Goal: Find contact information: Find contact information

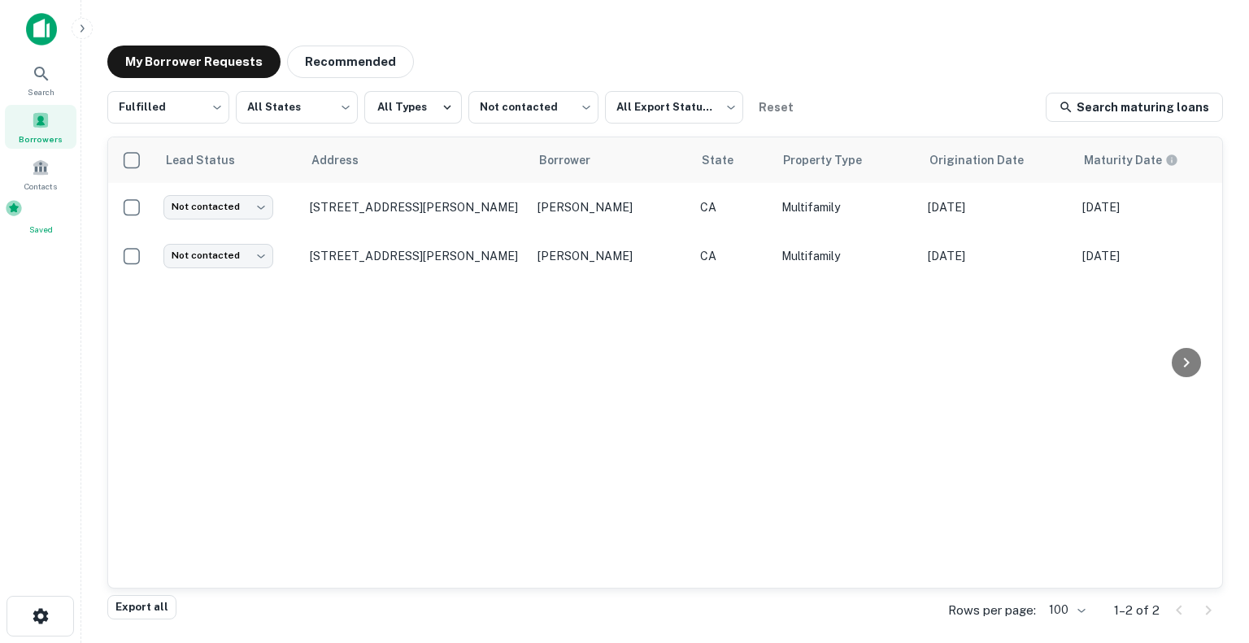
click at [27, 228] on div "Saved" at bounding box center [41, 217] width 72 height 37
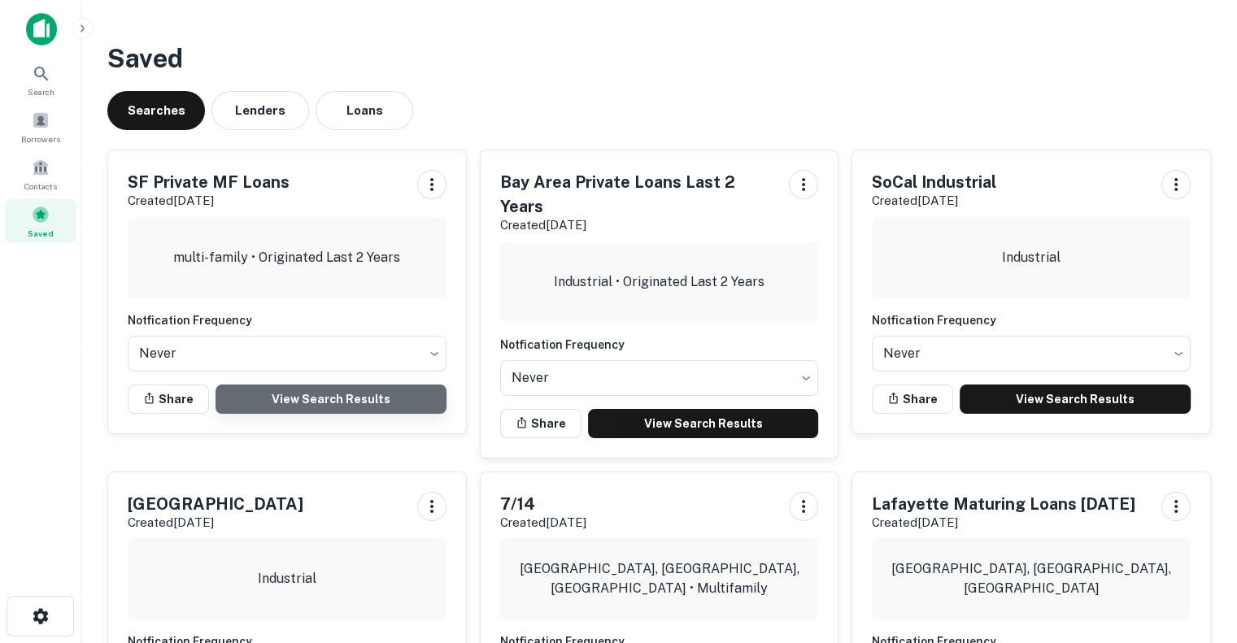
click at [263, 400] on link "View Search Results" at bounding box center [330, 399] width 231 height 29
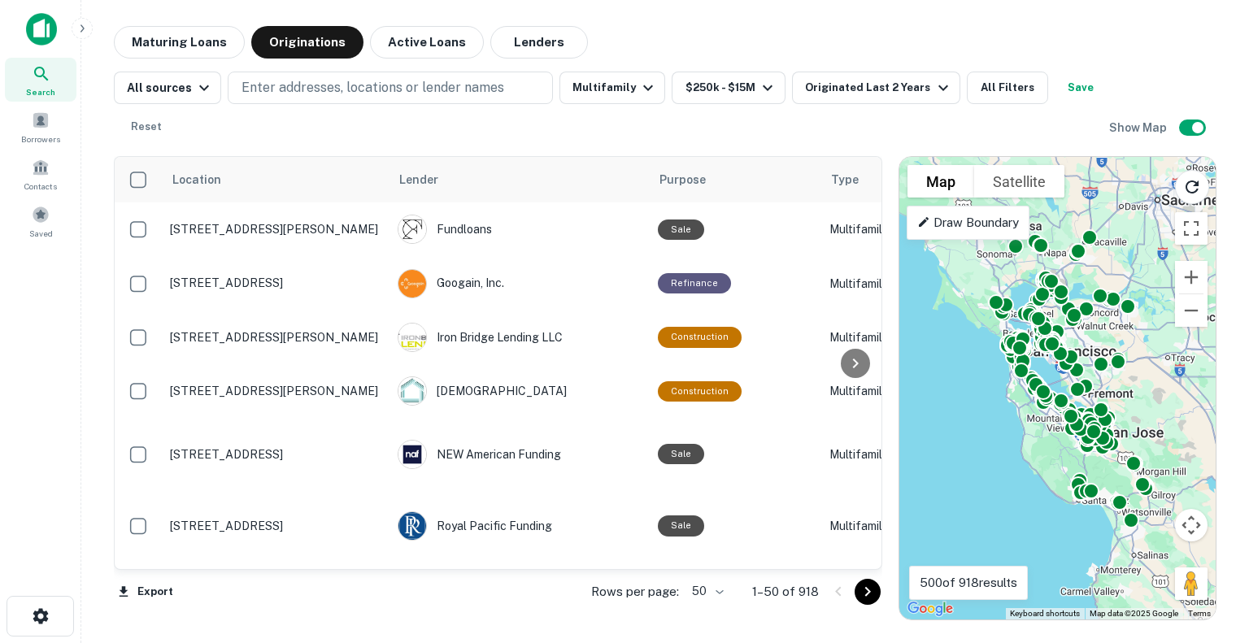
click at [711, 589] on body "Search Borrowers Contacts Saved Maturing Loans Originations Active Loans Lender…" at bounding box center [624, 321] width 1249 height 643
click at [706, 611] on li "100" at bounding box center [707, 608] width 47 height 29
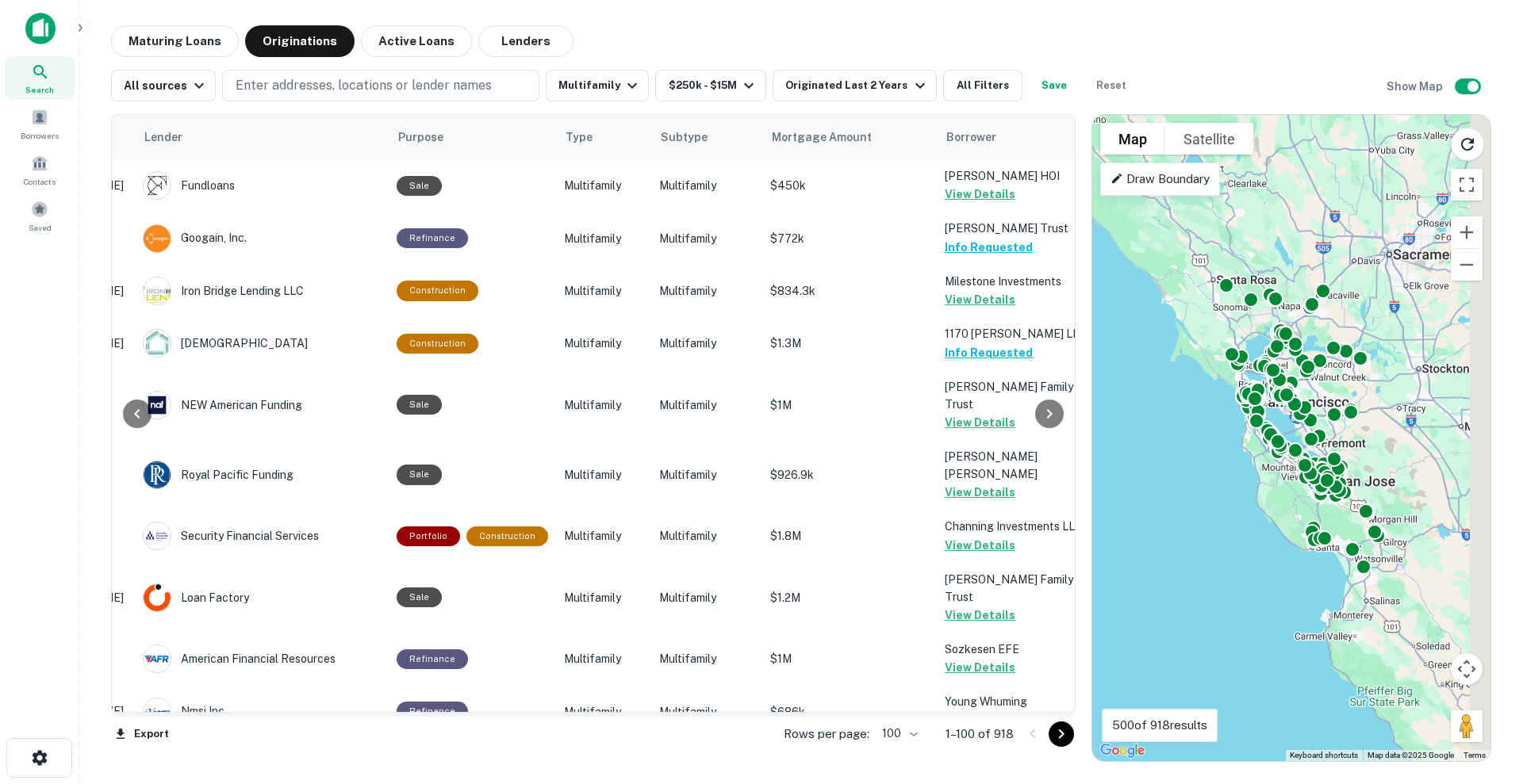
scroll to position [0, 245]
drag, startPoint x: 1038, startPoint y: 2, endPoint x: 758, endPoint y: 42, distance: 282.8
click at [758, 42] on div "Maturing Loans Originations Active Loans Lenders" at bounding box center [801, 41] width 1381 height 32
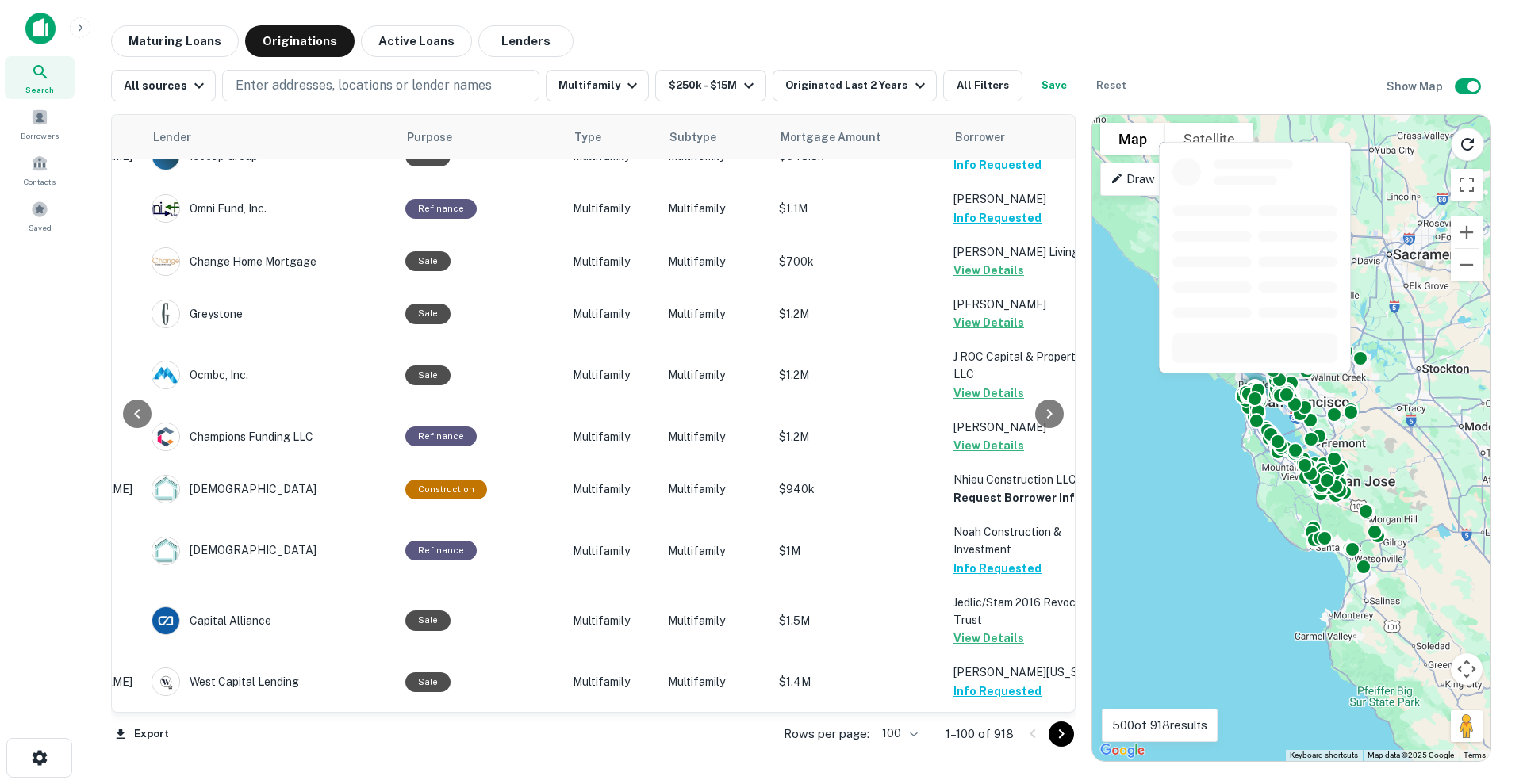
scroll to position [1614, 236]
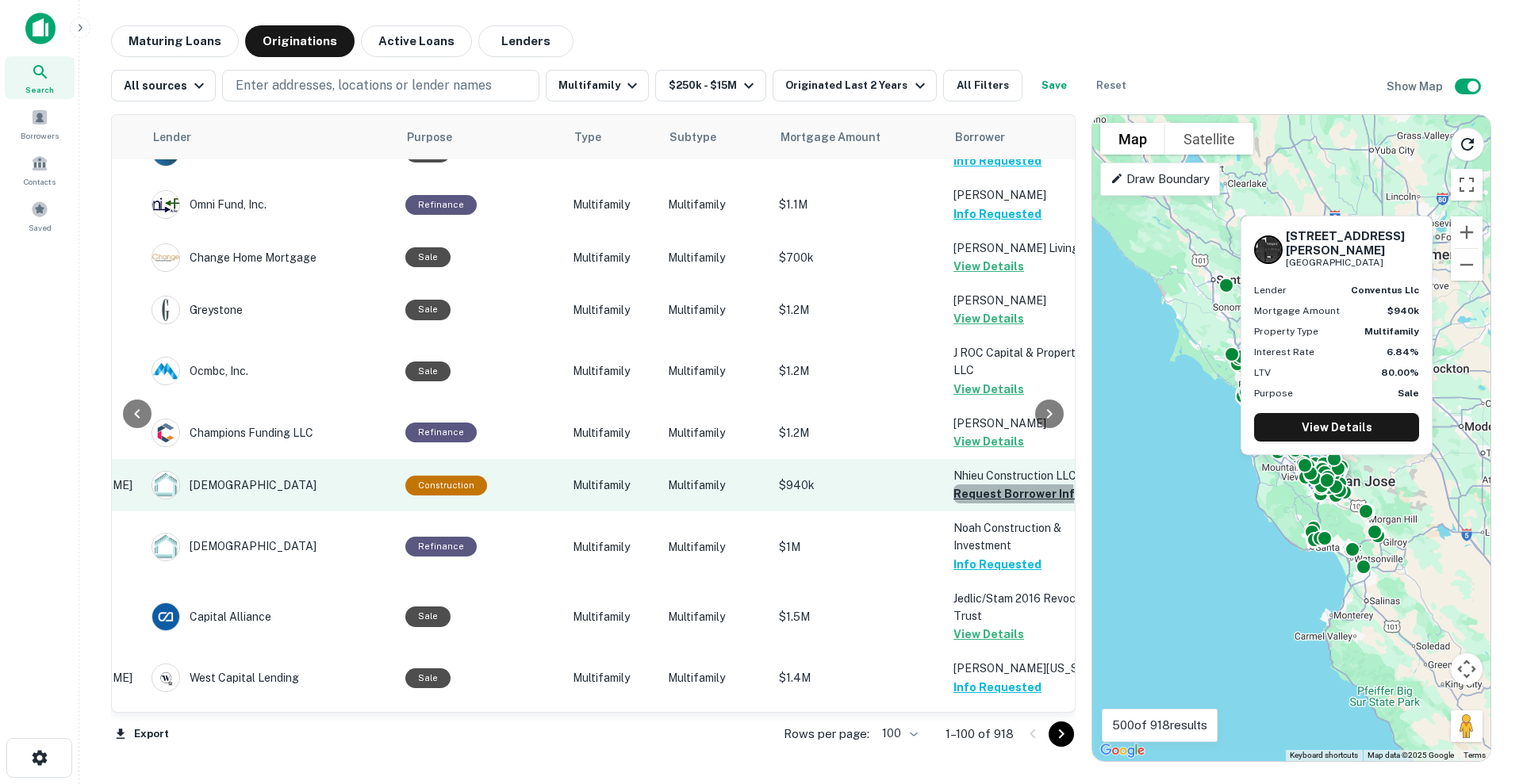
click at [964, 485] on button "Request Borrower Info" at bounding box center [1018, 494] width 129 height 20
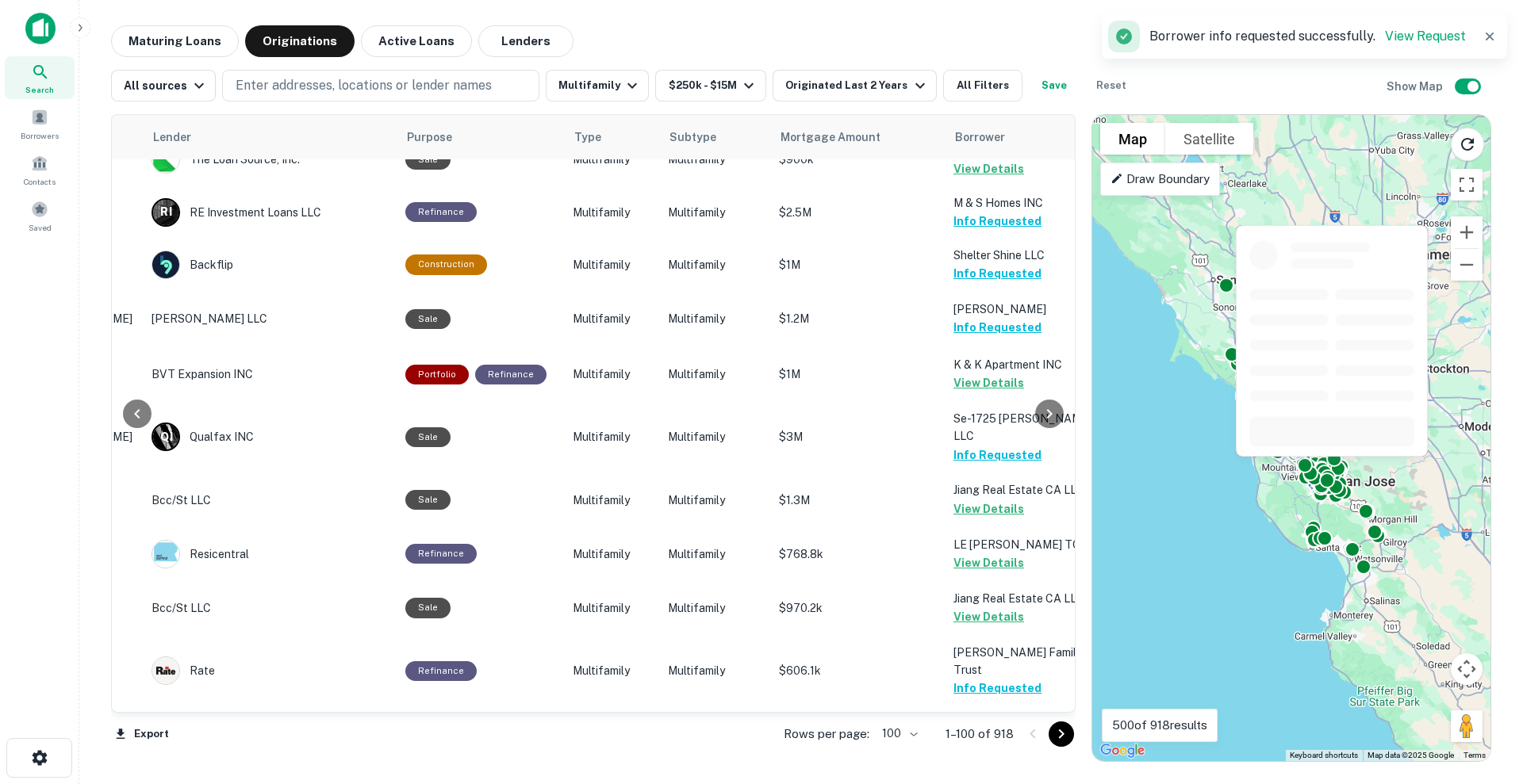
scroll to position [4978, 236]
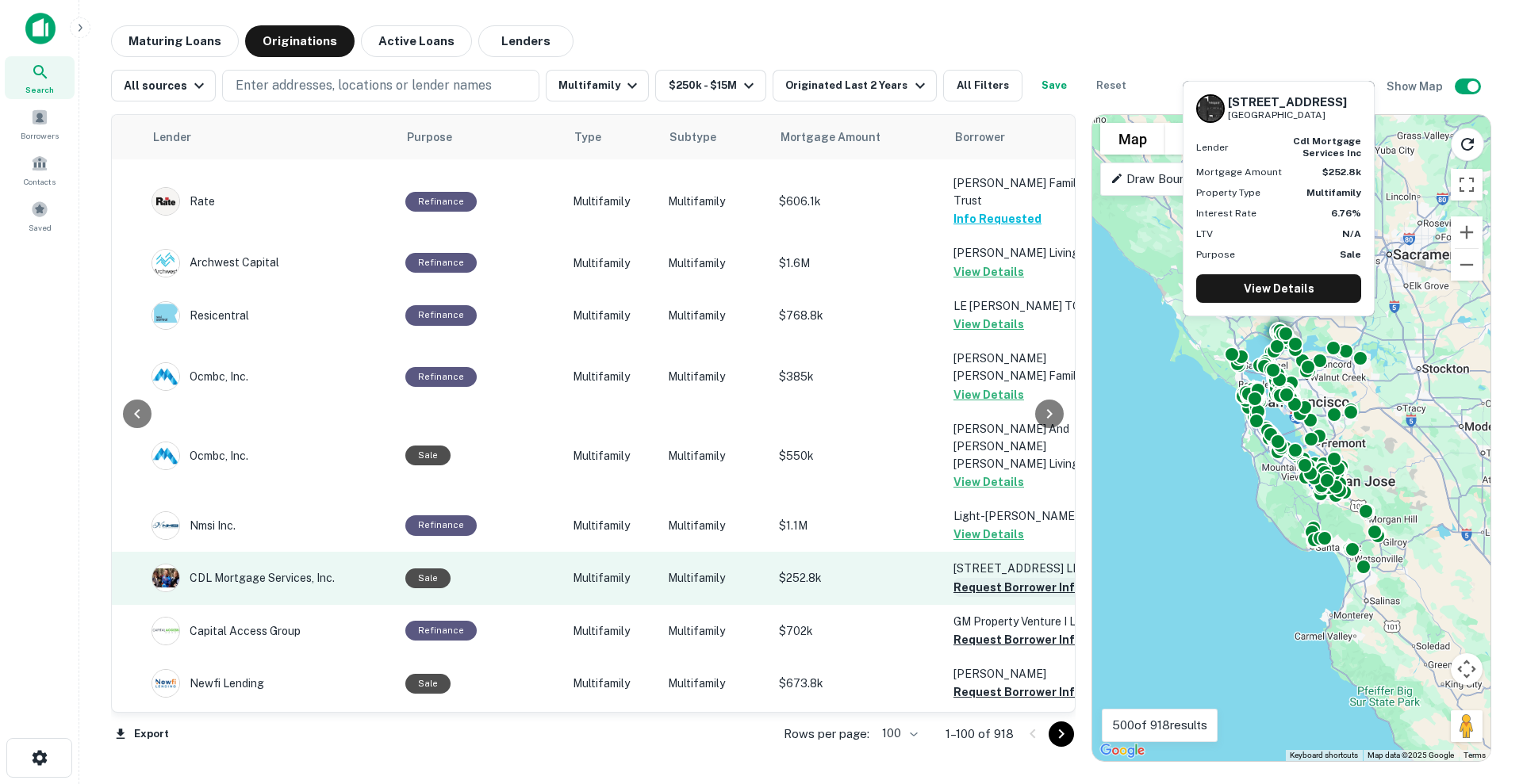
click at [992, 578] on button "Request Borrower Info" at bounding box center [1018, 588] width 129 height 20
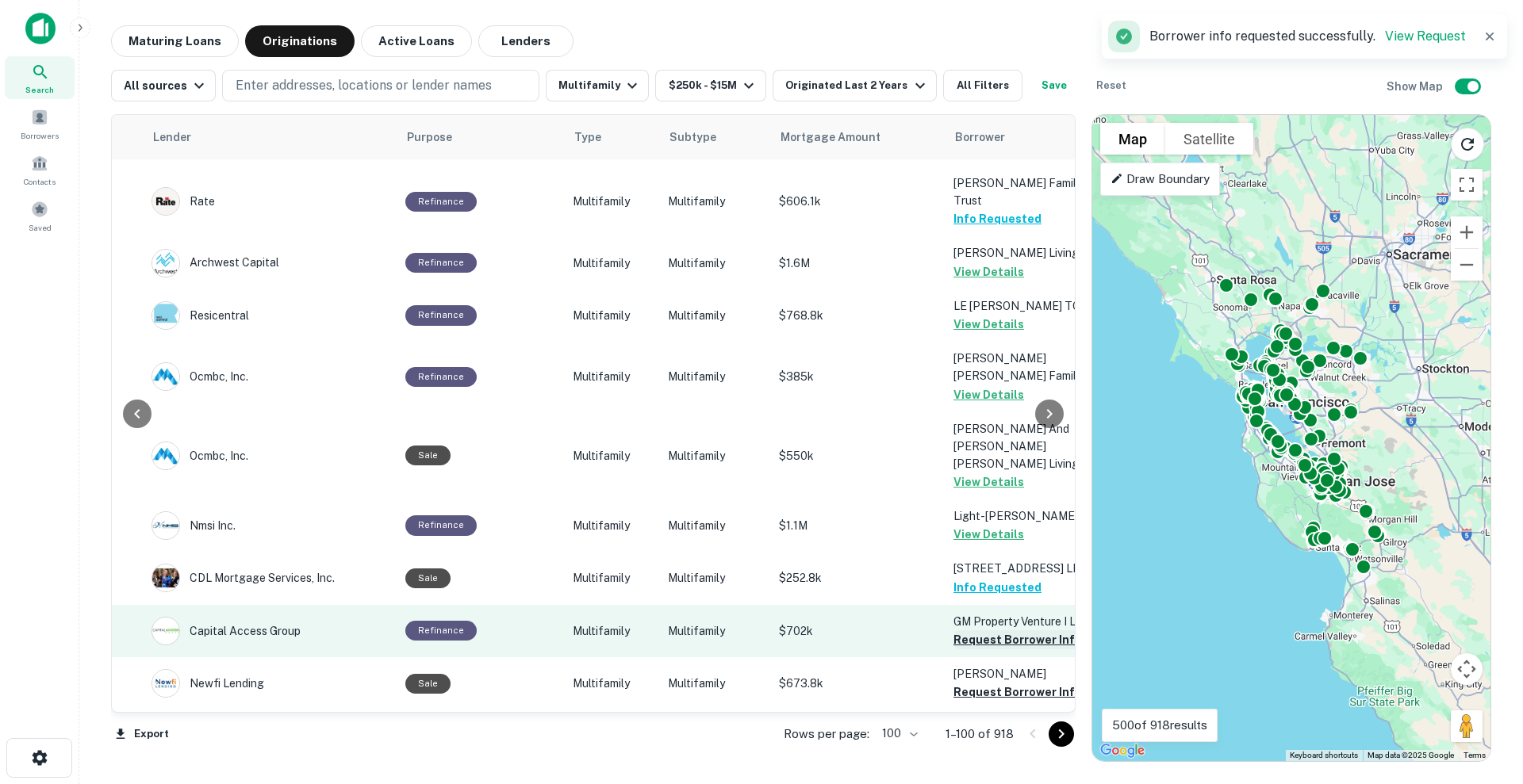
click at [981, 626] on button "Request Borrower Info" at bounding box center [1018, 640] width 129 height 20
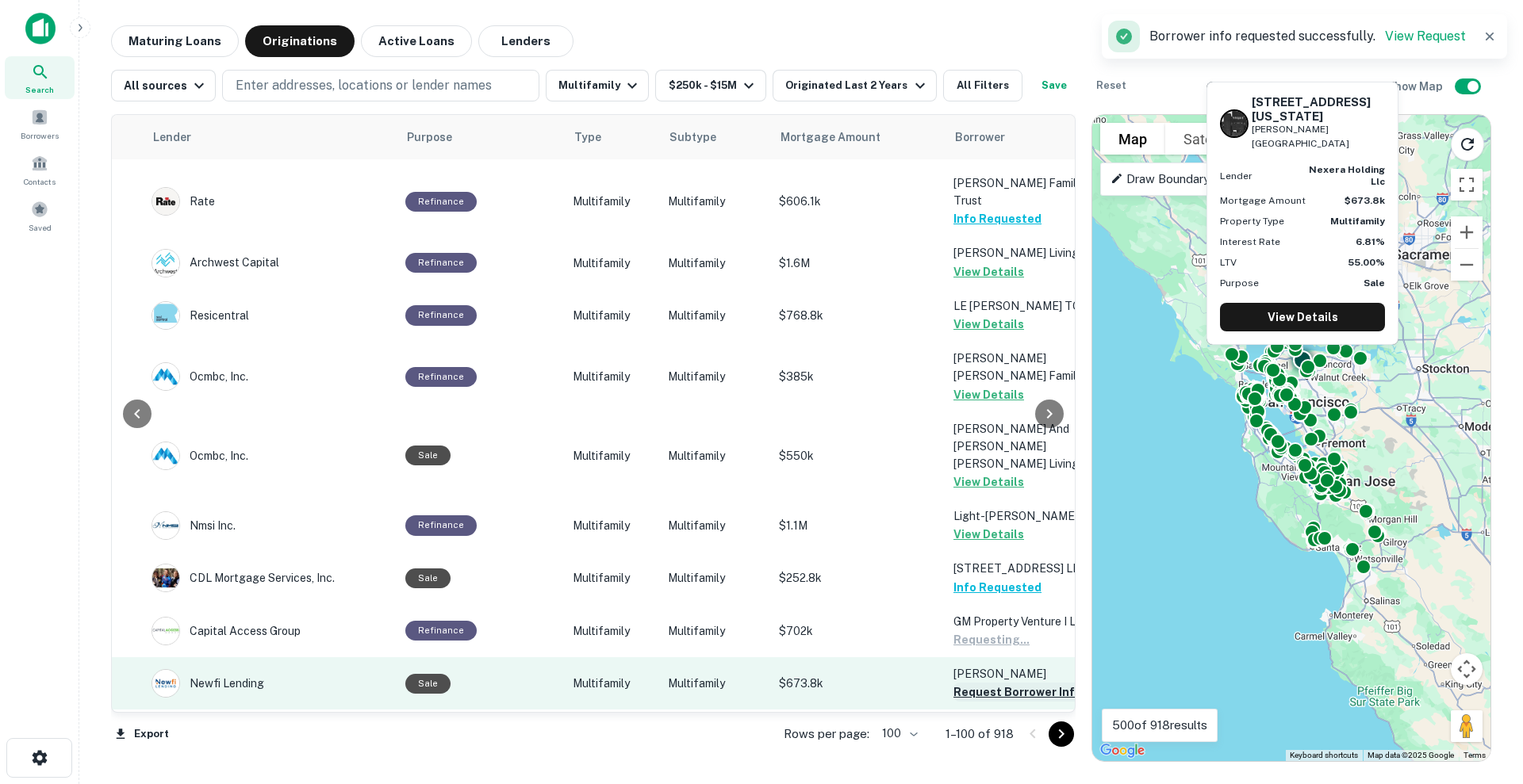
click at [981, 626] on button "Request Borrower Info" at bounding box center [1018, 692] width 129 height 20
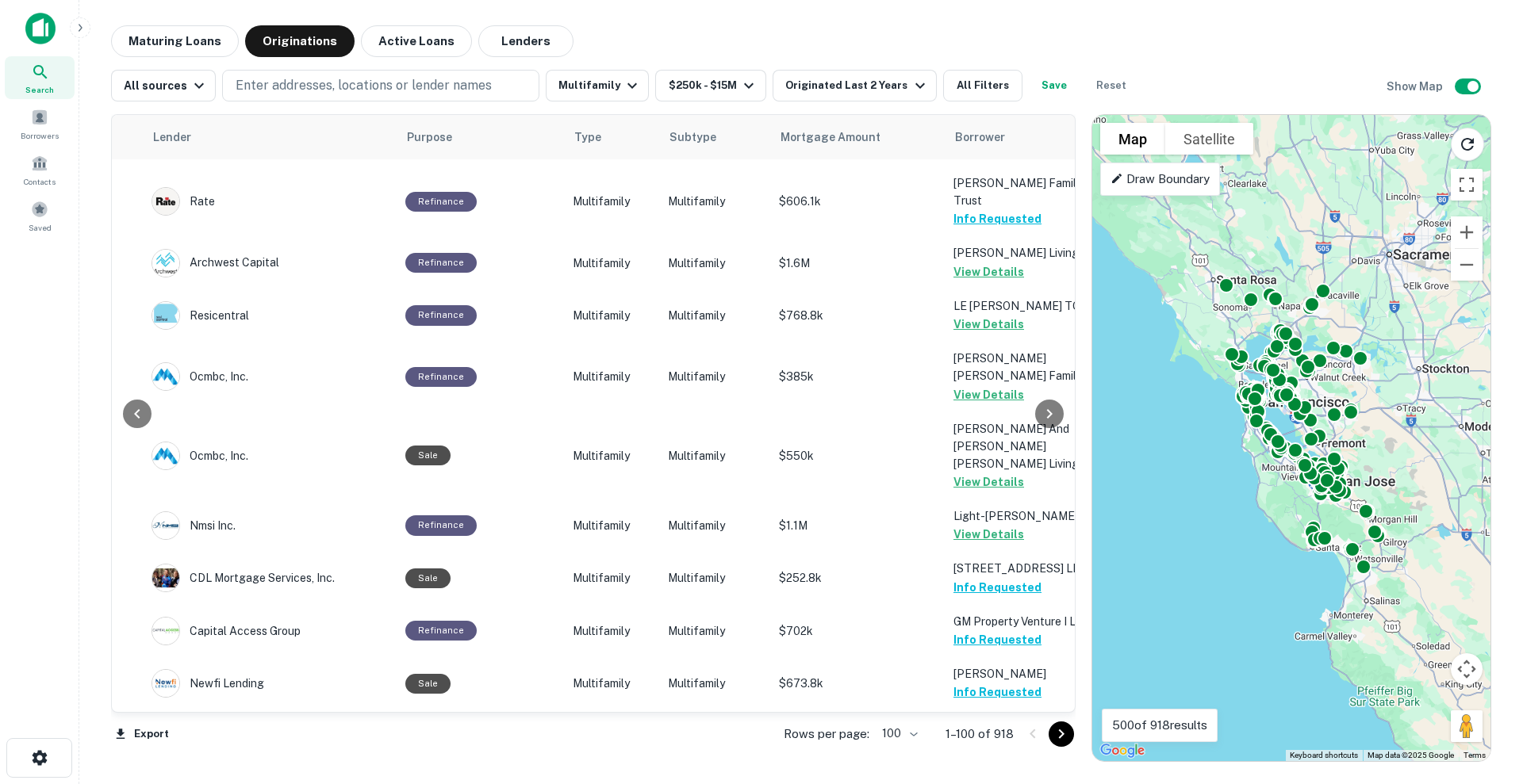
click at [1062, 626] on icon "Go to next page" at bounding box center [1062, 734] width 6 height 10
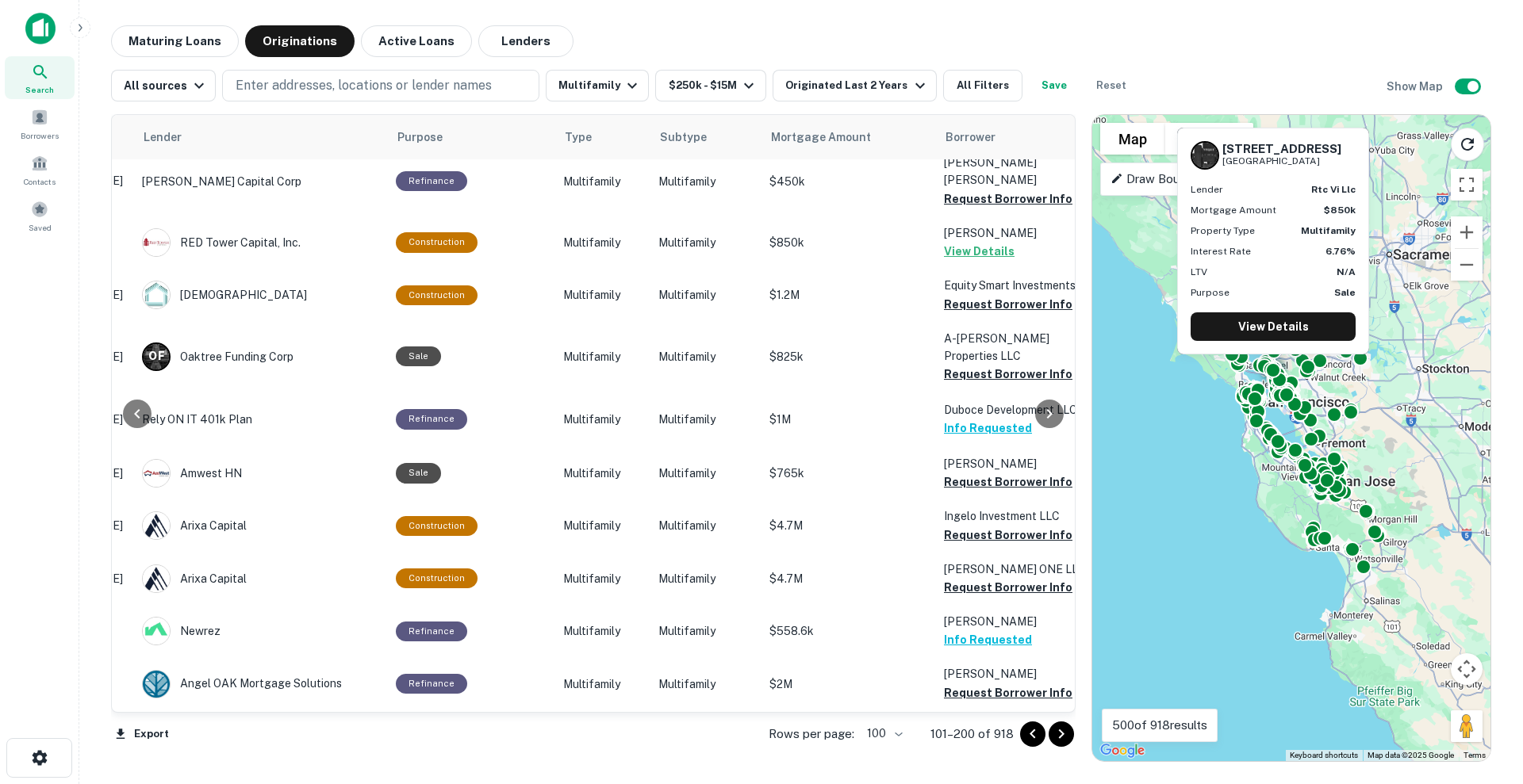
scroll to position [646, 246]
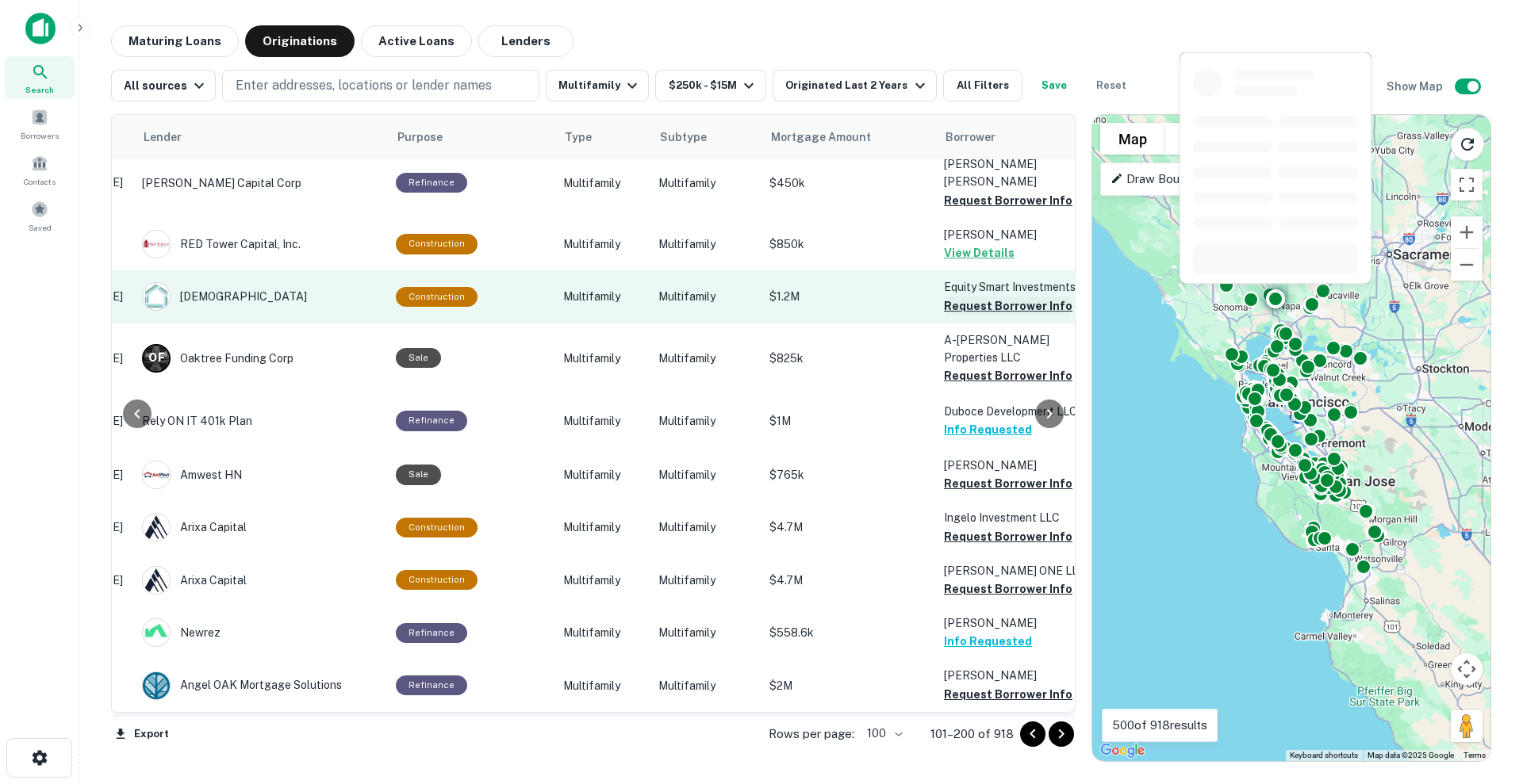
click at [1012, 296] on button "Request Borrower Info" at bounding box center [1009, 306] width 129 height 20
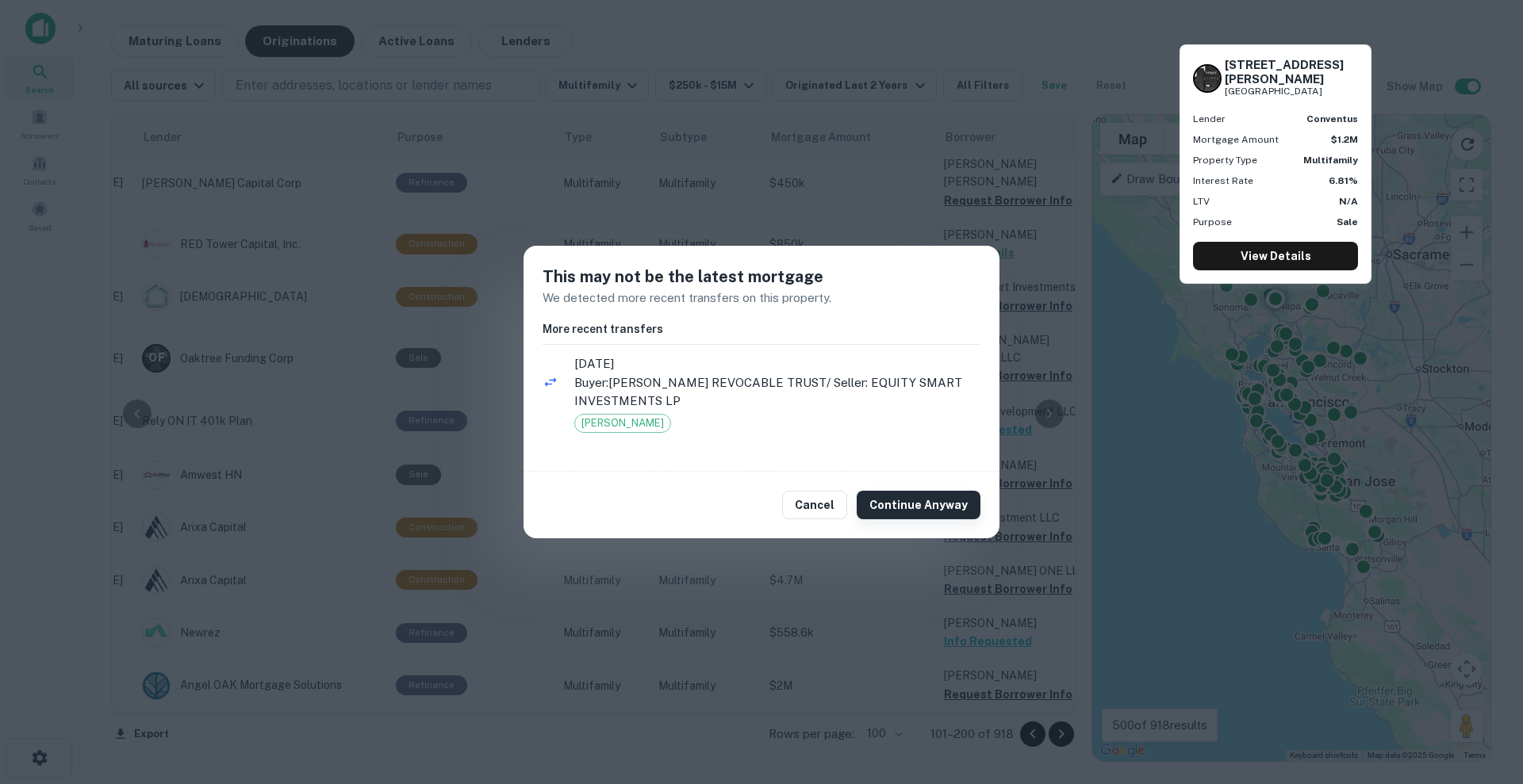
click at [900, 494] on button "Continue Anyway" at bounding box center [918, 504] width 124 height 28
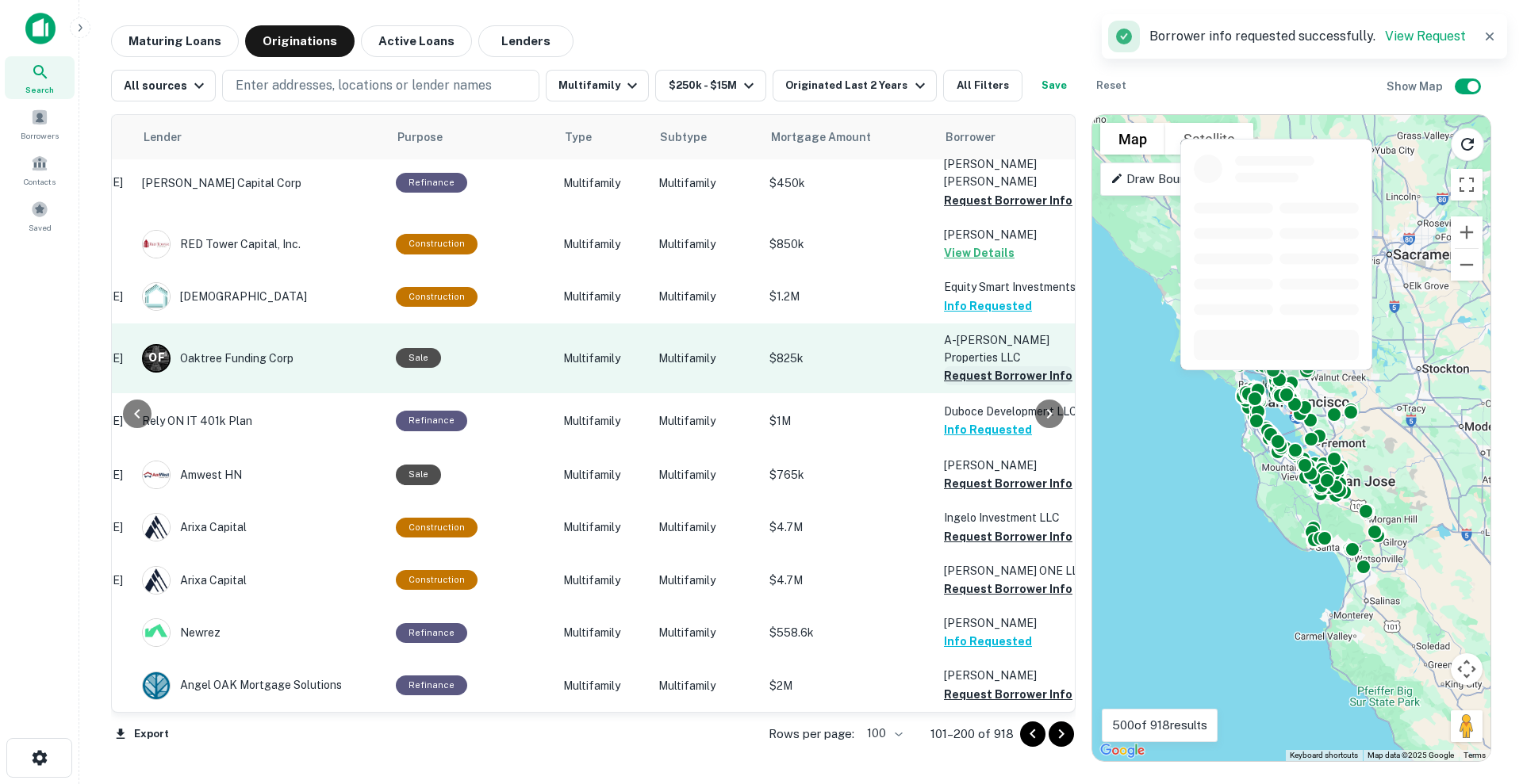
click at [970, 367] on button "Request Borrower Info" at bounding box center [1009, 376] width 129 height 20
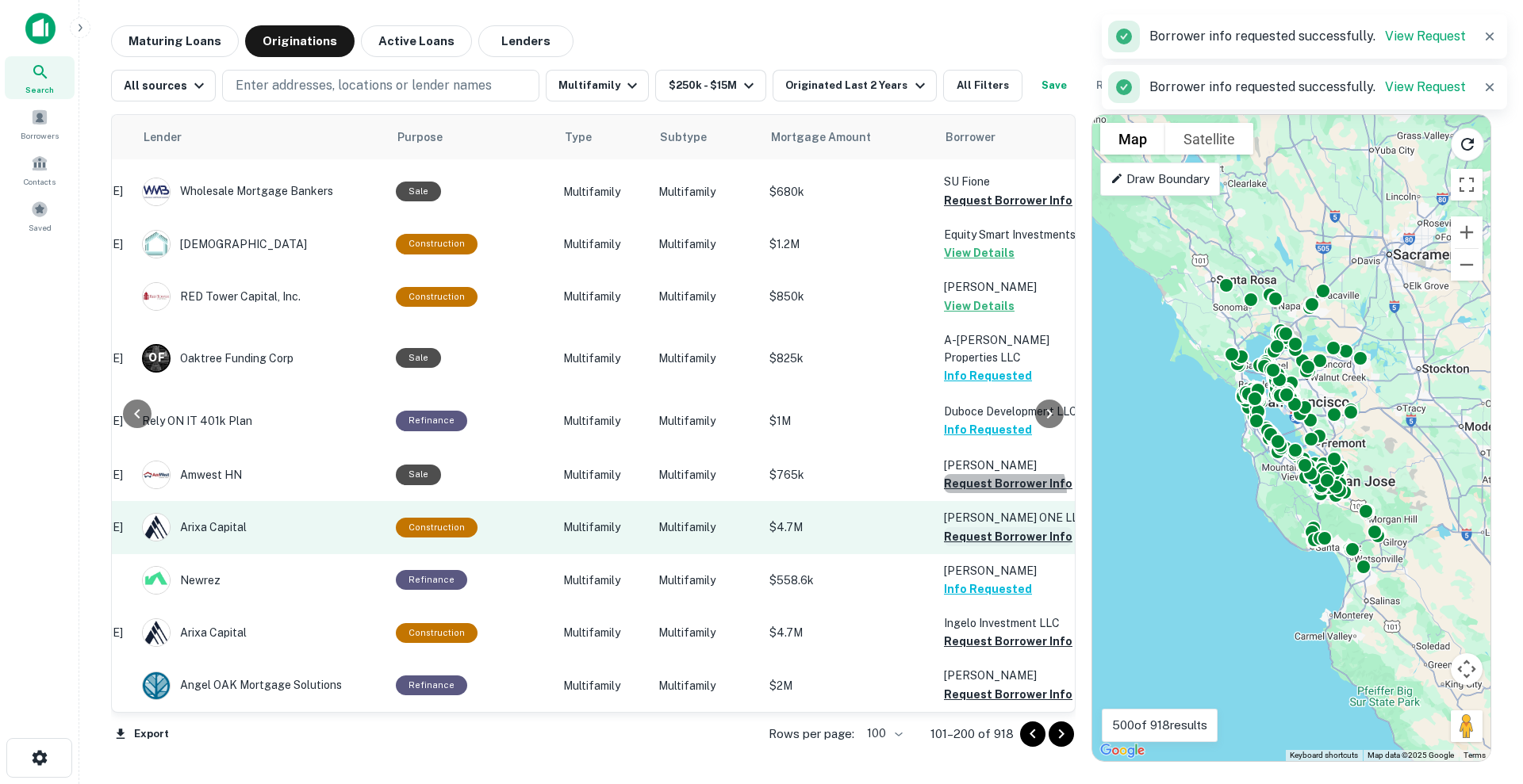
click at [995, 474] on button "Request Borrower Info" at bounding box center [1009, 484] width 129 height 20
click at [998, 528] on button "Request Borrower Info" at bounding box center [1009, 537] width 129 height 20
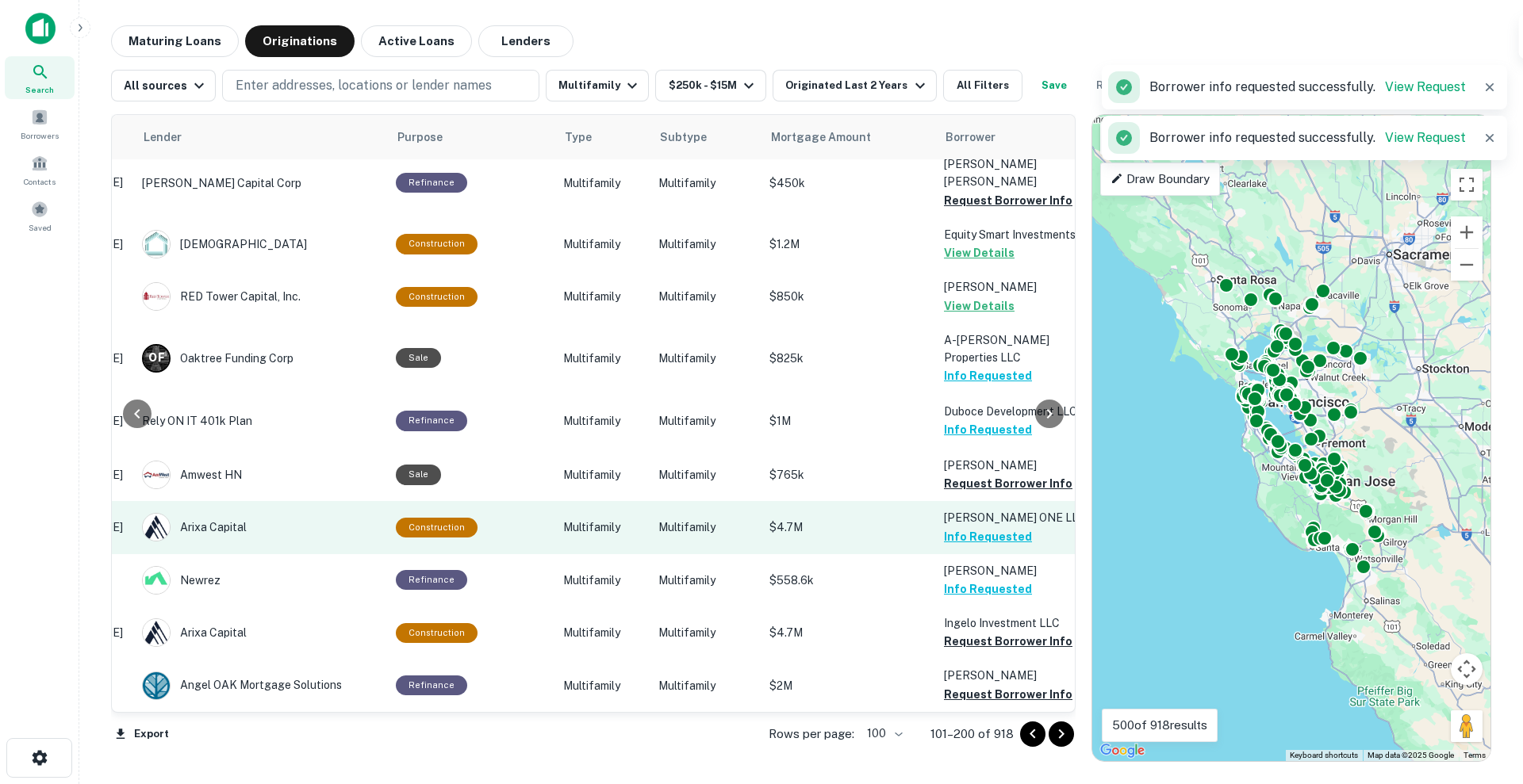
scroll to position [884, 246]
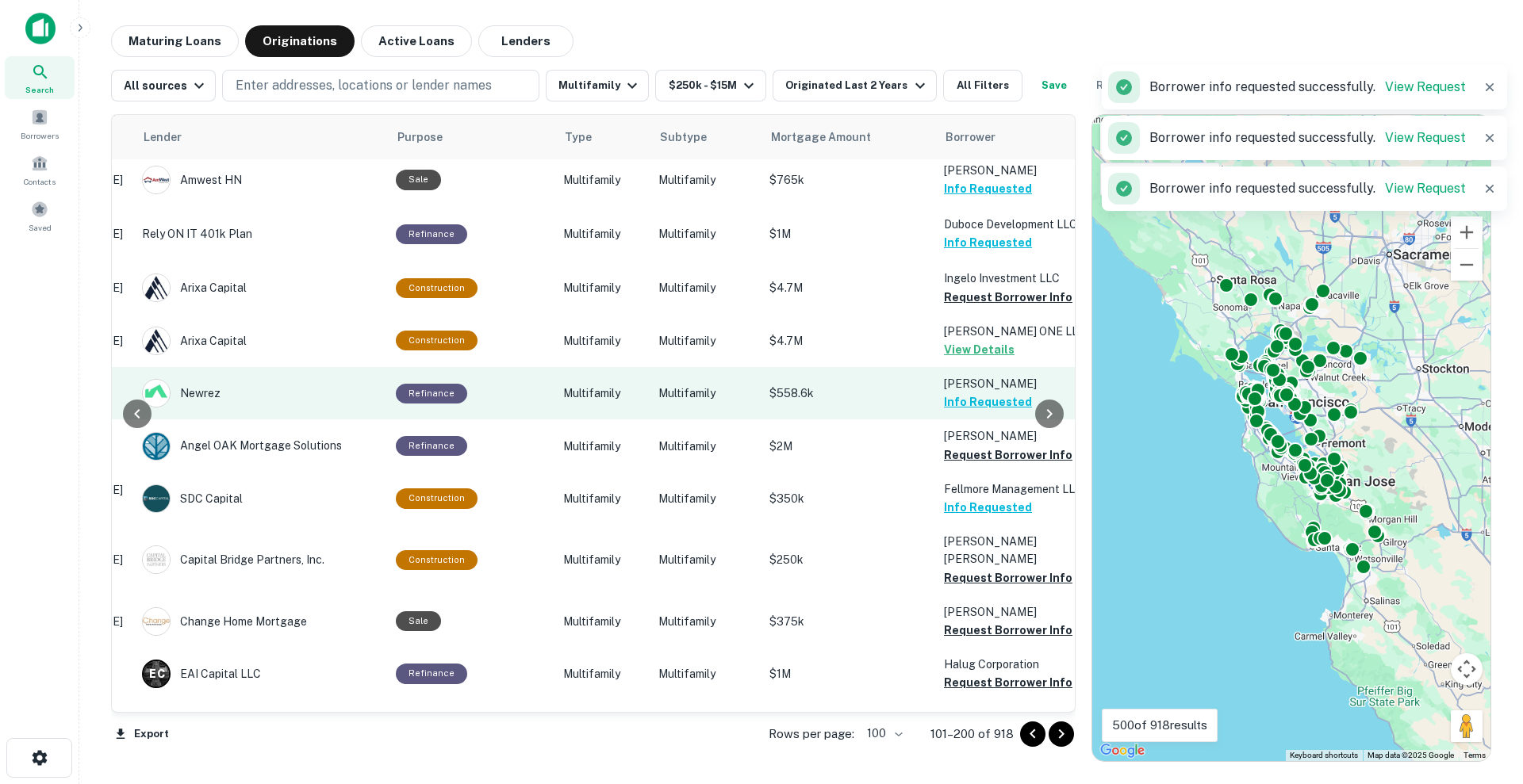
click at [986, 392] on button "Info Requested" at bounding box center [988, 402] width 88 height 20
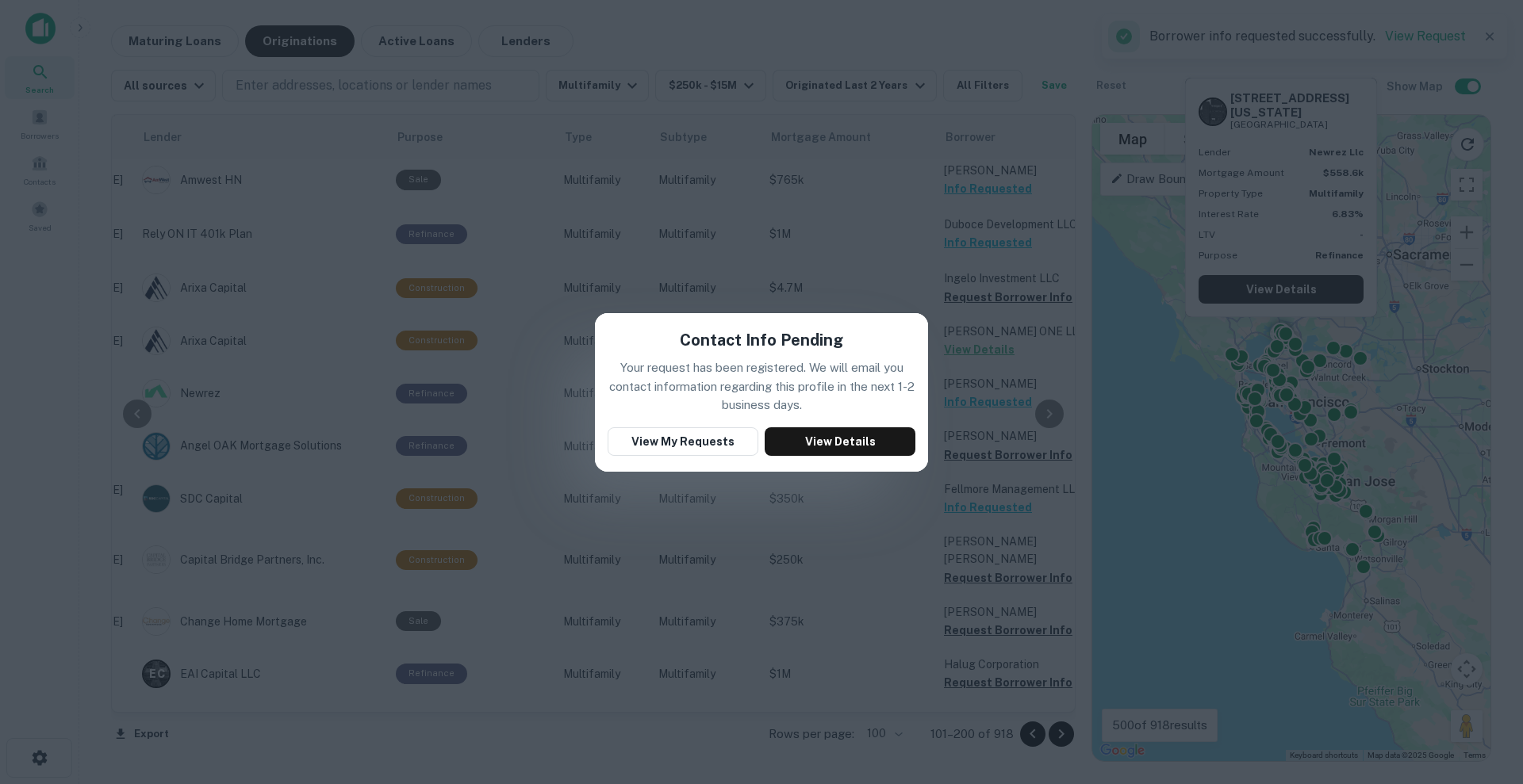
click at [901, 243] on div "Contact Info Pending Your request has been registered. We will email you contac…" at bounding box center [761, 392] width 1523 height 784
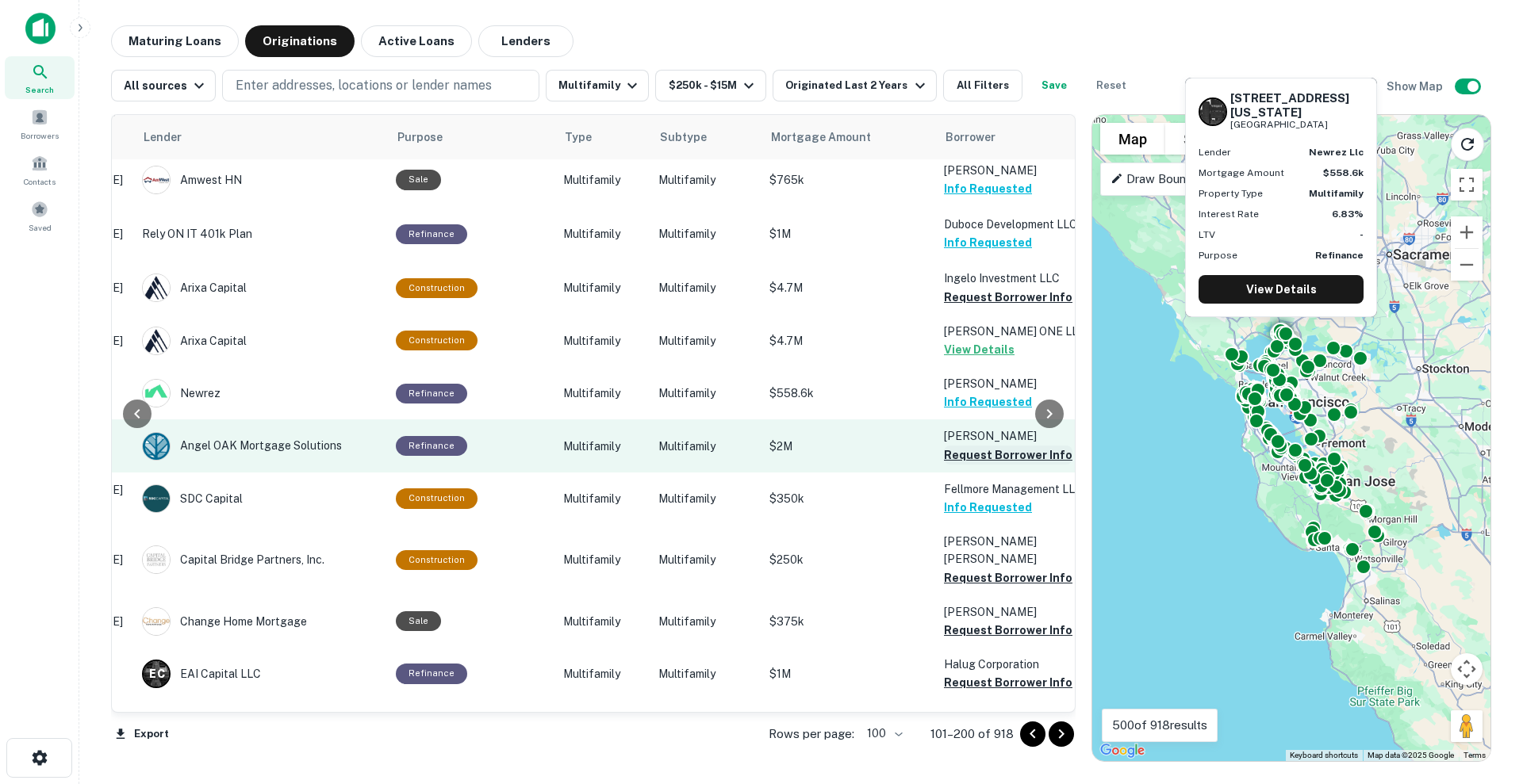
click at [994, 446] on button "Request Borrower Info" at bounding box center [1009, 455] width 129 height 20
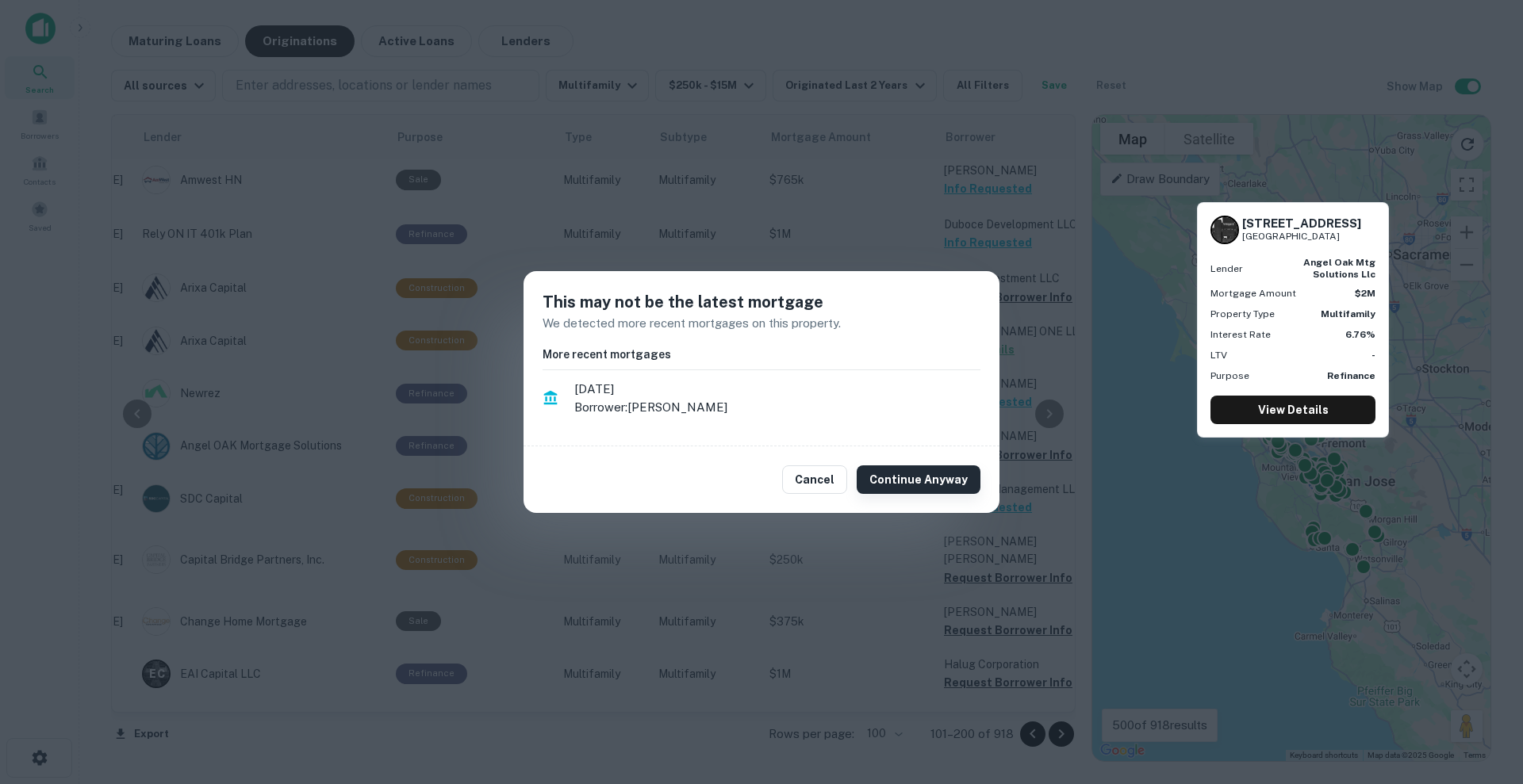
click at [937, 486] on button "Continue Anyway" at bounding box center [918, 479] width 124 height 28
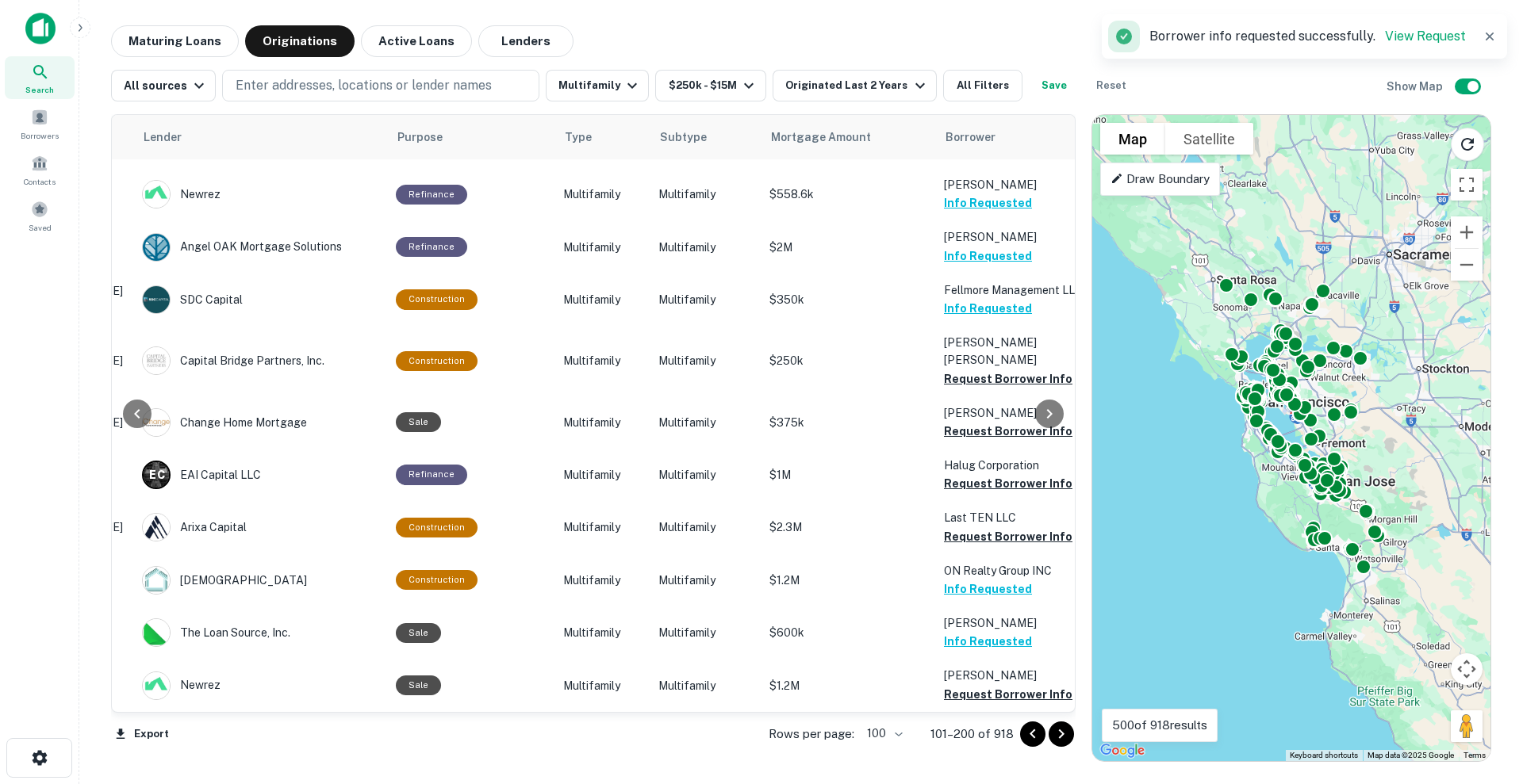
scroll to position [1084, 246]
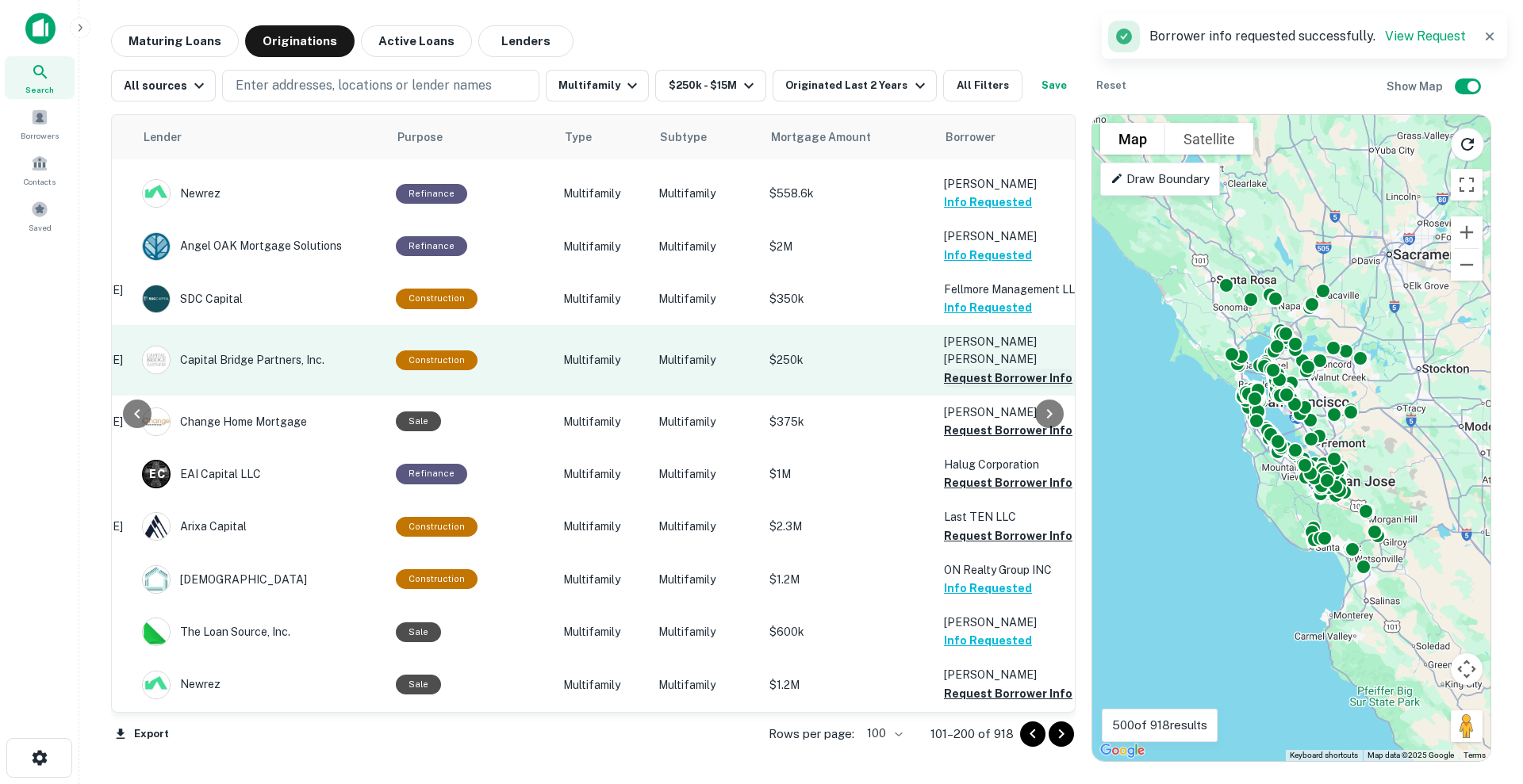
click at [984, 369] on button "Request Borrower Info" at bounding box center [1009, 378] width 129 height 20
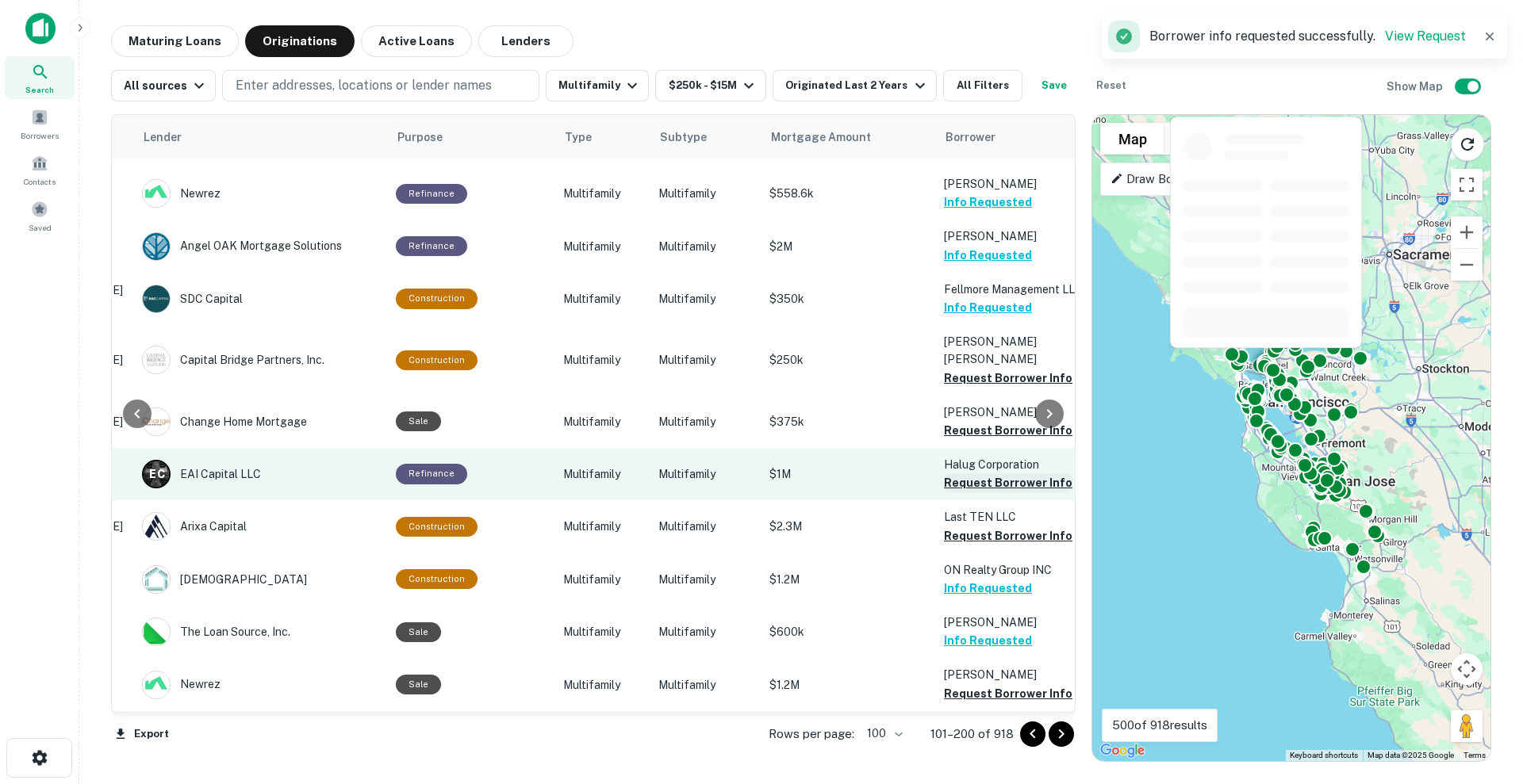
click at [986, 421] on button "Request Borrower Info" at bounding box center [1009, 431] width 129 height 20
click at [982, 473] on button "Request Borrower Info" at bounding box center [1009, 483] width 129 height 20
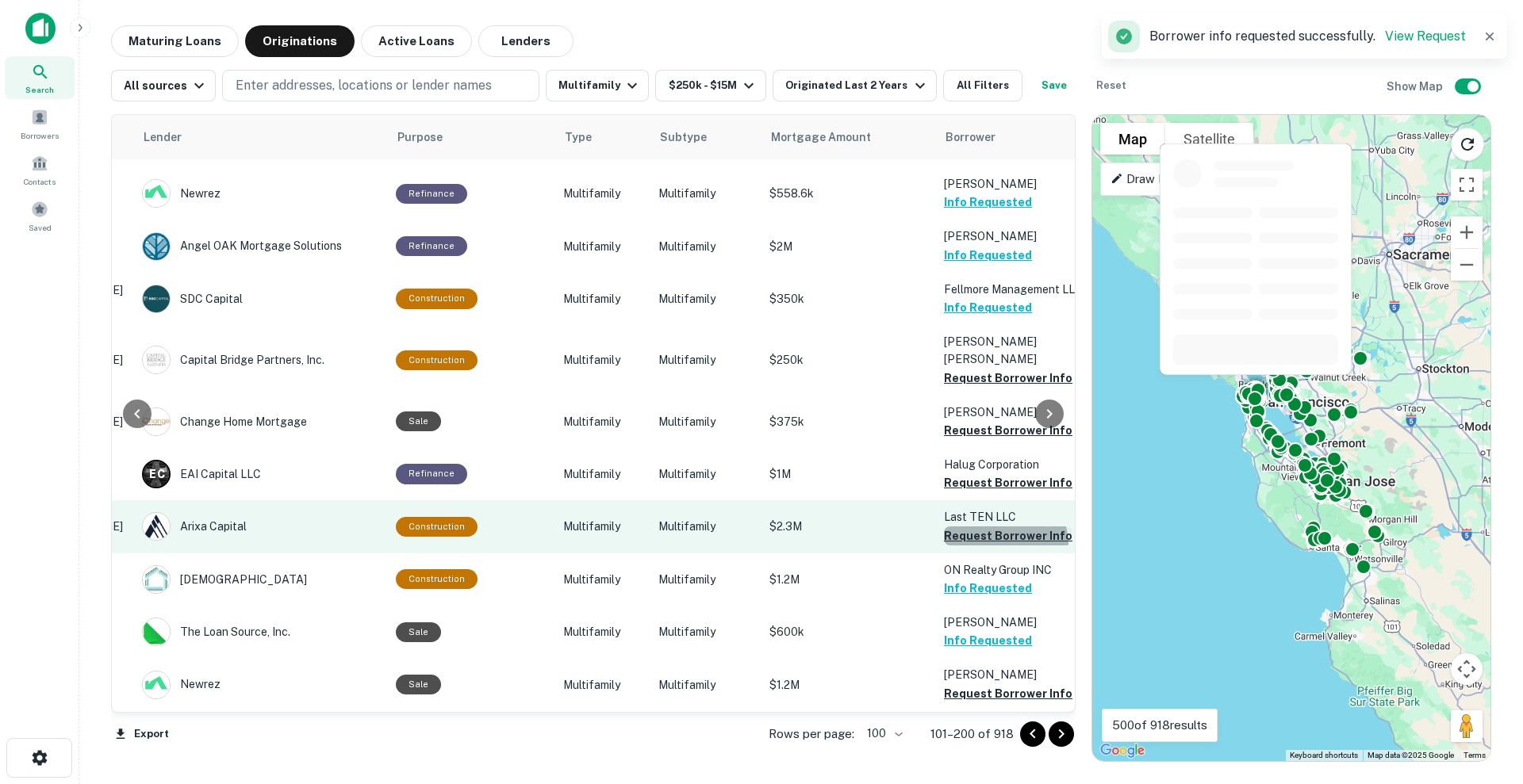
click at [997, 527] on button "Request Borrower Info" at bounding box center [1009, 536] width 129 height 20
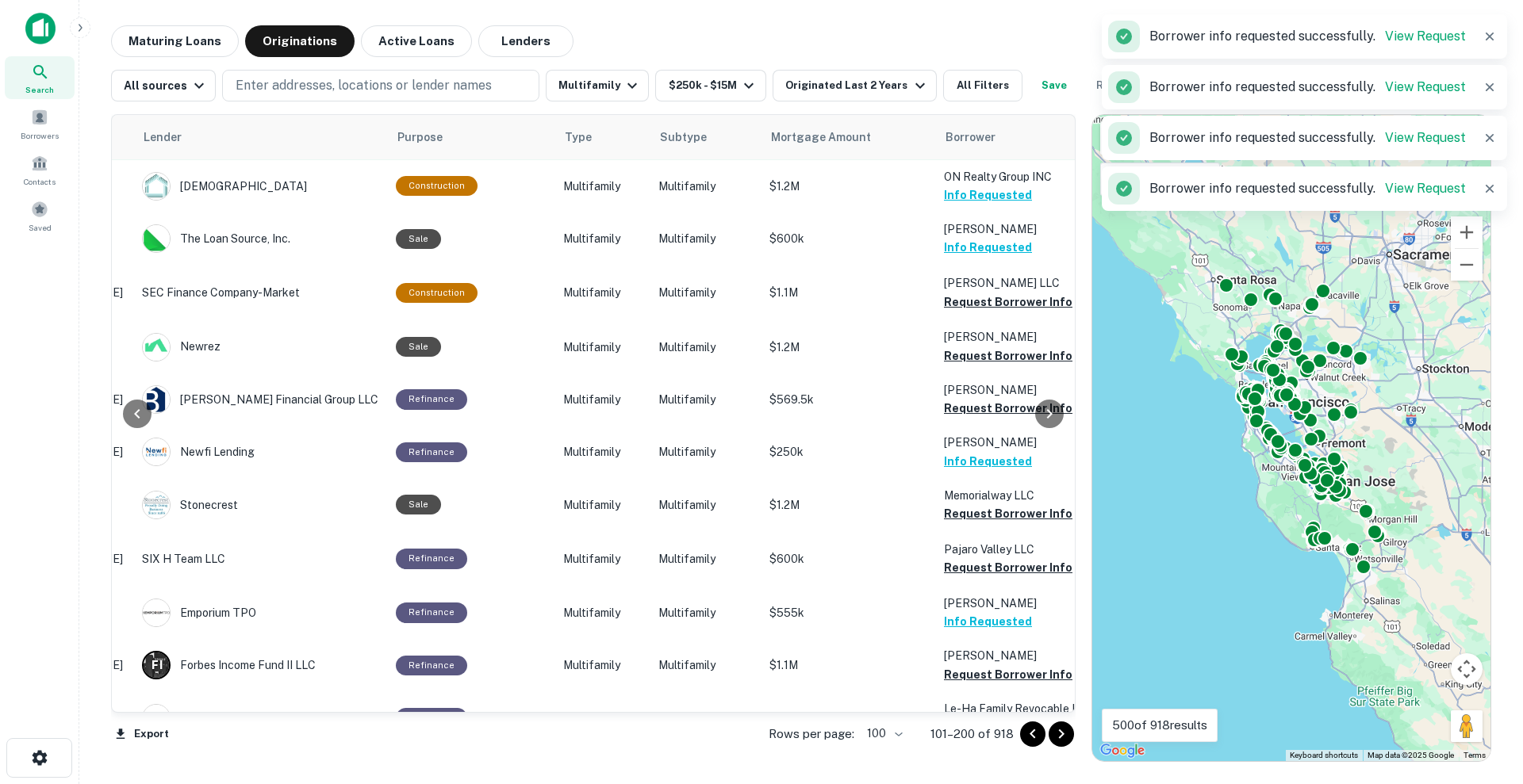
scroll to position [1478, 246]
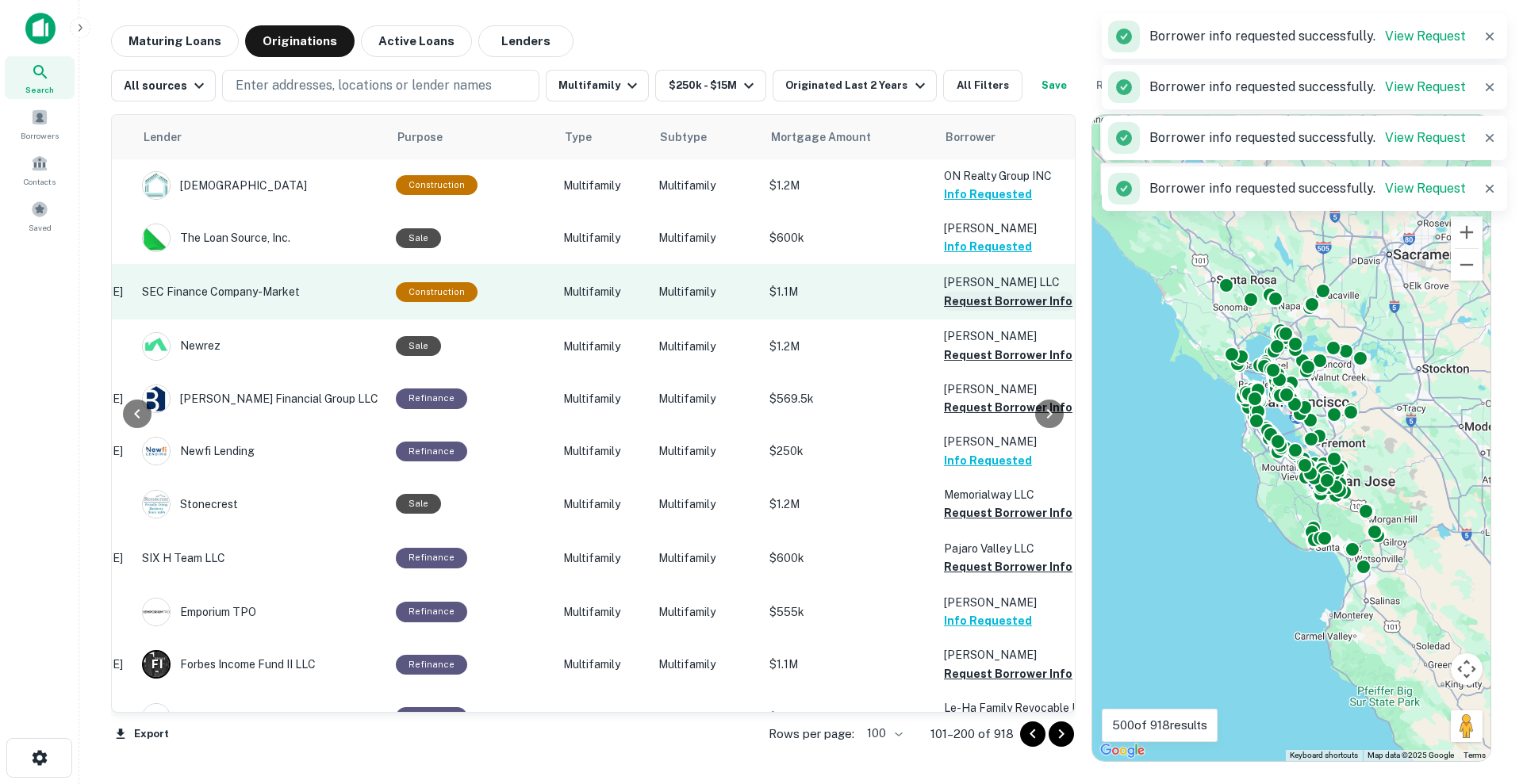
click at [981, 292] on button "Request Borrower Info" at bounding box center [1009, 301] width 129 height 20
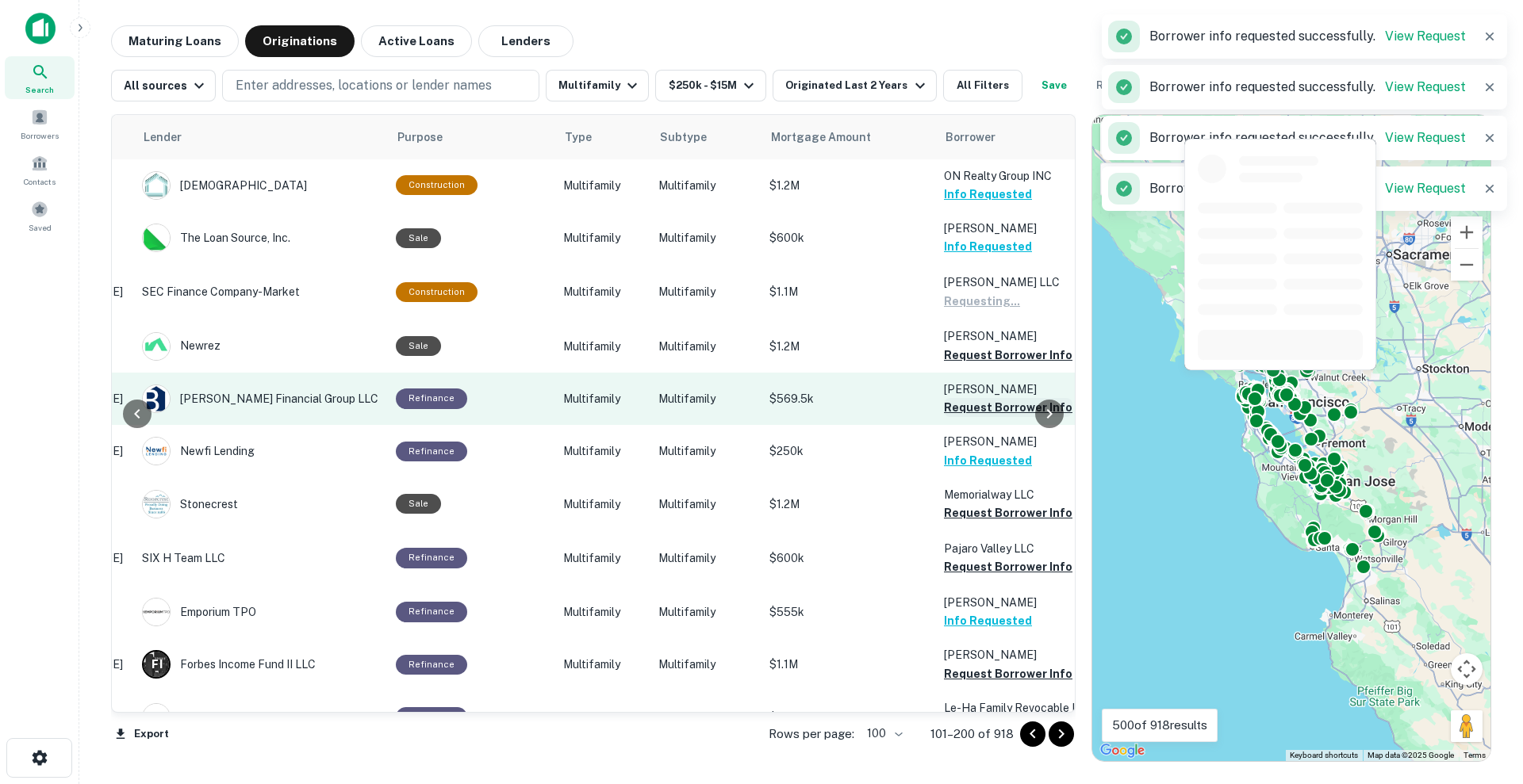
click at [979, 346] on button "Request Borrower Info" at bounding box center [1009, 356] width 129 height 20
click at [990, 398] on button "Request Borrower Info" at bounding box center [1009, 408] width 129 height 20
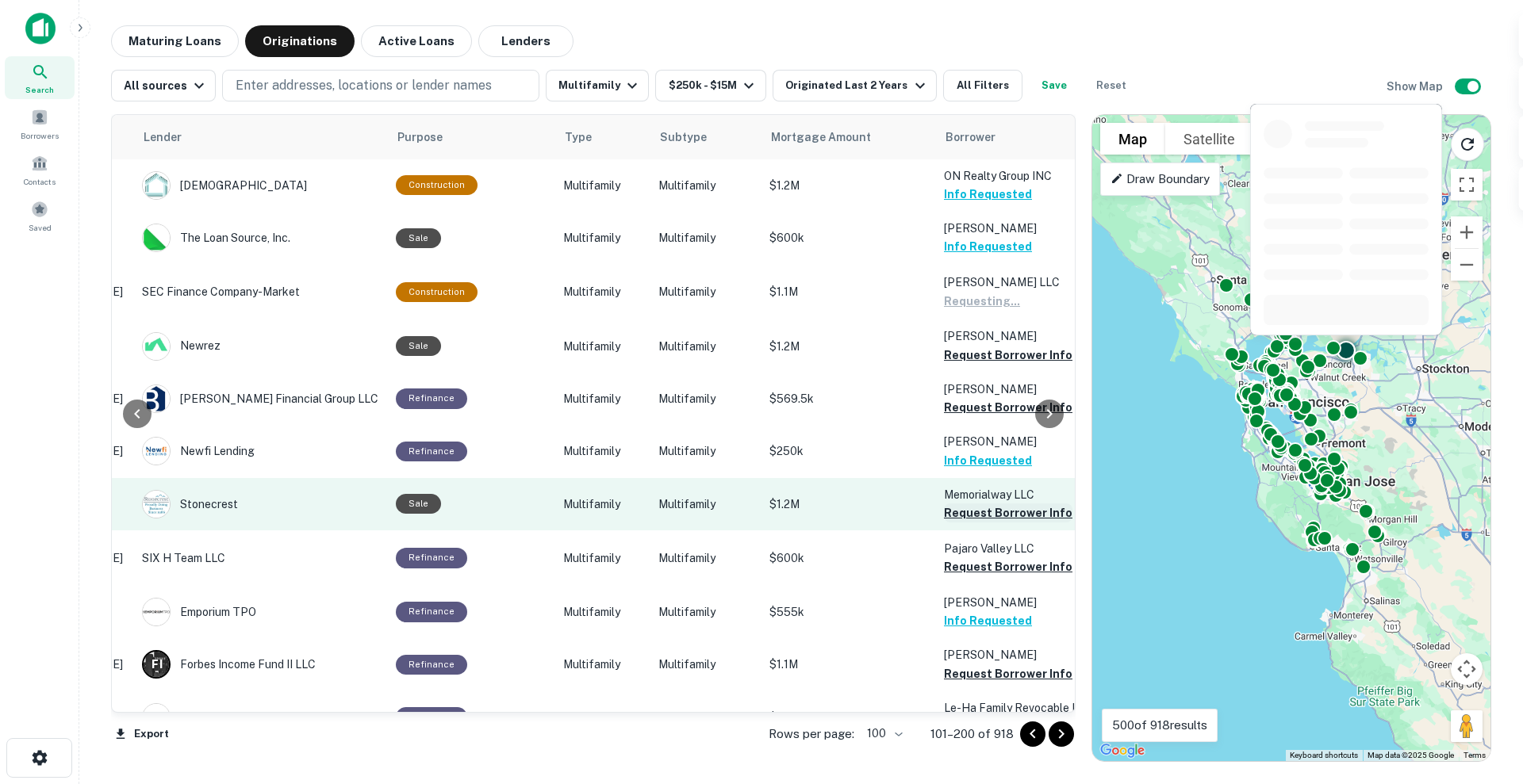
click at [990, 503] on button "Request Borrower Info" at bounding box center [1009, 513] width 129 height 20
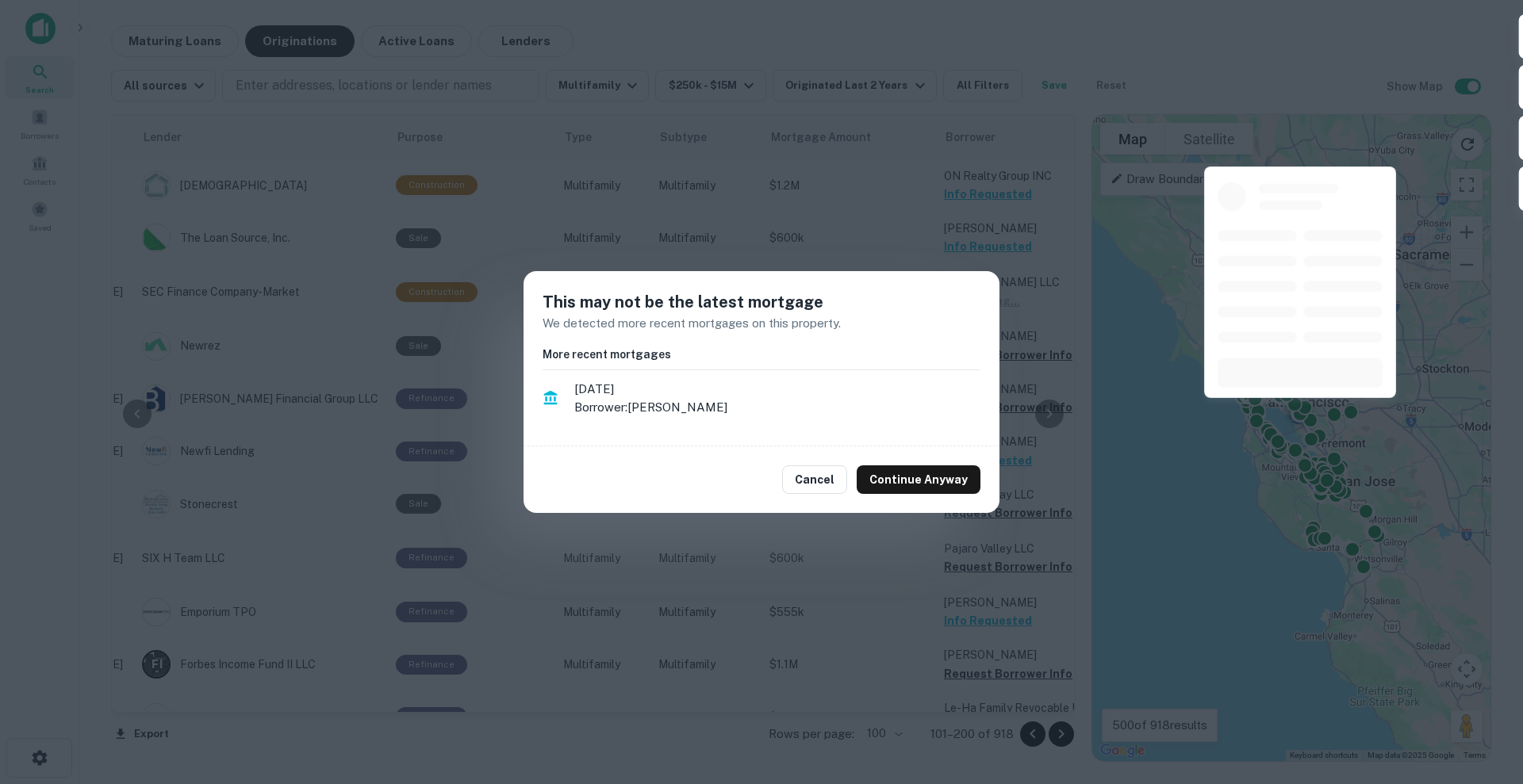
click at [991, 478] on div "Cancel Continue Anyway" at bounding box center [762, 480] width 476 height 66
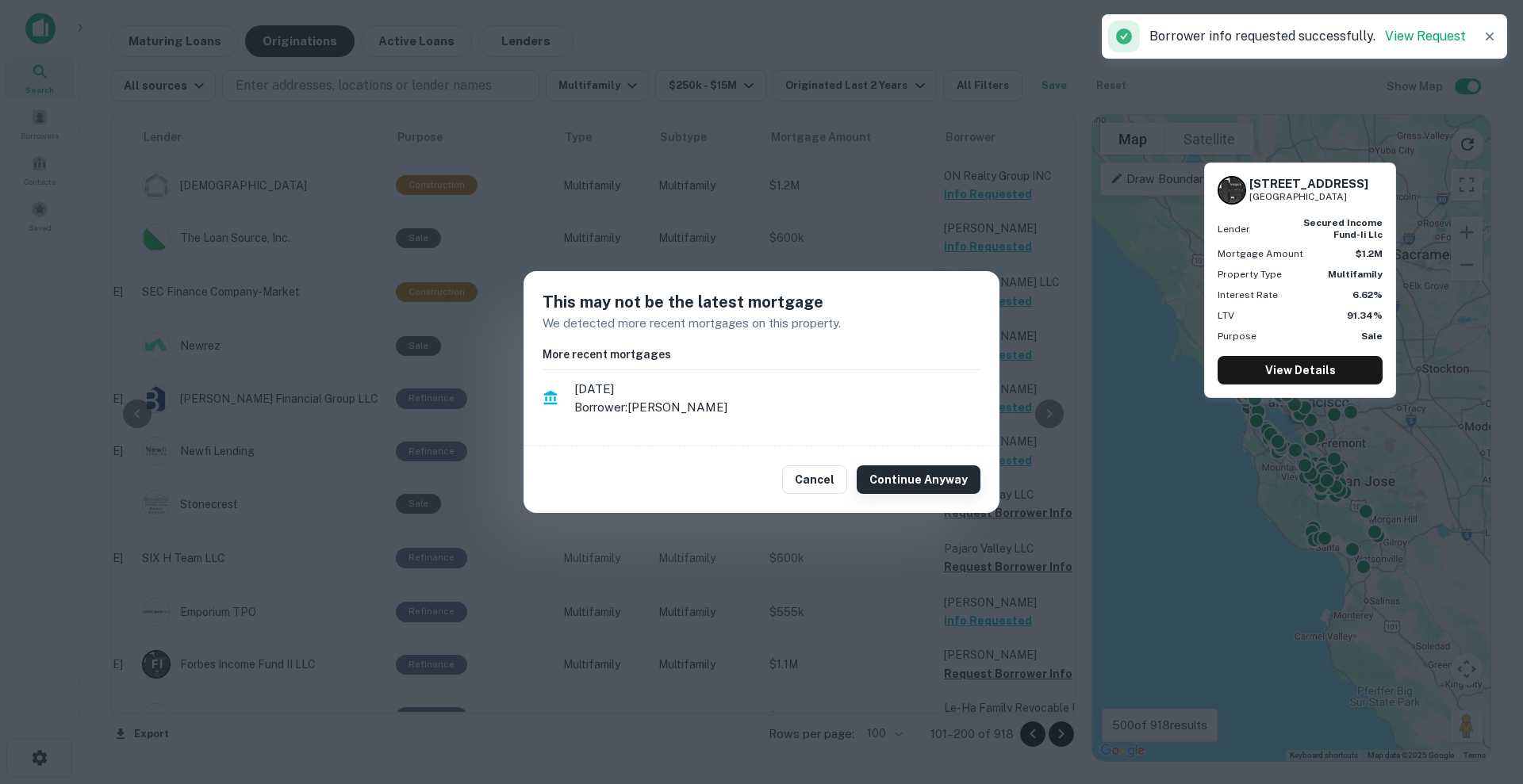
click at [934, 480] on button "Continue Anyway" at bounding box center [918, 479] width 124 height 28
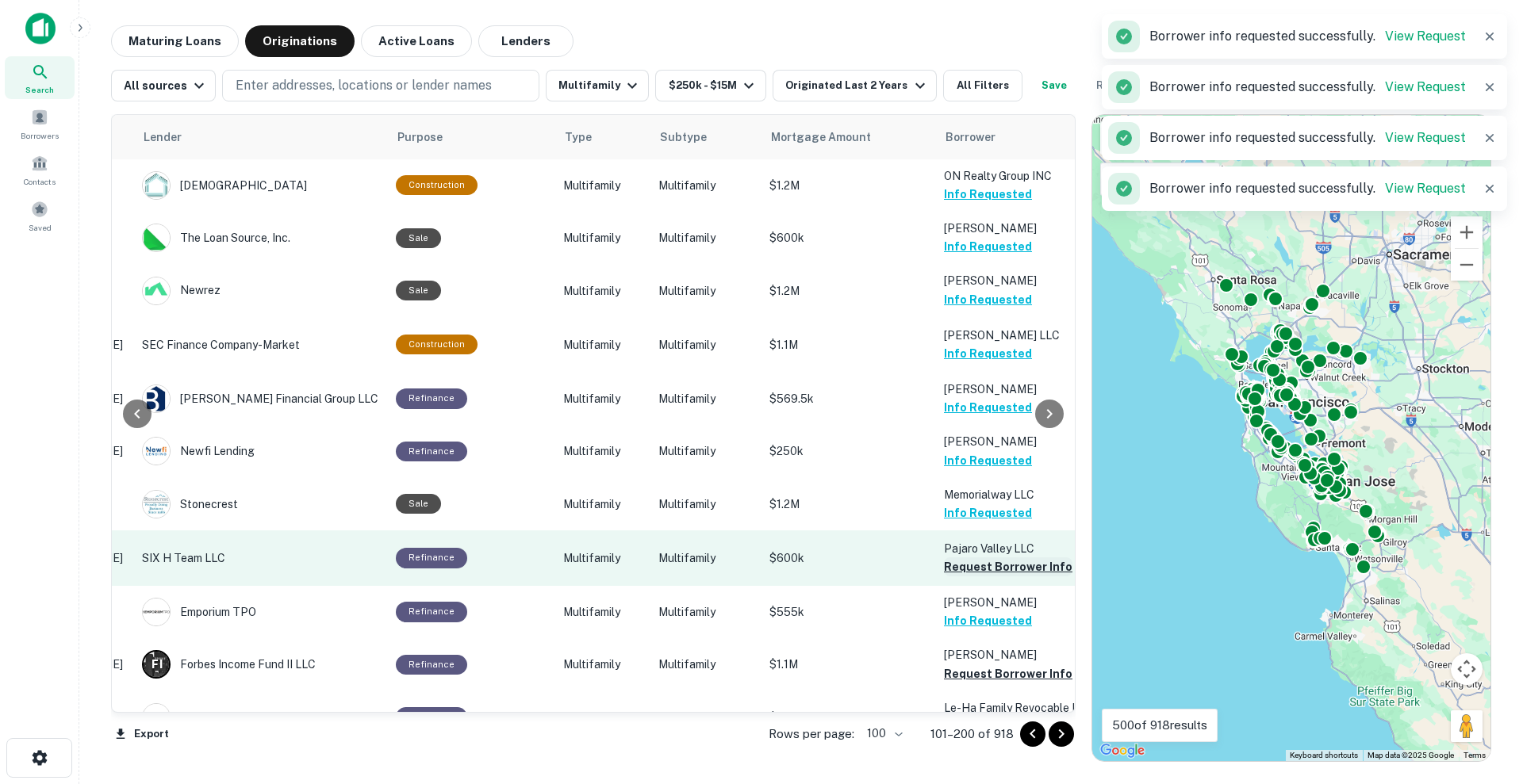
click at [989, 558] on button "Request Borrower Info" at bounding box center [1009, 568] width 129 height 20
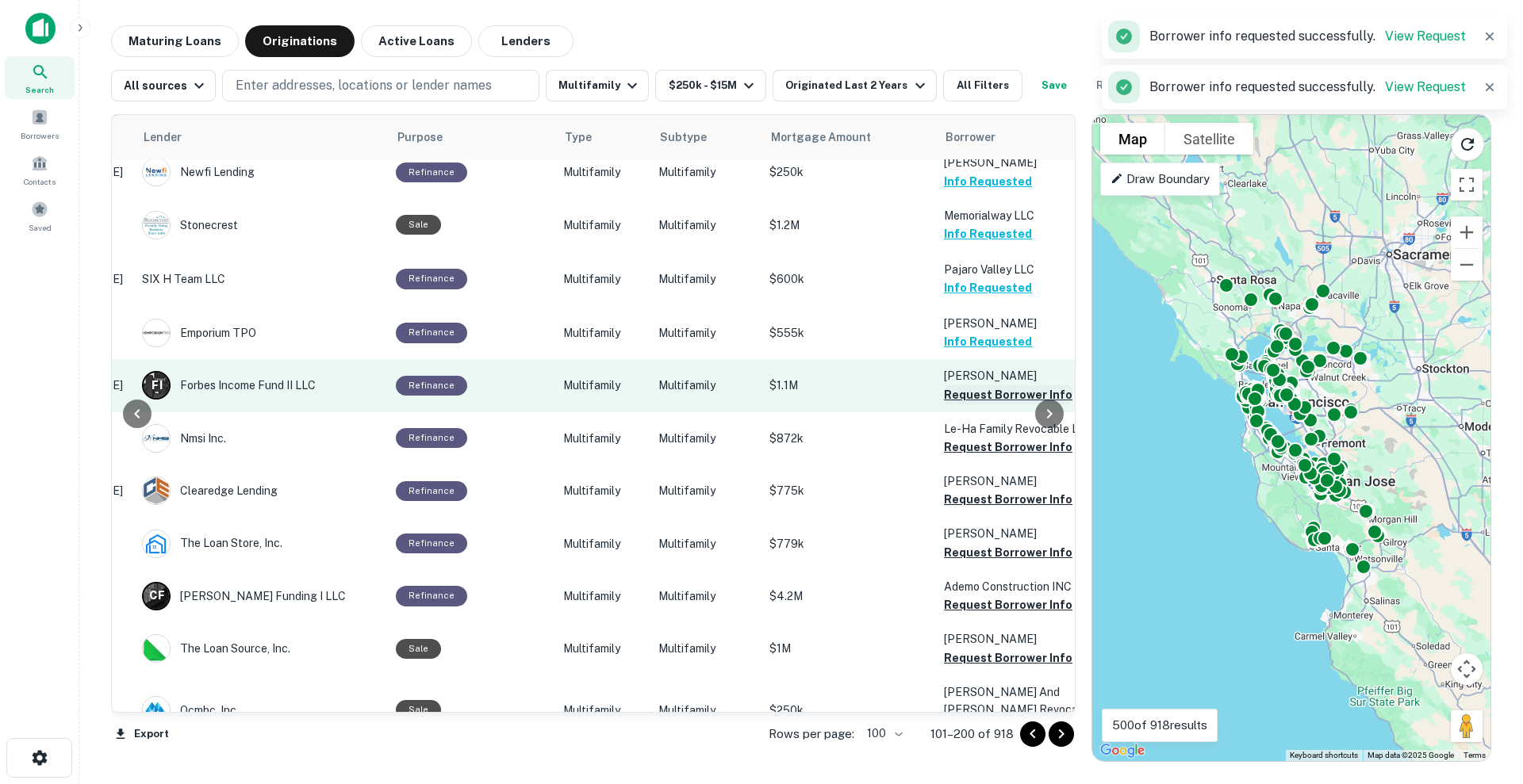
click at [987, 385] on button "Request Borrower Info" at bounding box center [1009, 395] width 129 height 20
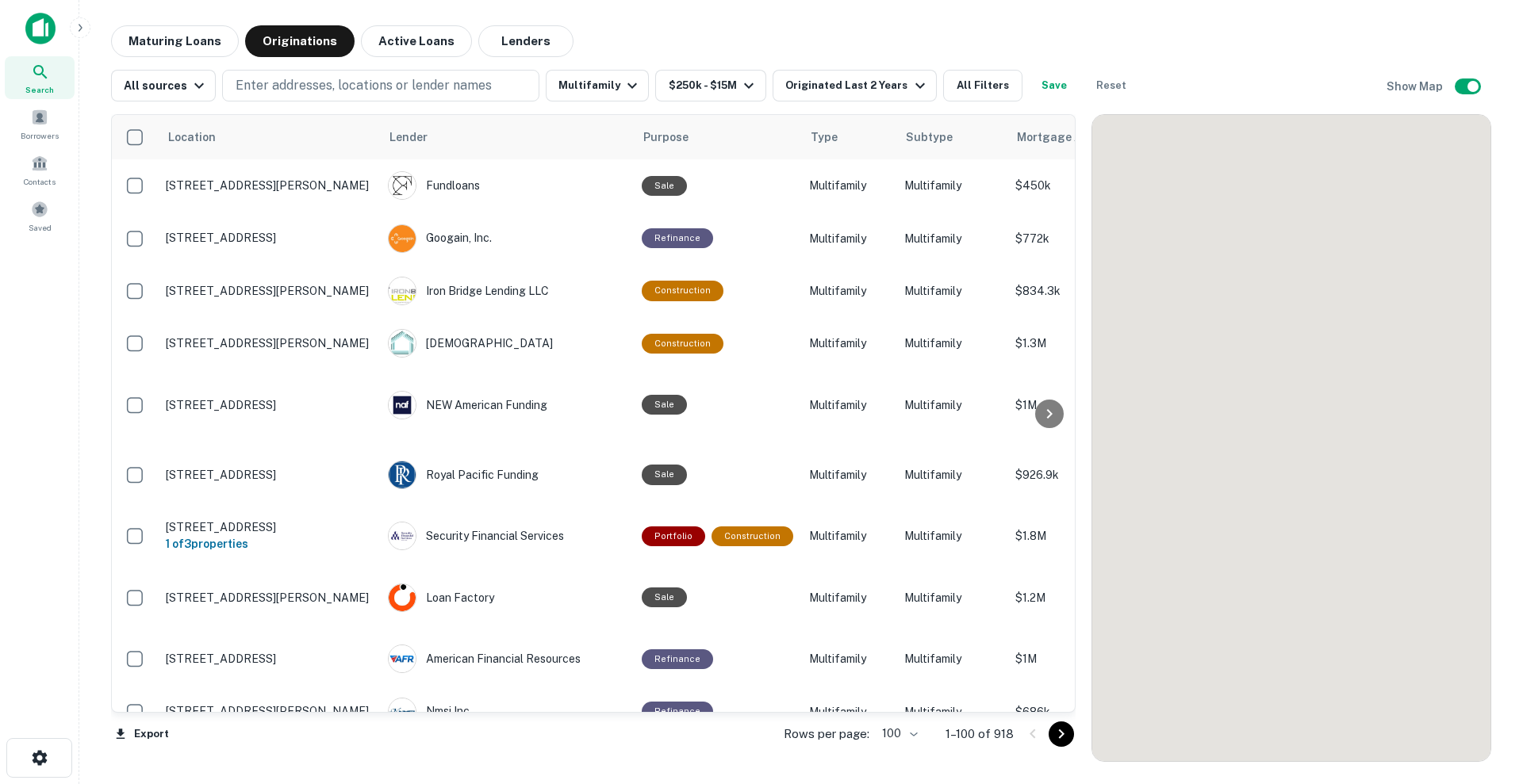
scroll to position [1758, 0]
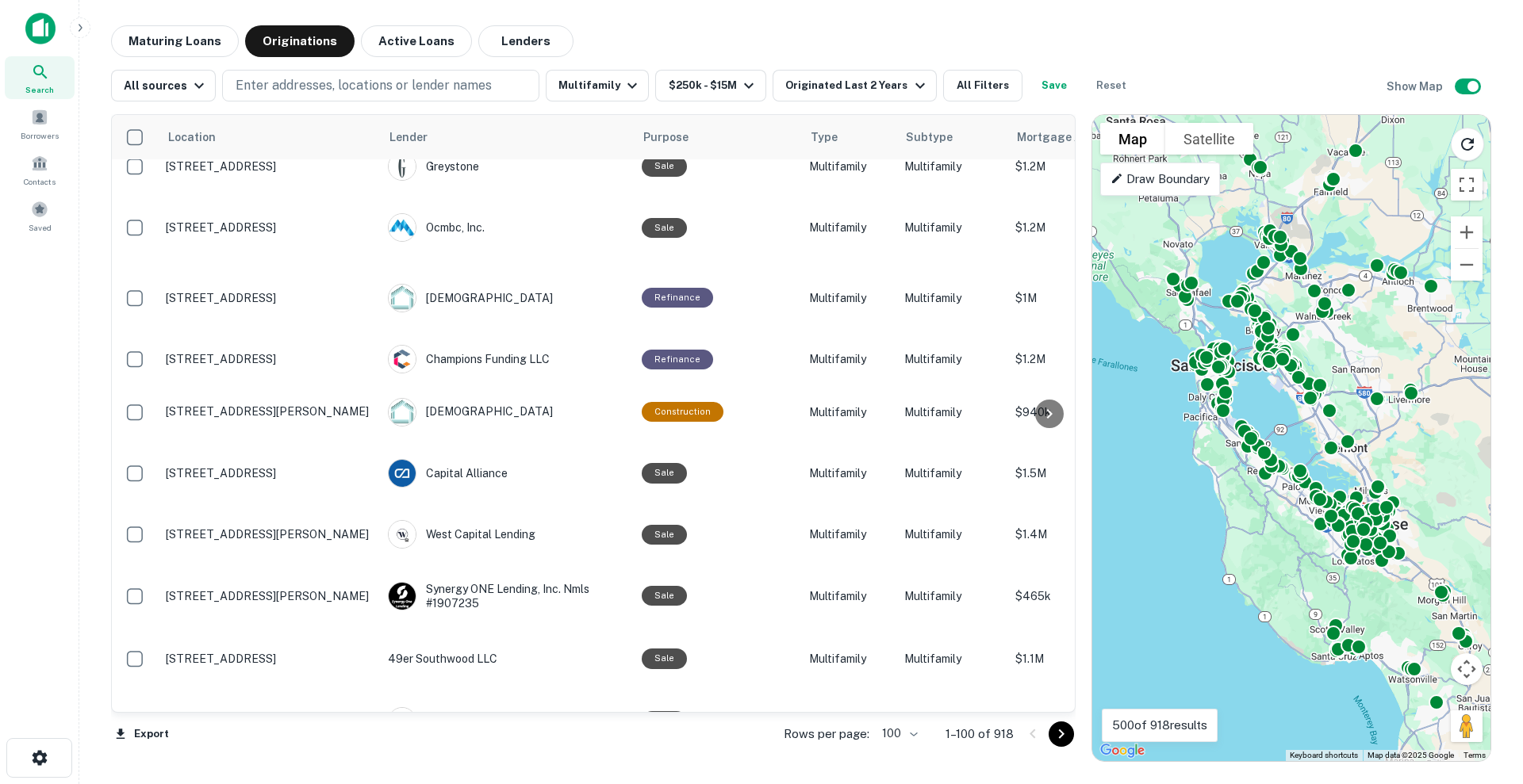
click at [1062, 626] on icon "Go to next page" at bounding box center [1062, 734] width 20 height 20
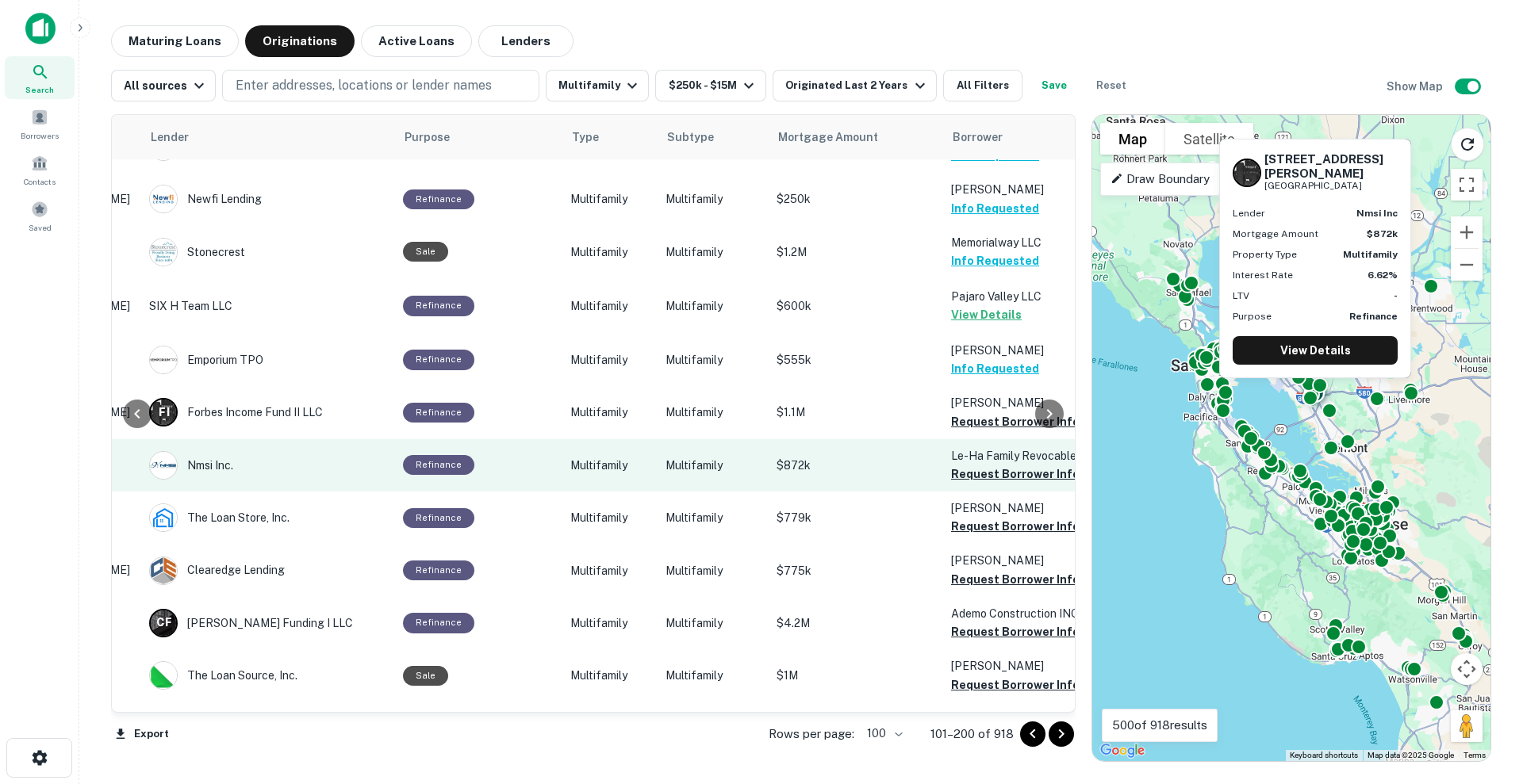
scroll to position [1731, 241]
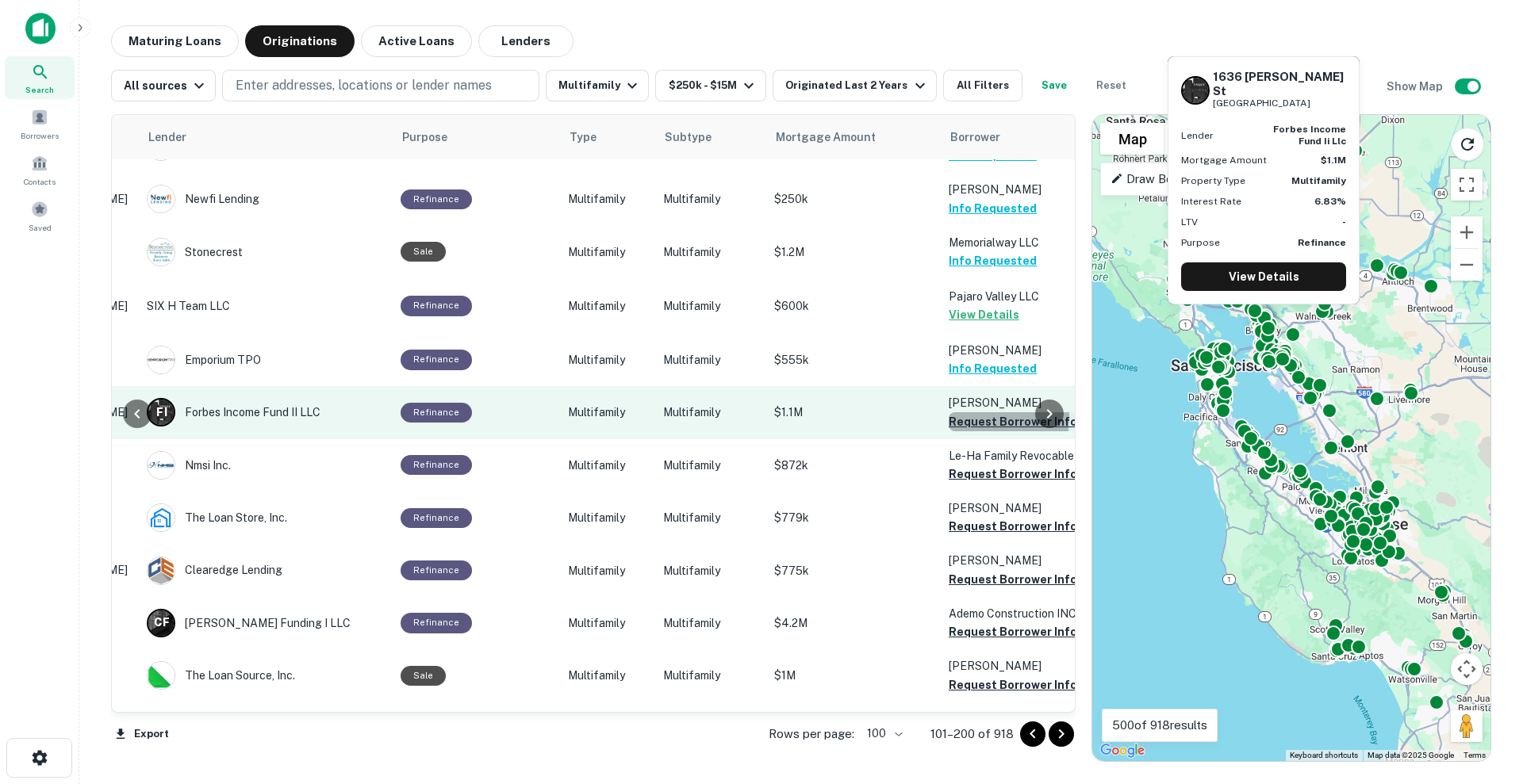
click at [961, 412] on button "Request Borrower Info" at bounding box center [1013, 422] width 129 height 20
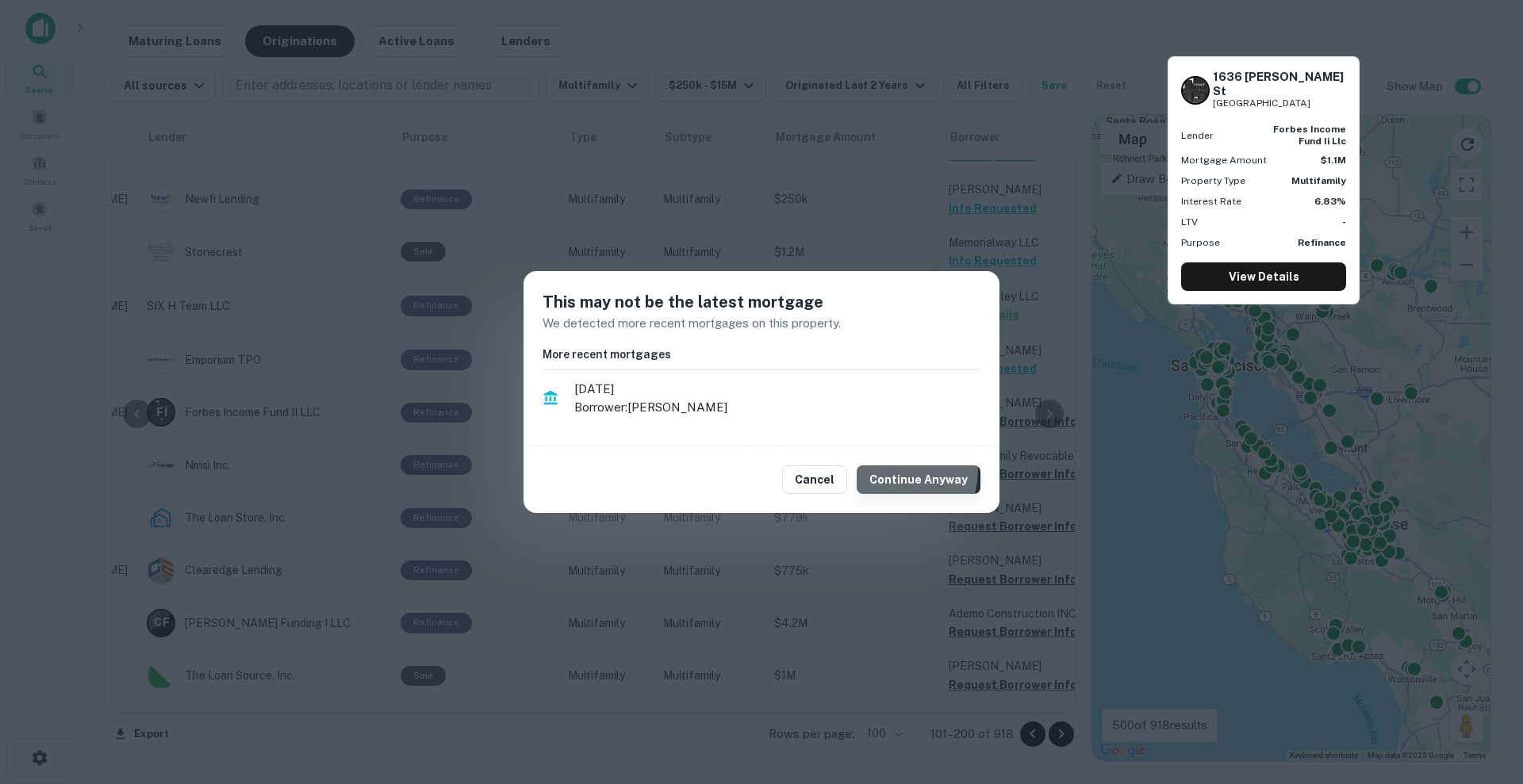
click at [893, 470] on button "Continue Anyway" at bounding box center [918, 479] width 124 height 28
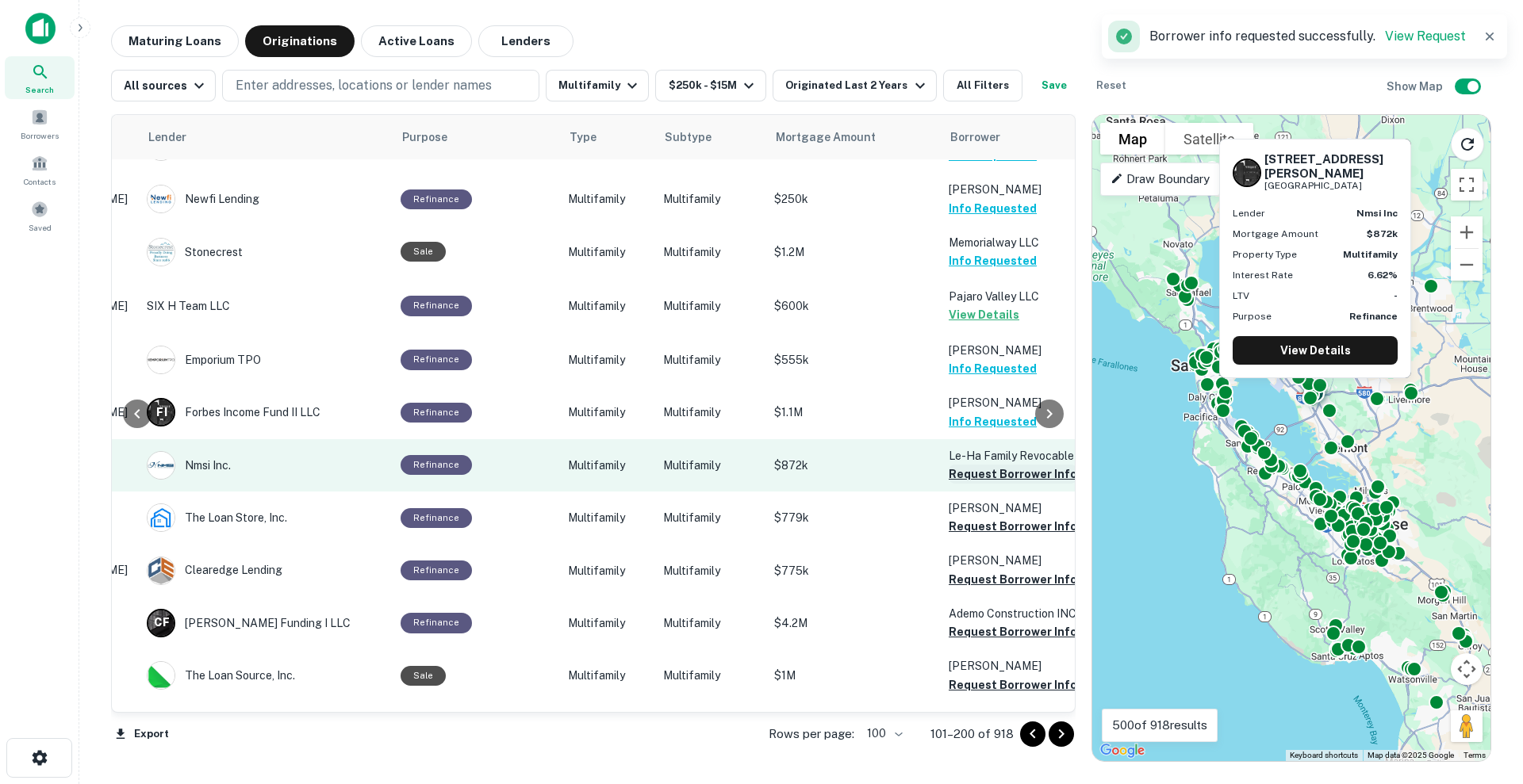
click at [979, 464] on button "Request Borrower Info" at bounding box center [1013, 474] width 129 height 20
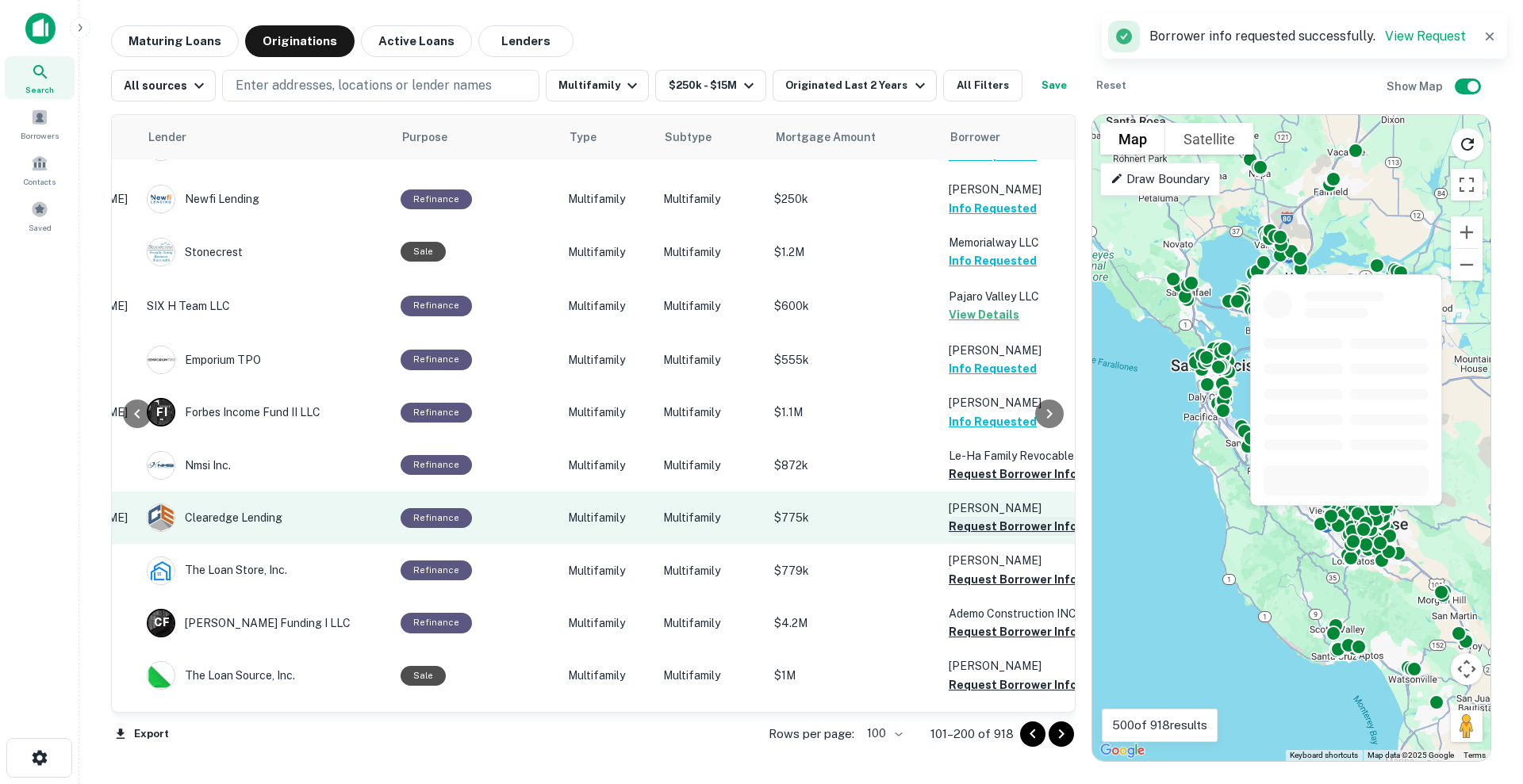
drag, startPoint x: 979, startPoint y: 384, endPoint x: 979, endPoint y: 438, distance: 54.0
click at [979, 517] on button "Request Borrower Info" at bounding box center [1013, 527] width 129 height 20
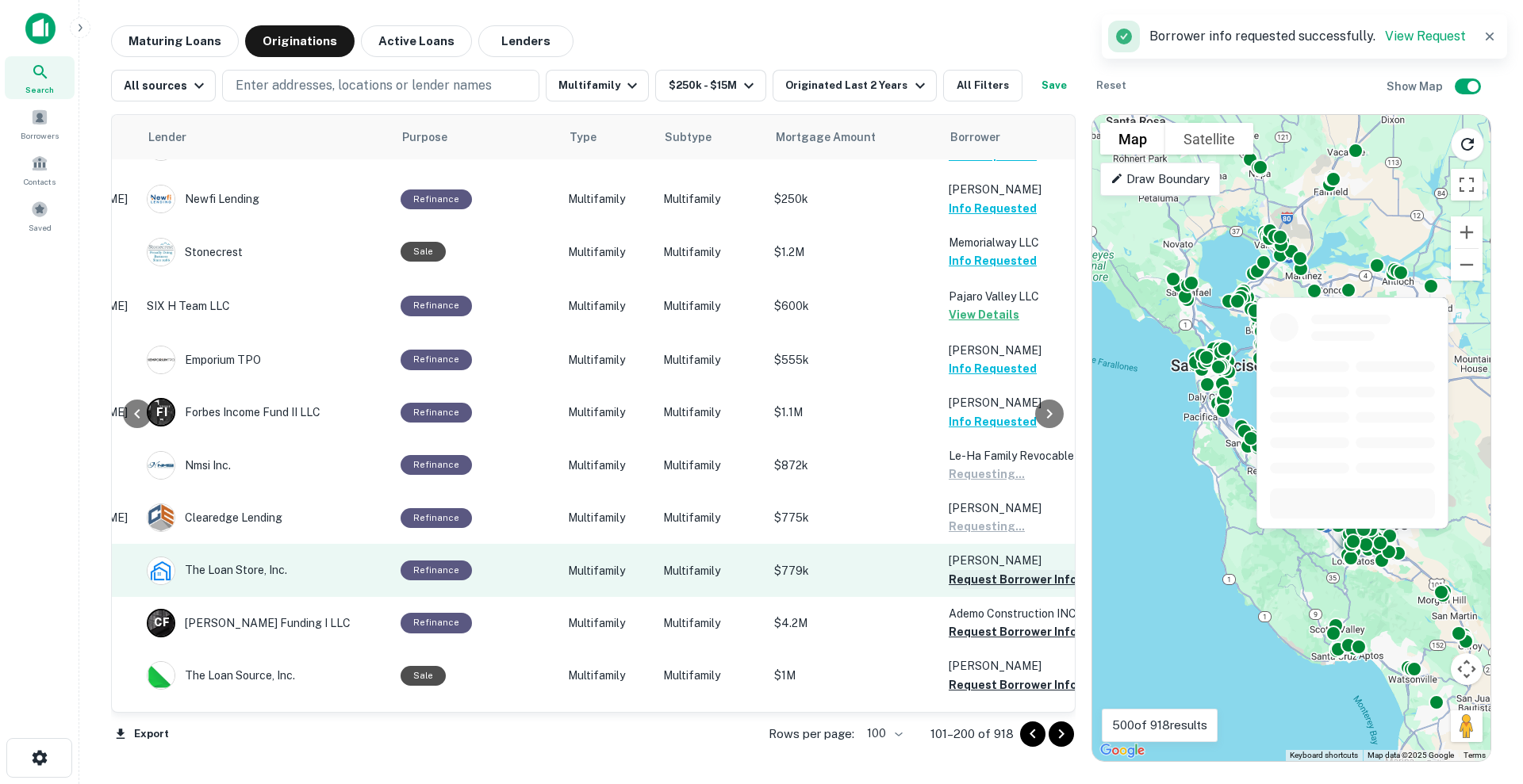
click at [973, 570] on button "Request Borrower Info" at bounding box center [1013, 580] width 129 height 20
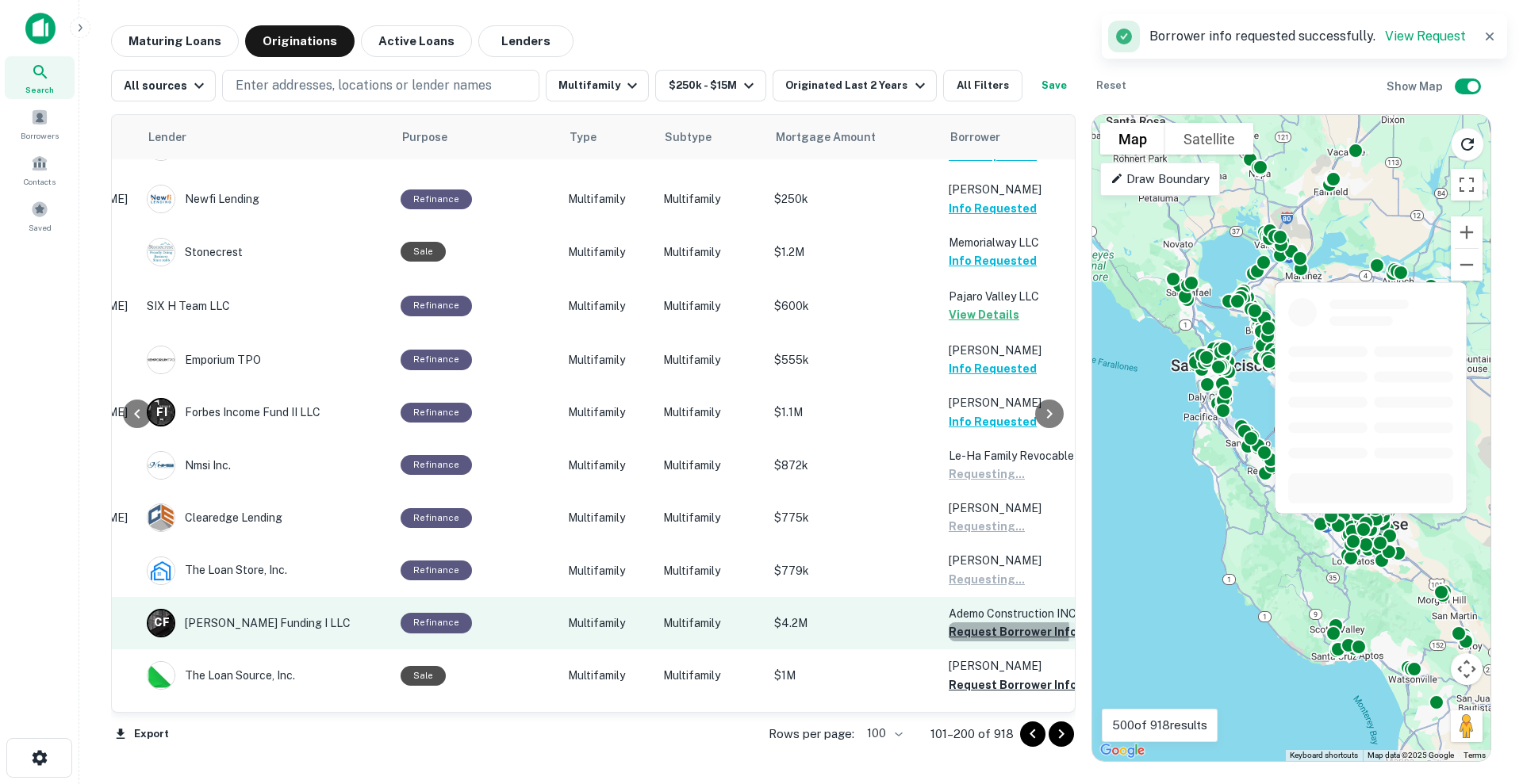
click at [979, 622] on button "Request Borrower Info" at bounding box center [1013, 632] width 129 height 20
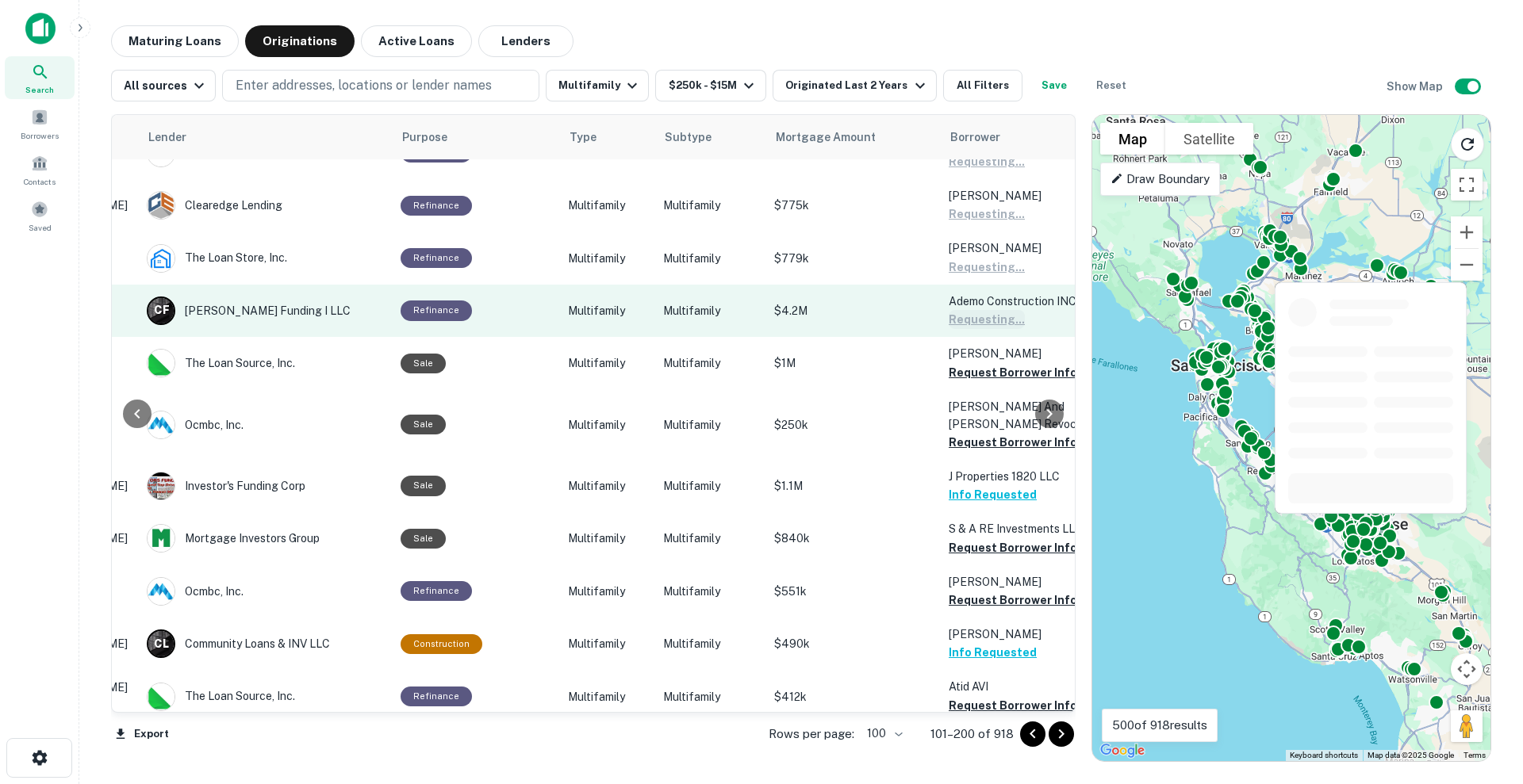
scroll to position [2050, 241]
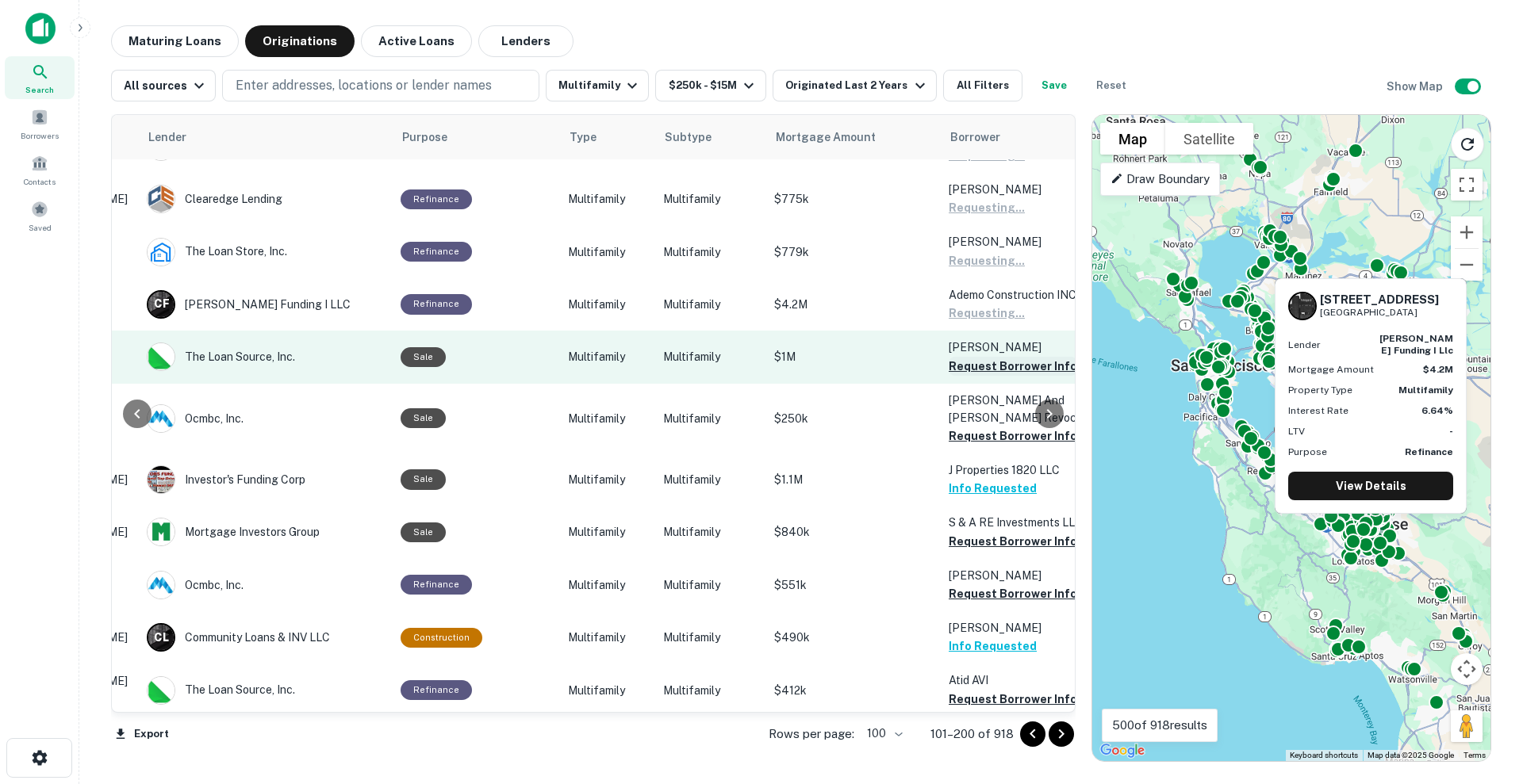
click at [997, 357] on button "Request Borrower Info" at bounding box center [1013, 367] width 129 height 20
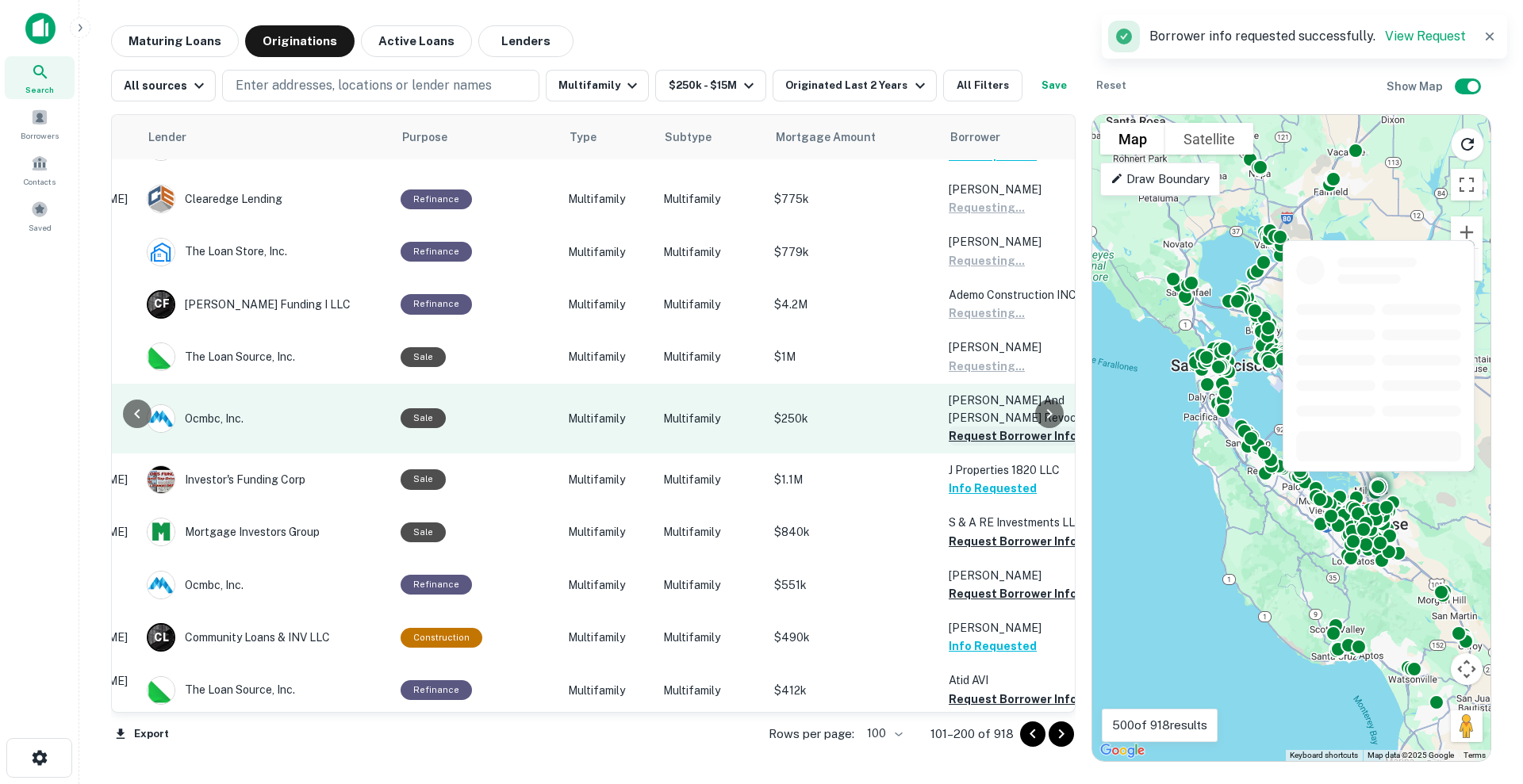
click at [1001, 426] on button "Request Borrower Info" at bounding box center [1013, 436] width 129 height 20
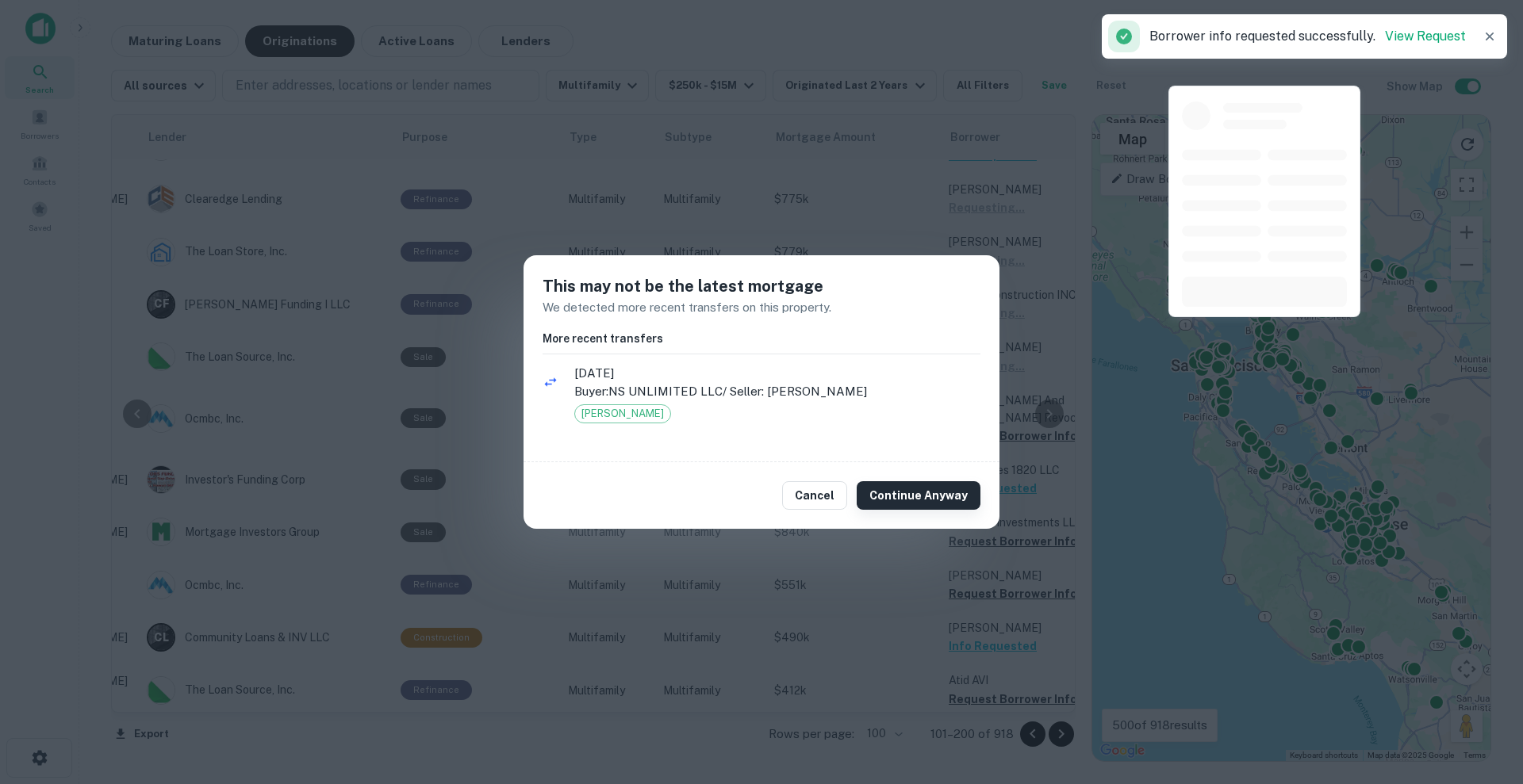
click at [941, 504] on button "Continue Anyway" at bounding box center [918, 495] width 124 height 28
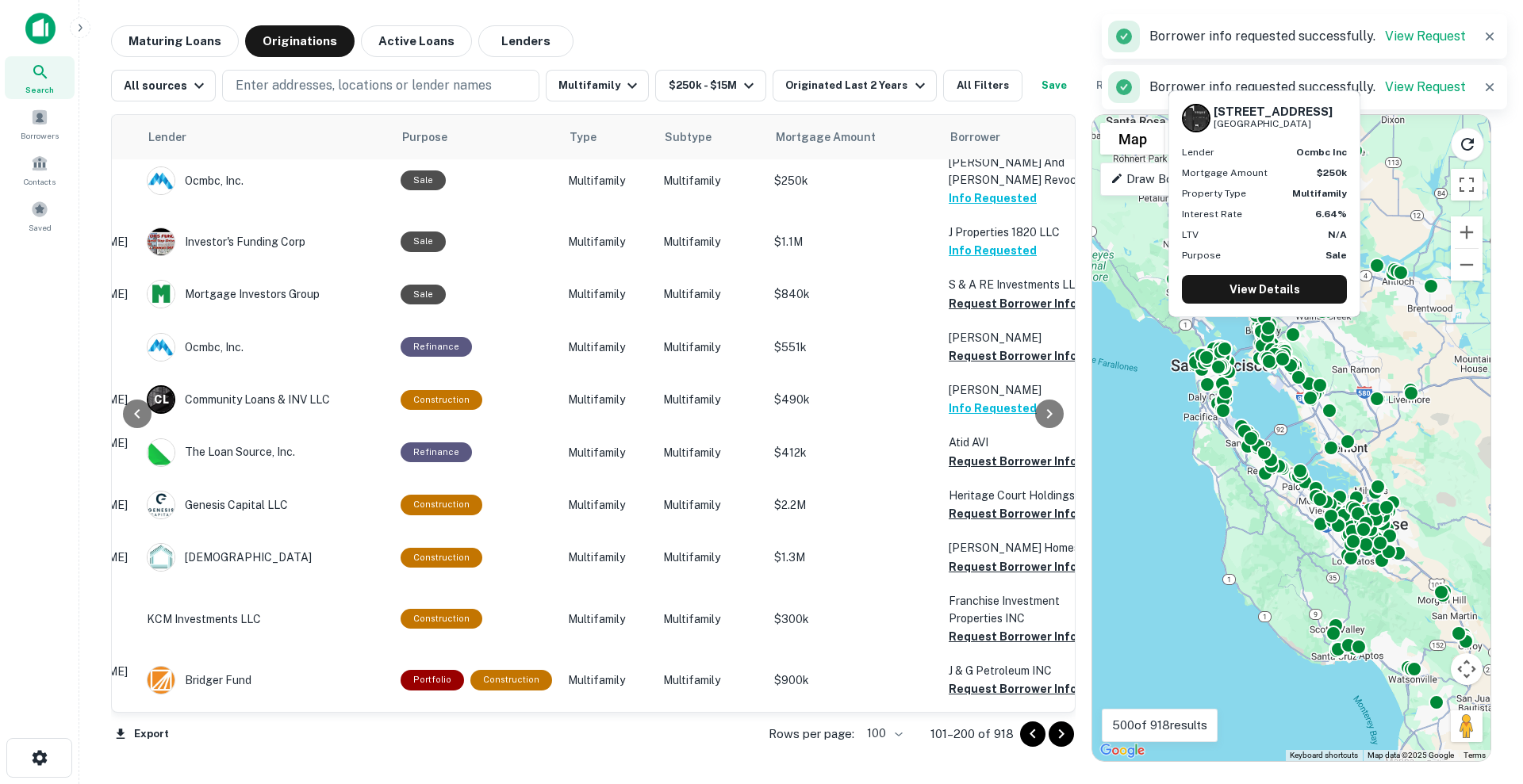
scroll to position [2297, 241]
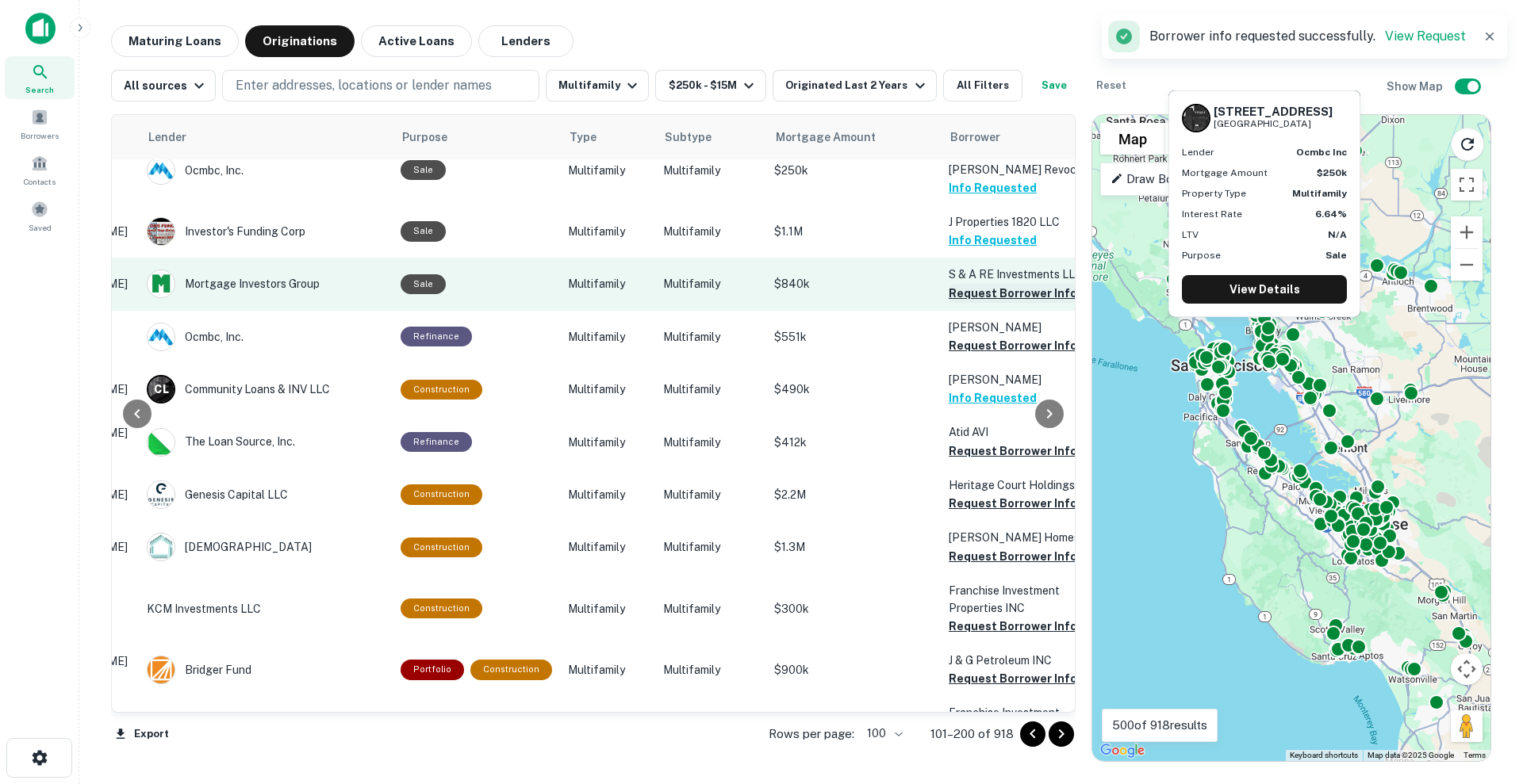
click at [1001, 284] on button "Request Borrower Info" at bounding box center [1013, 294] width 129 height 20
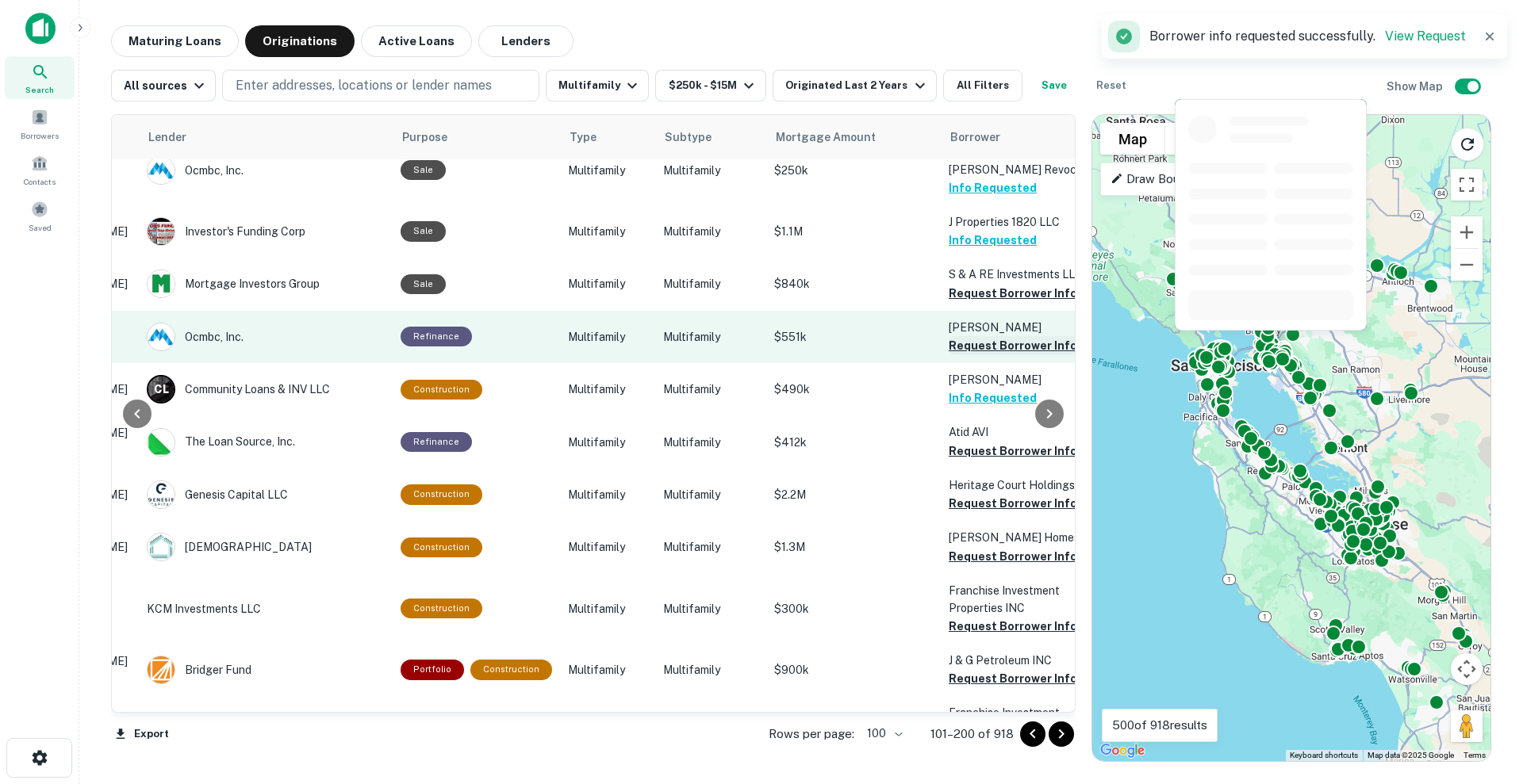
click at [999, 336] on button "Request Borrower Info" at bounding box center [1013, 346] width 129 height 20
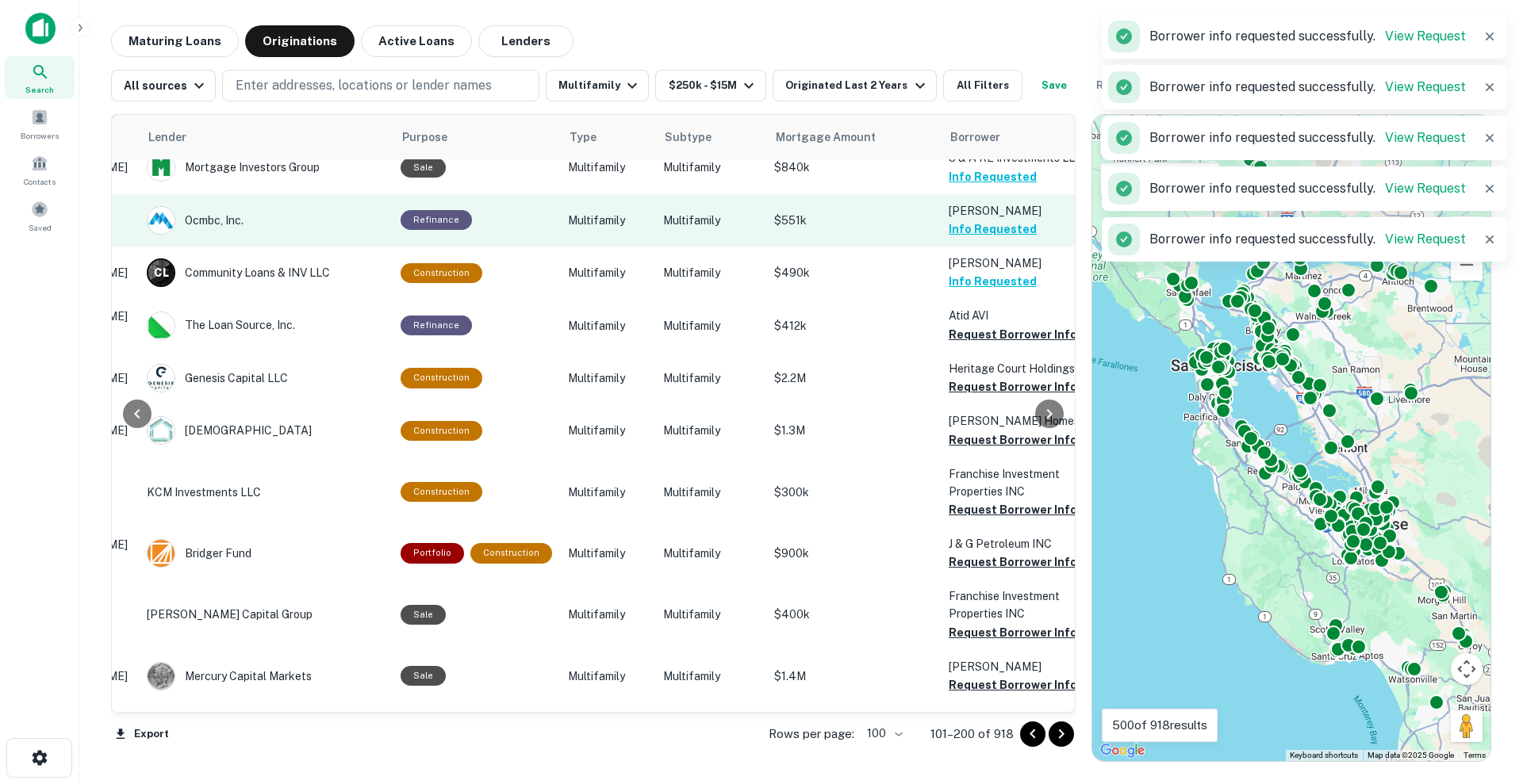
scroll to position [2418, 241]
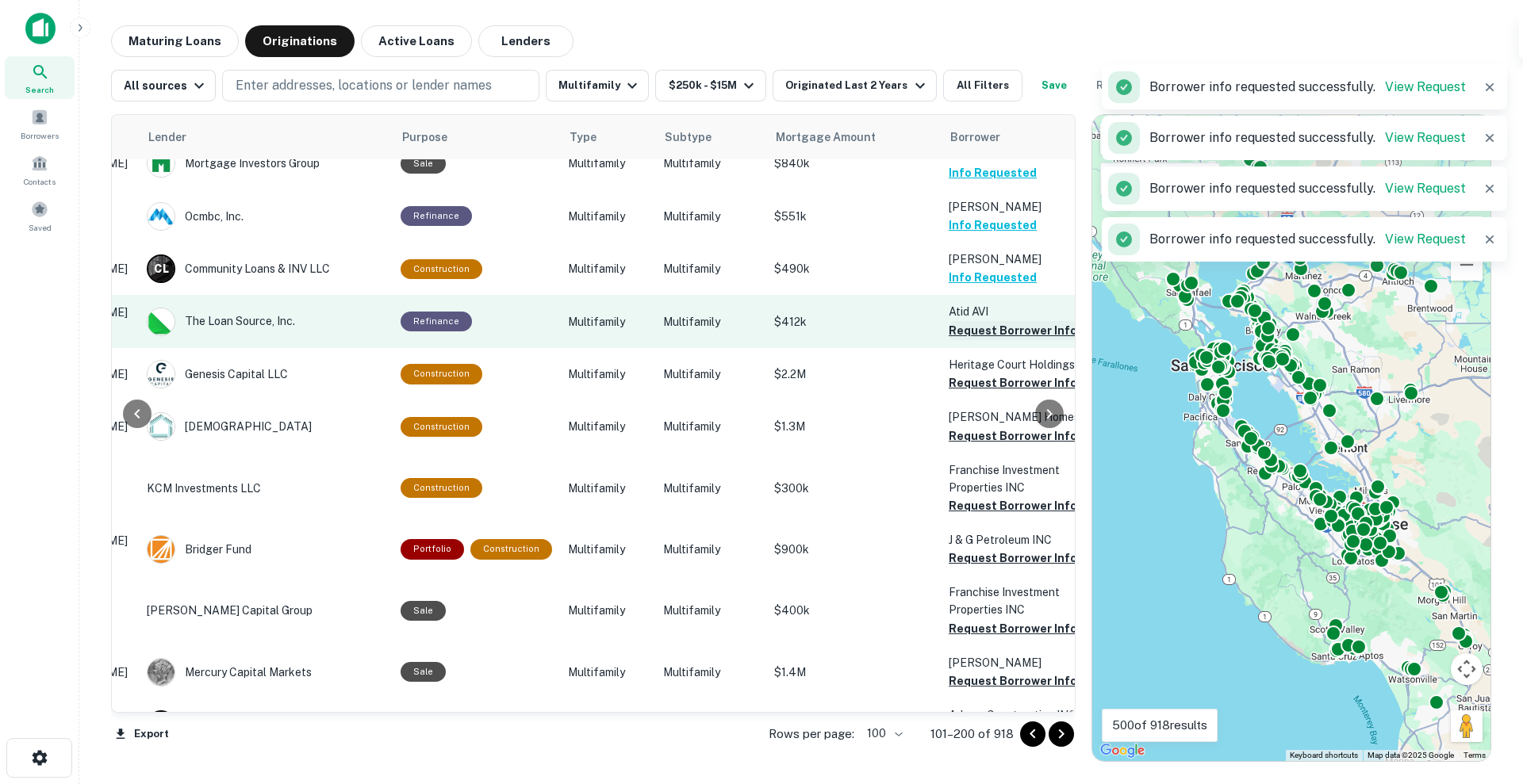
click at [993, 321] on button "Request Borrower Info" at bounding box center [1013, 331] width 129 height 20
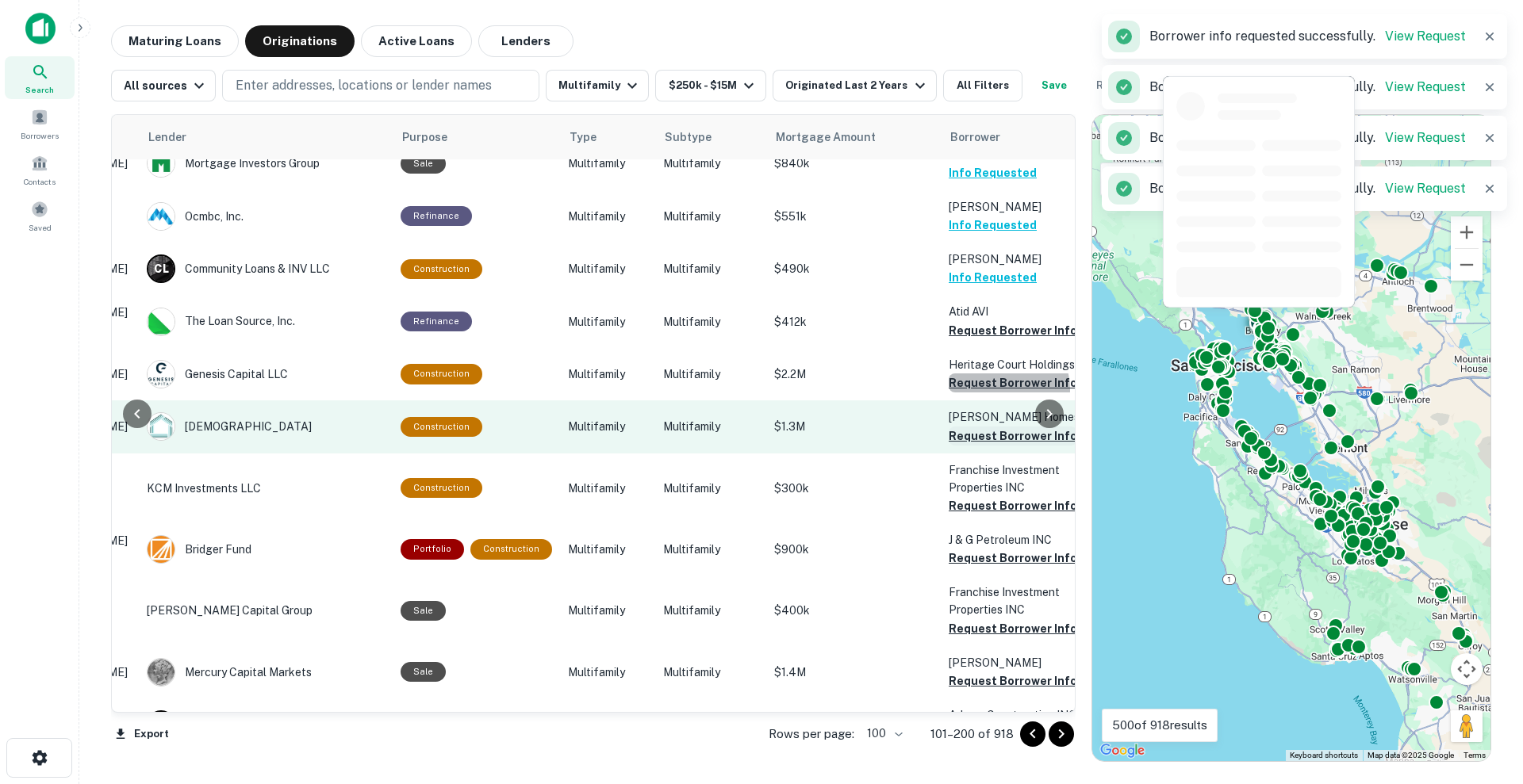
click at [991, 373] on button "Request Borrower Info" at bounding box center [1013, 383] width 129 height 20
click at [991, 426] on button "Request Borrower Info" at bounding box center [1013, 436] width 129 height 20
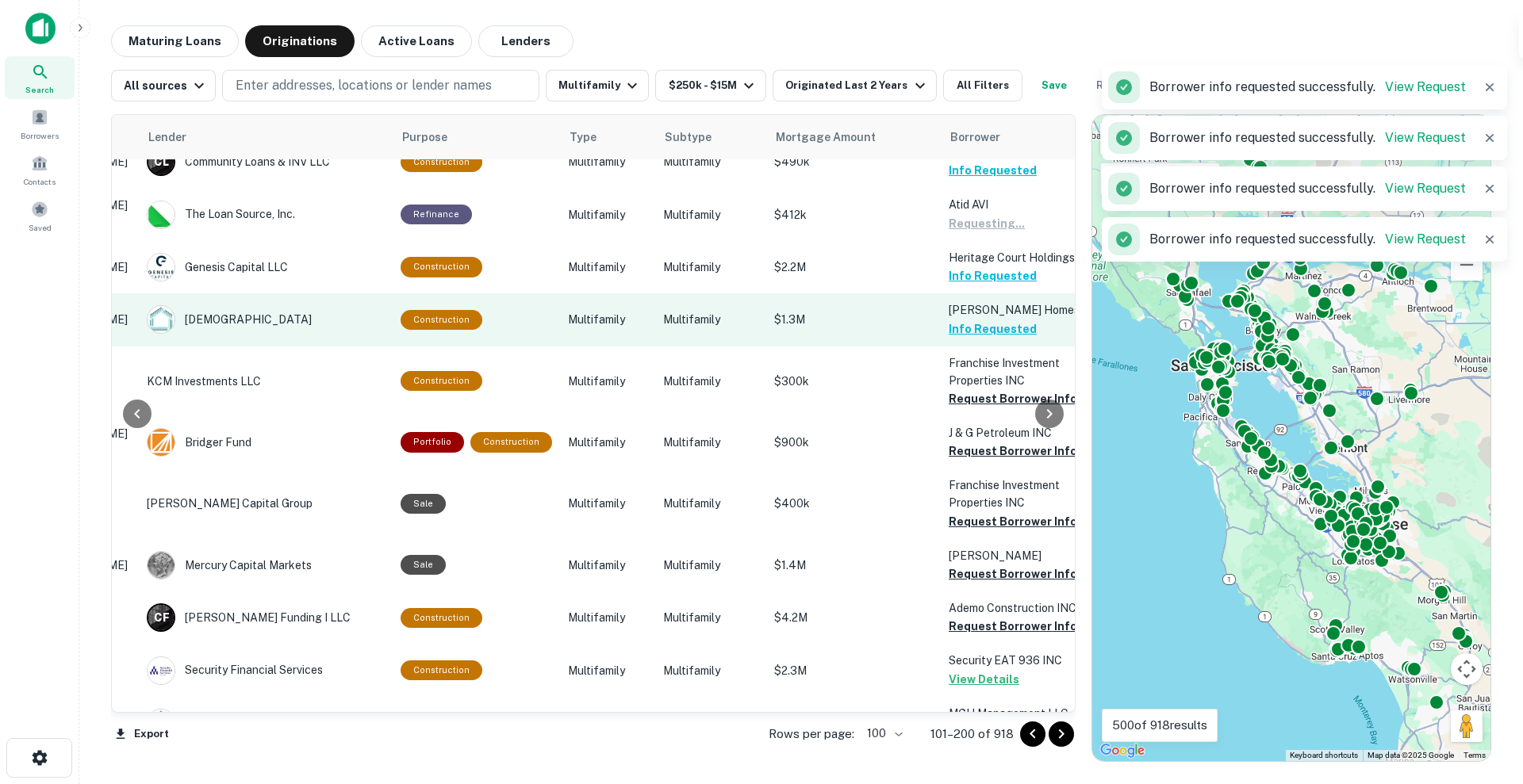
scroll to position [2527, 241]
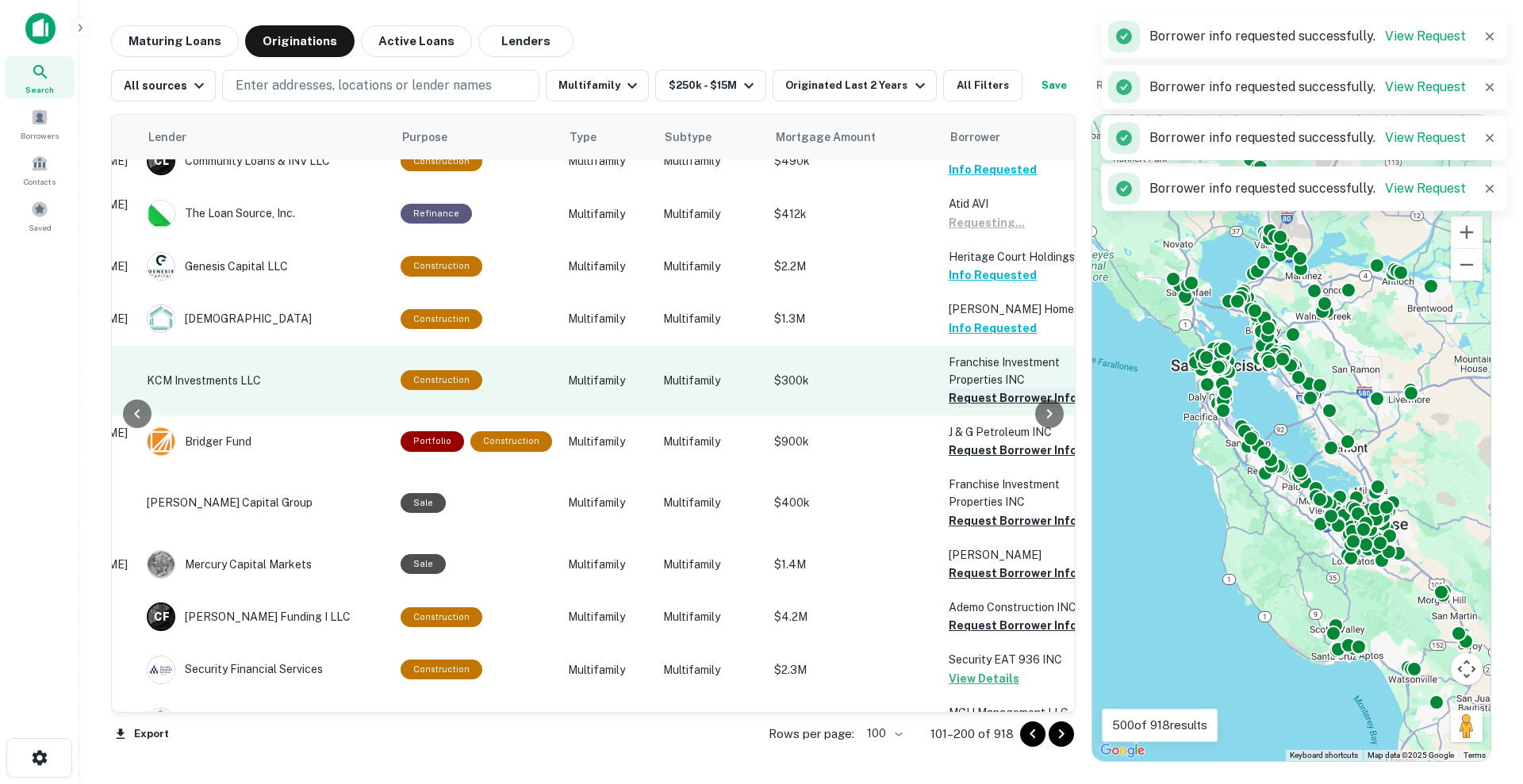
click at [996, 388] on button "Request Borrower Info" at bounding box center [1013, 398] width 129 height 20
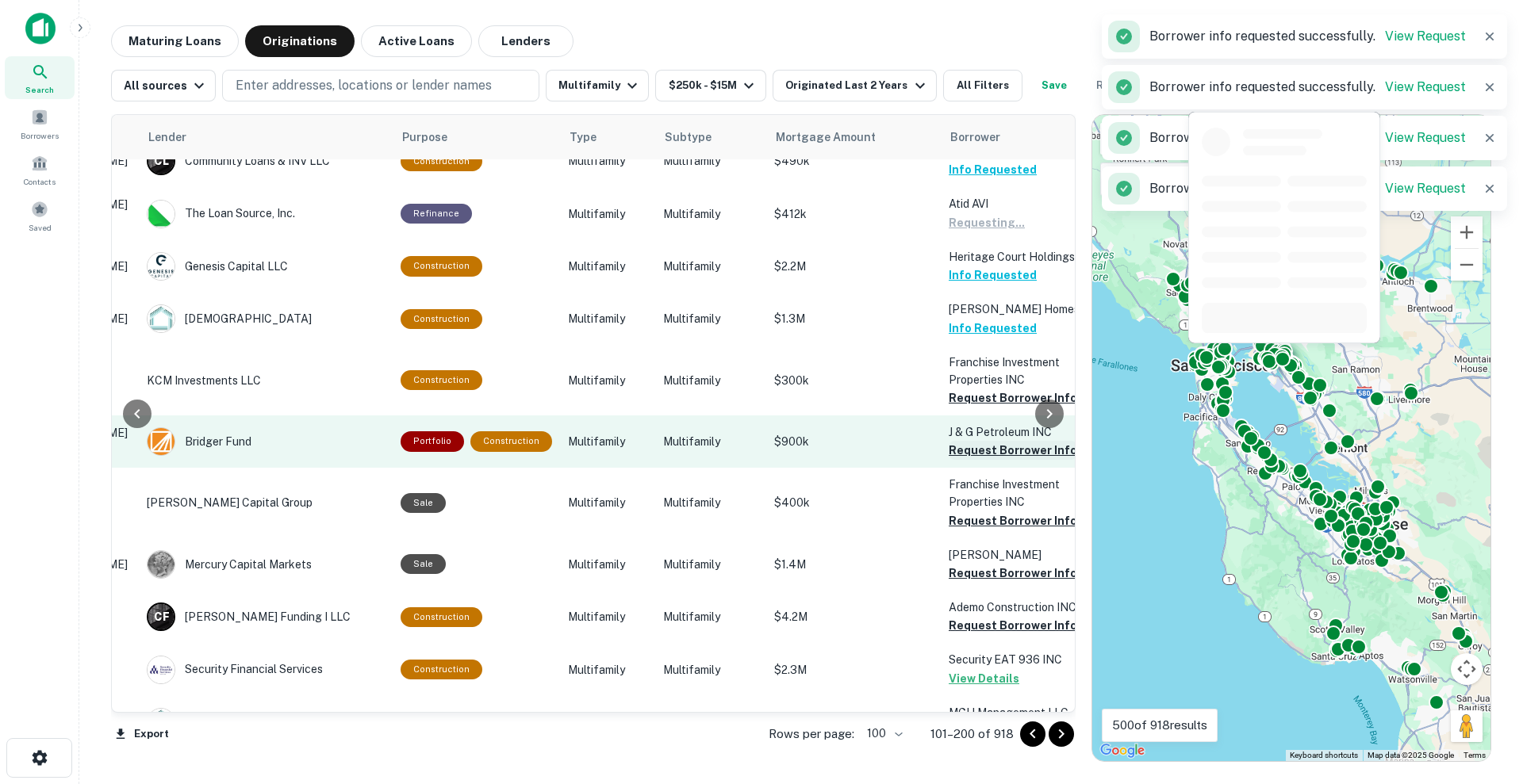
click at [997, 441] on button "Request Borrower Info" at bounding box center [1013, 451] width 129 height 20
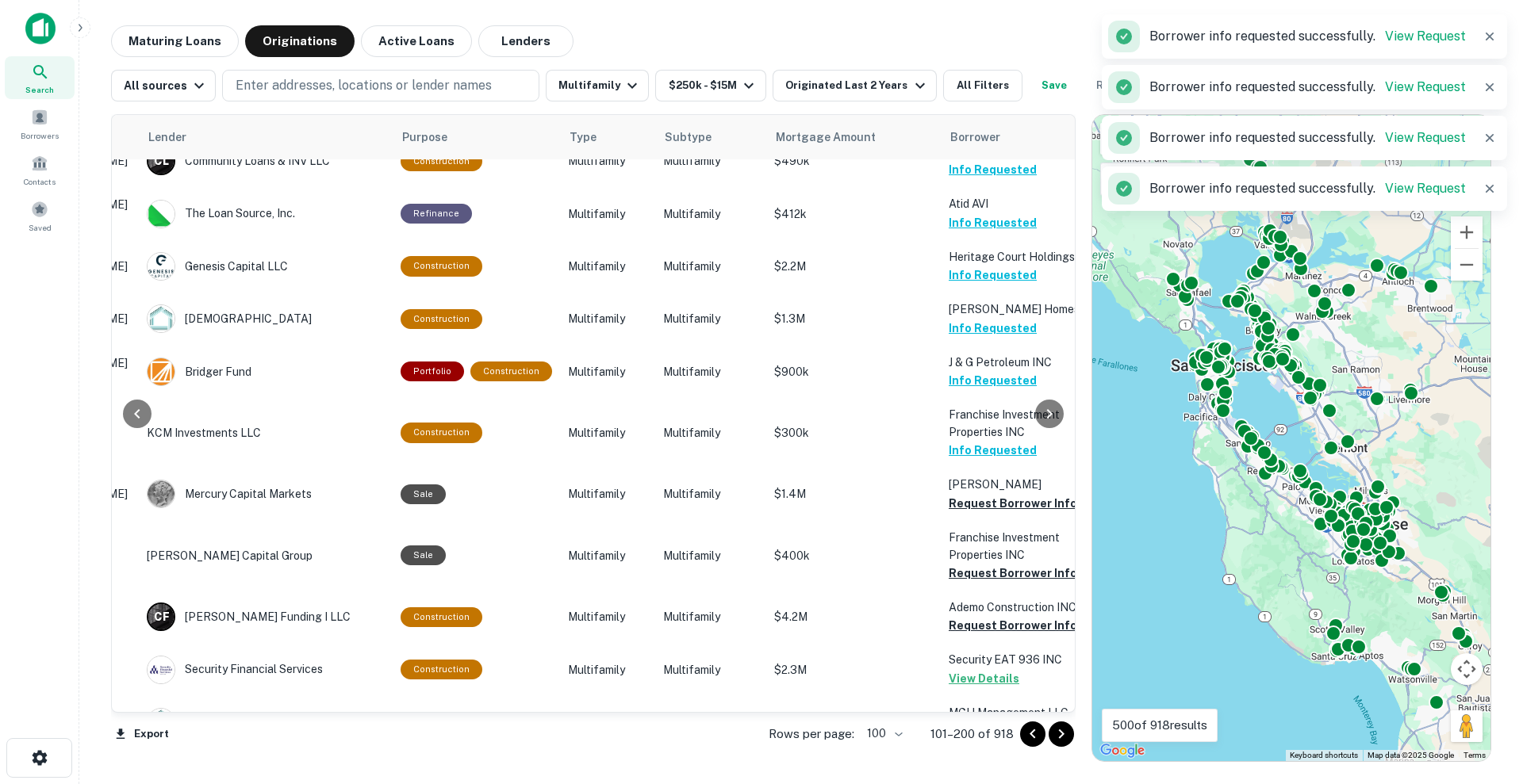
scroll to position [2666, 241]
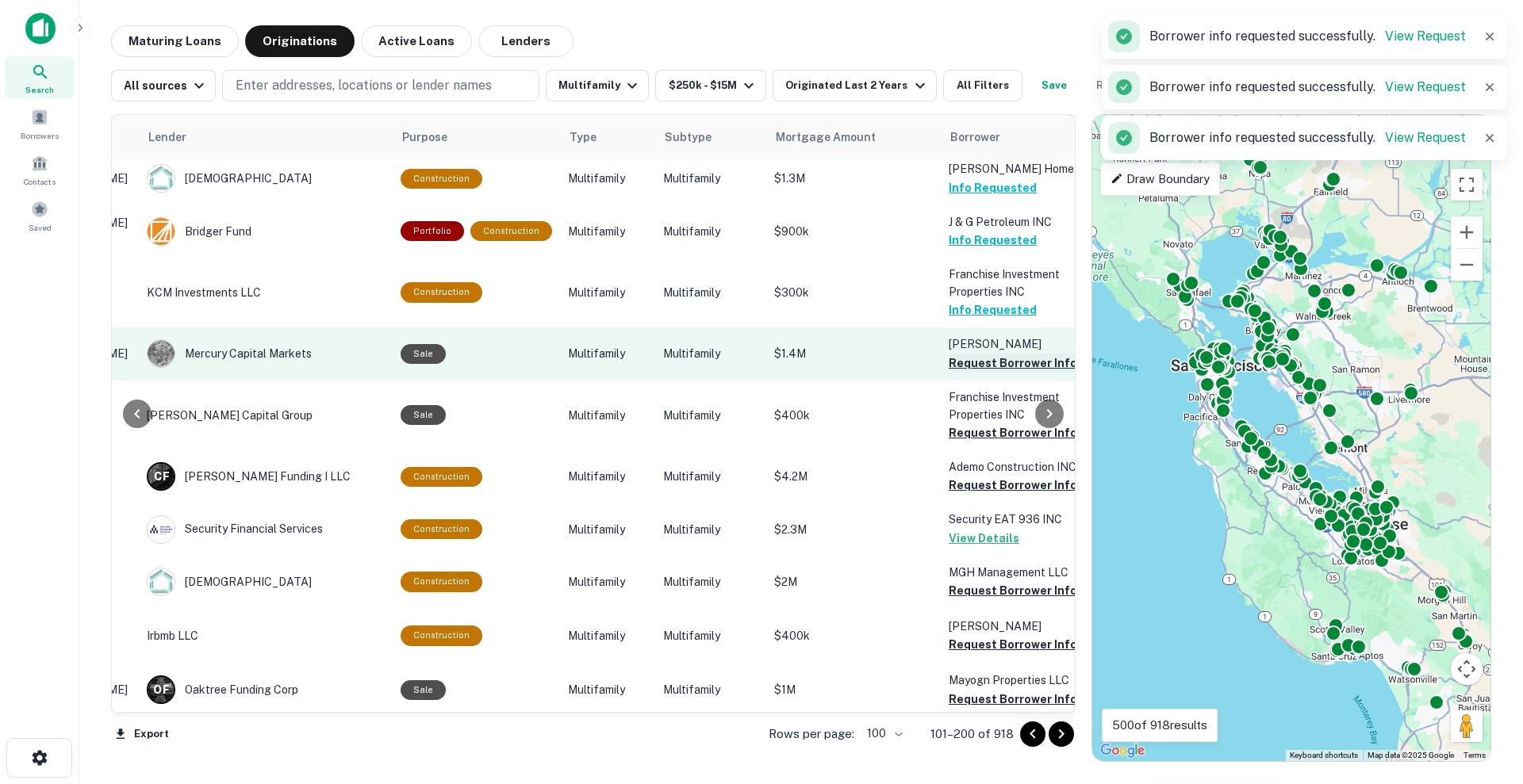
click at [989, 354] on button "Request Borrower Info" at bounding box center [1013, 364] width 129 height 20
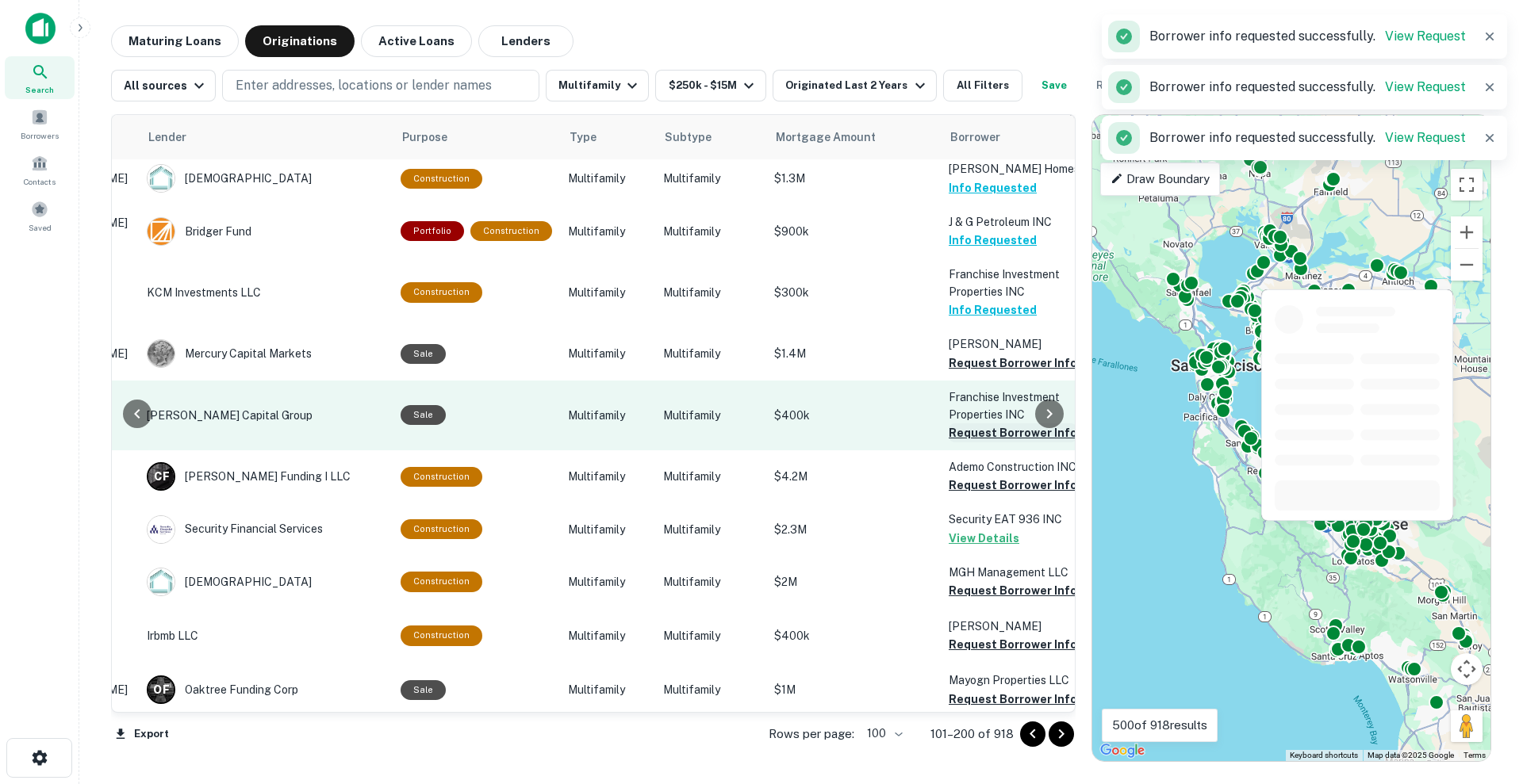
click at [989, 423] on button "Request Borrower Info" at bounding box center [1013, 433] width 129 height 20
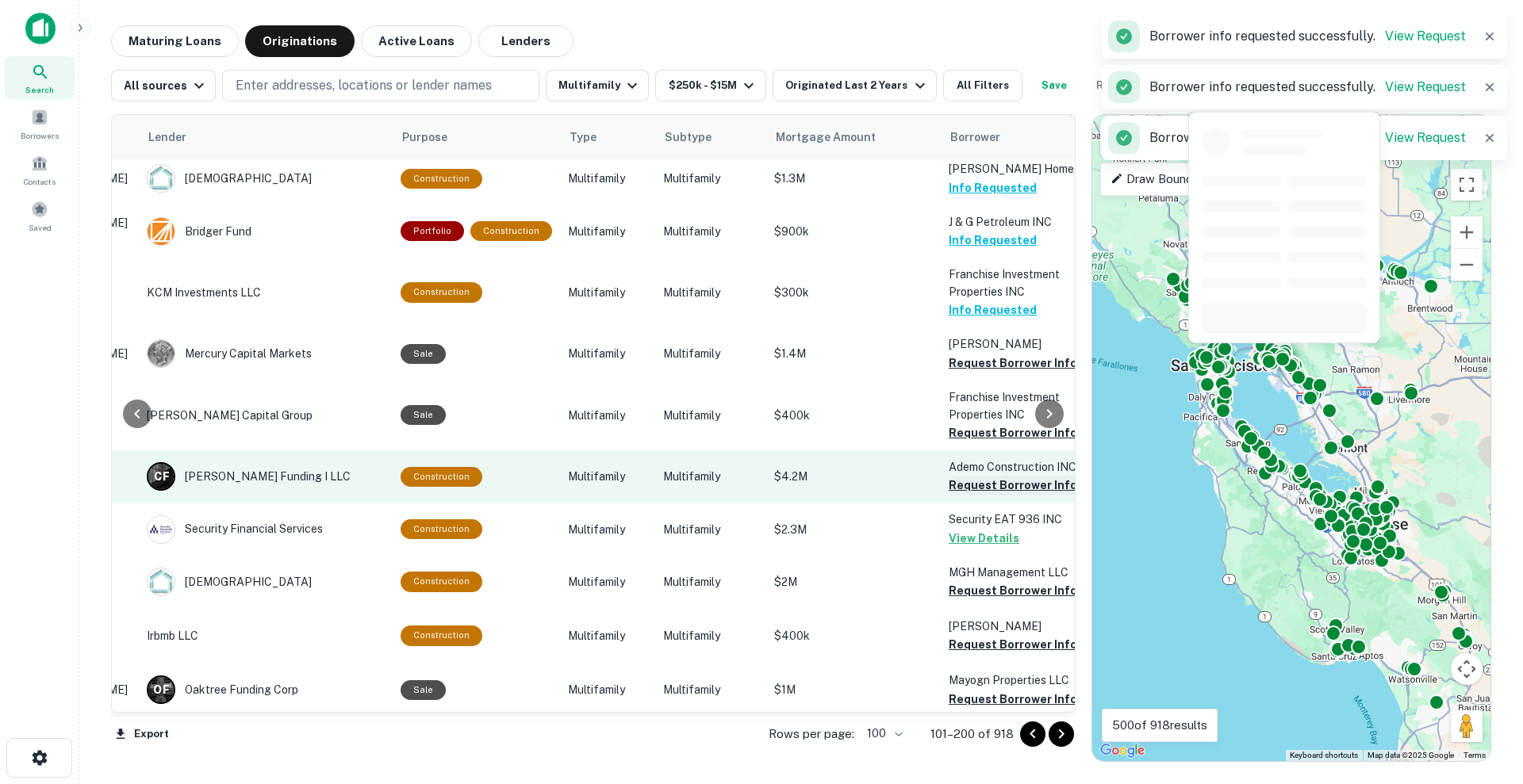
click at [984, 476] on button "Request Borrower Info" at bounding box center [1013, 486] width 129 height 20
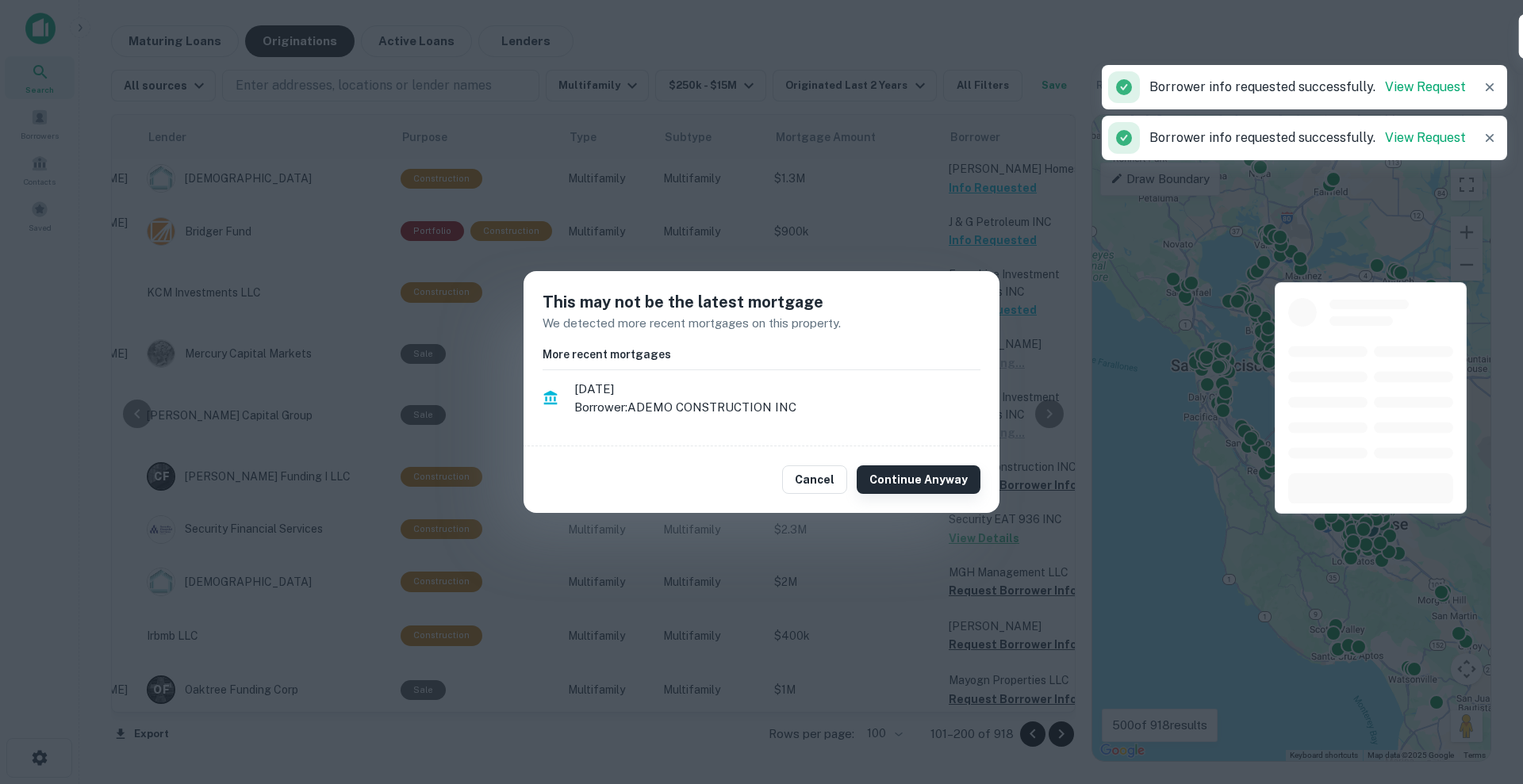
click at [929, 491] on button "Continue Anyway" at bounding box center [918, 479] width 124 height 28
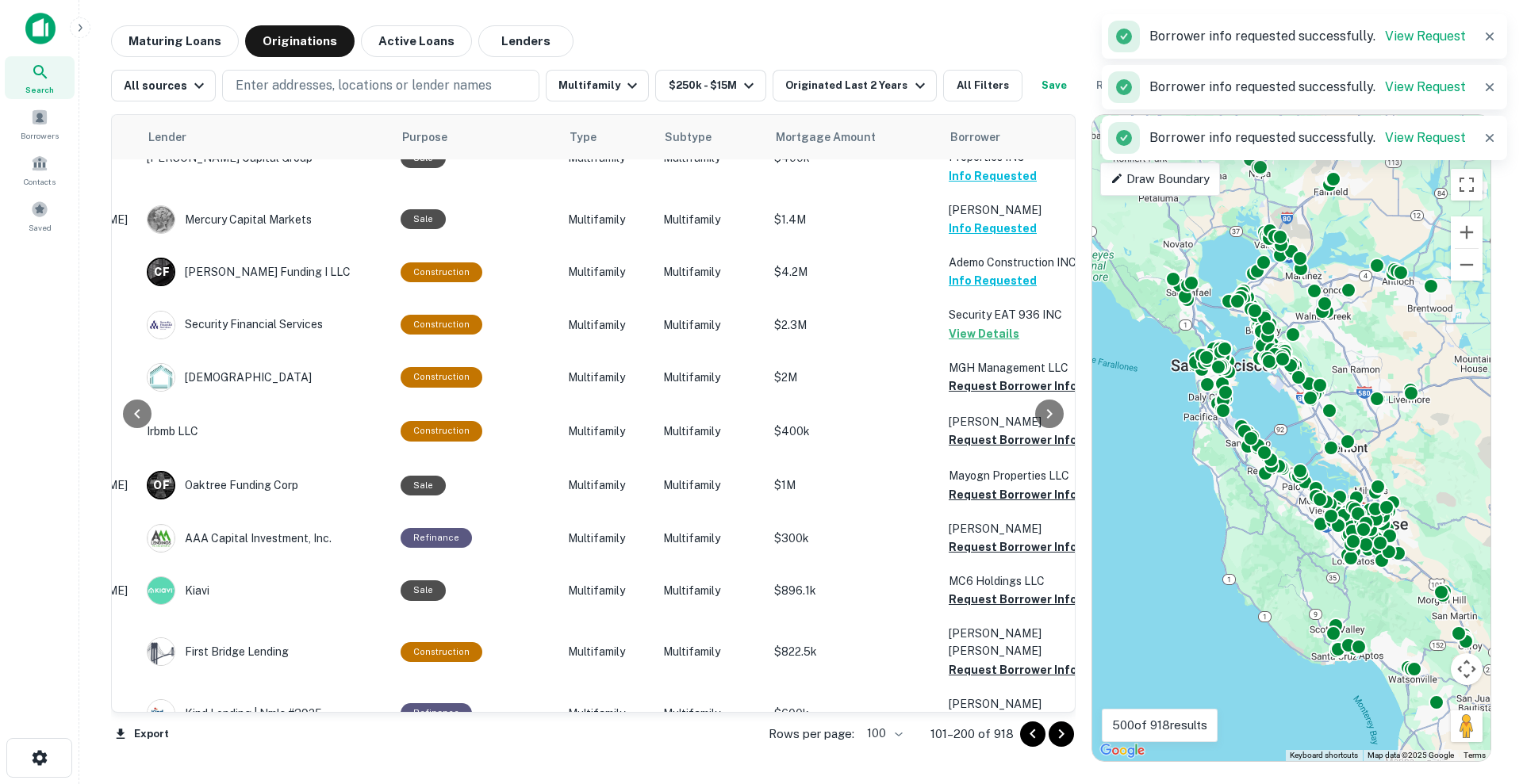
scroll to position [2872, 241]
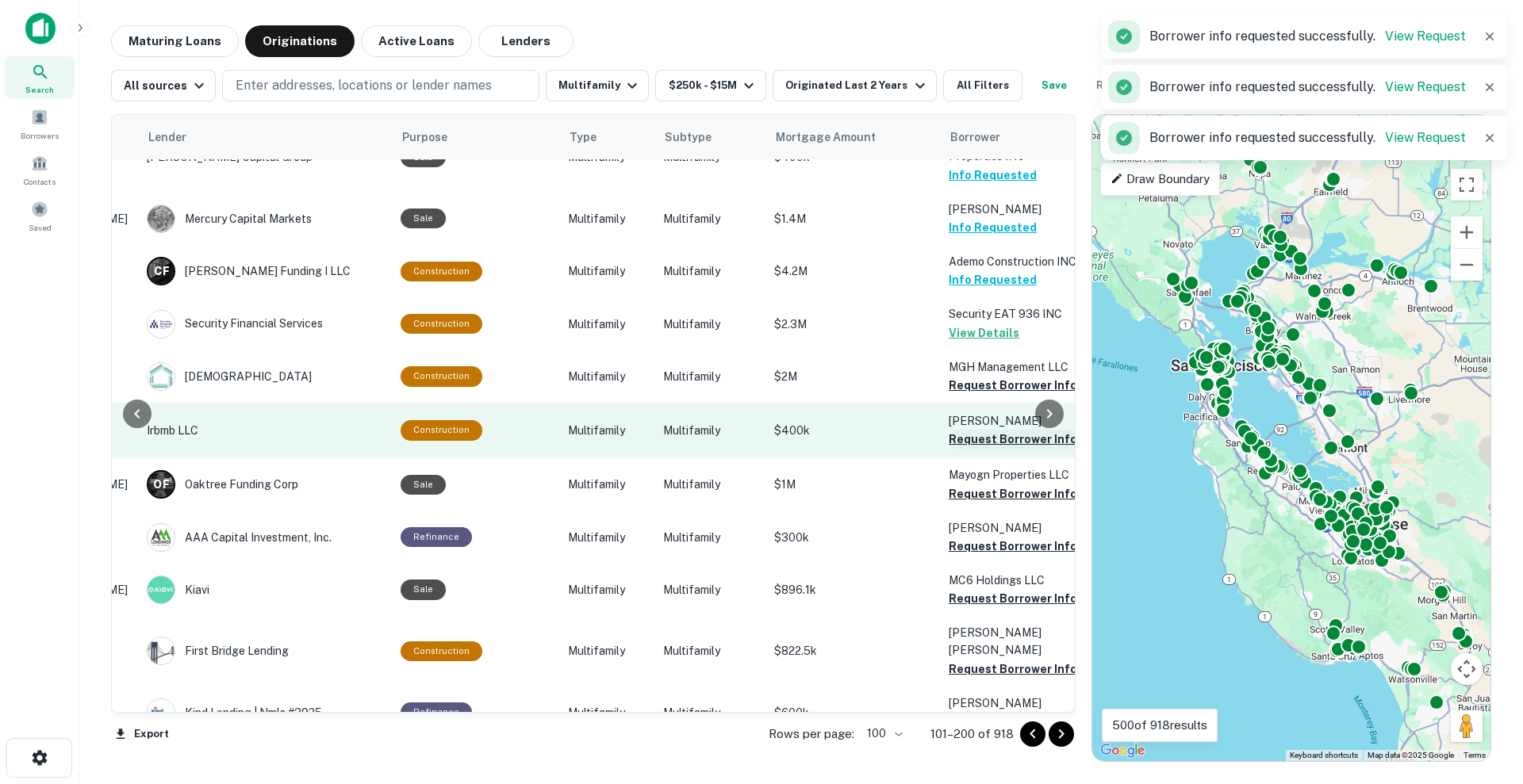
click at [987, 375] on button "Request Borrower Info" at bounding box center [1013, 385] width 129 height 20
click at [992, 430] on button "Request Borrower Info" at bounding box center [1013, 440] width 129 height 20
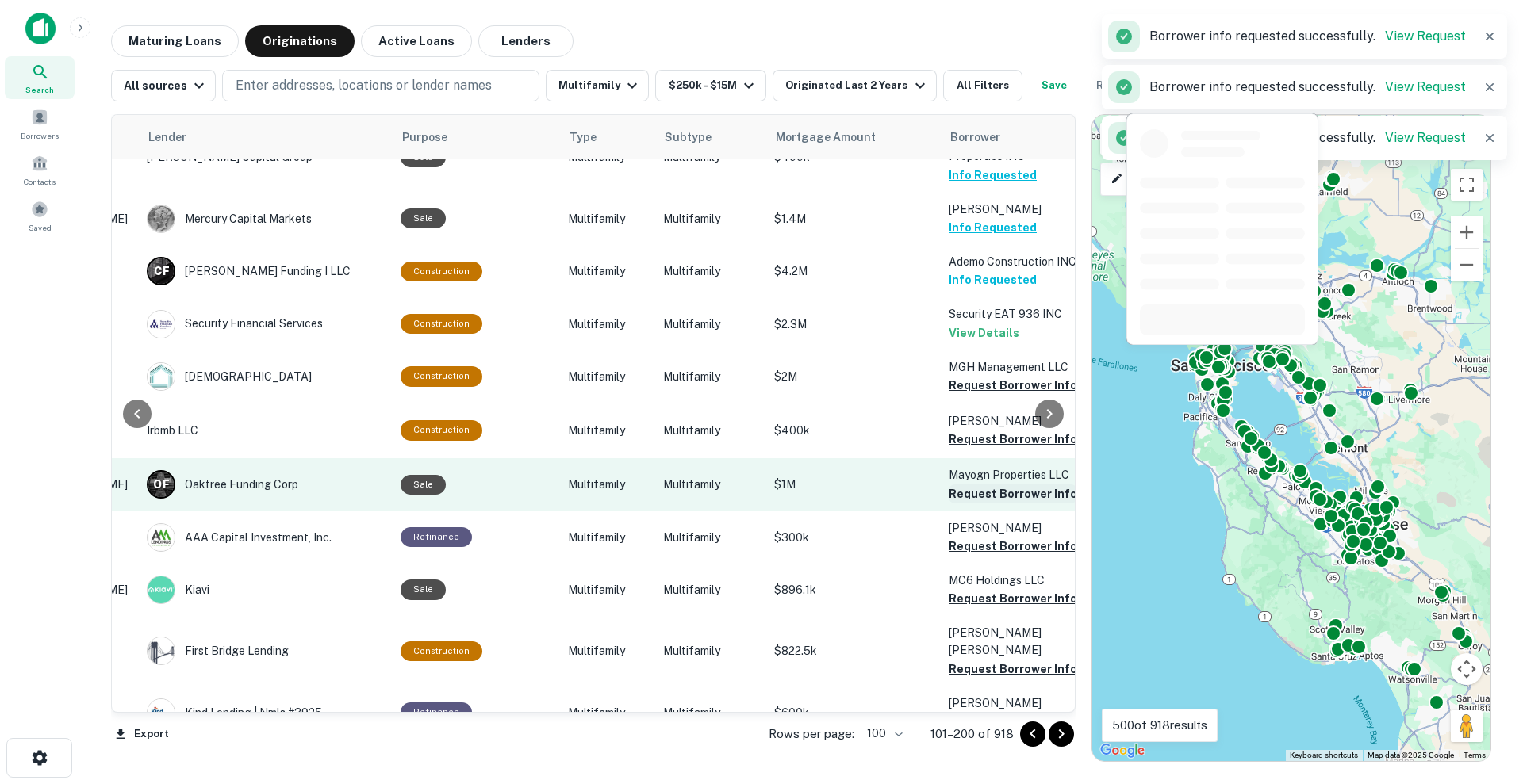
click at [1000, 485] on button "Request Borrower Info" at bounding box center [1013, 494] width 129 height 20
